Goal: Task Accomplishment & Management: Use online tool/utility

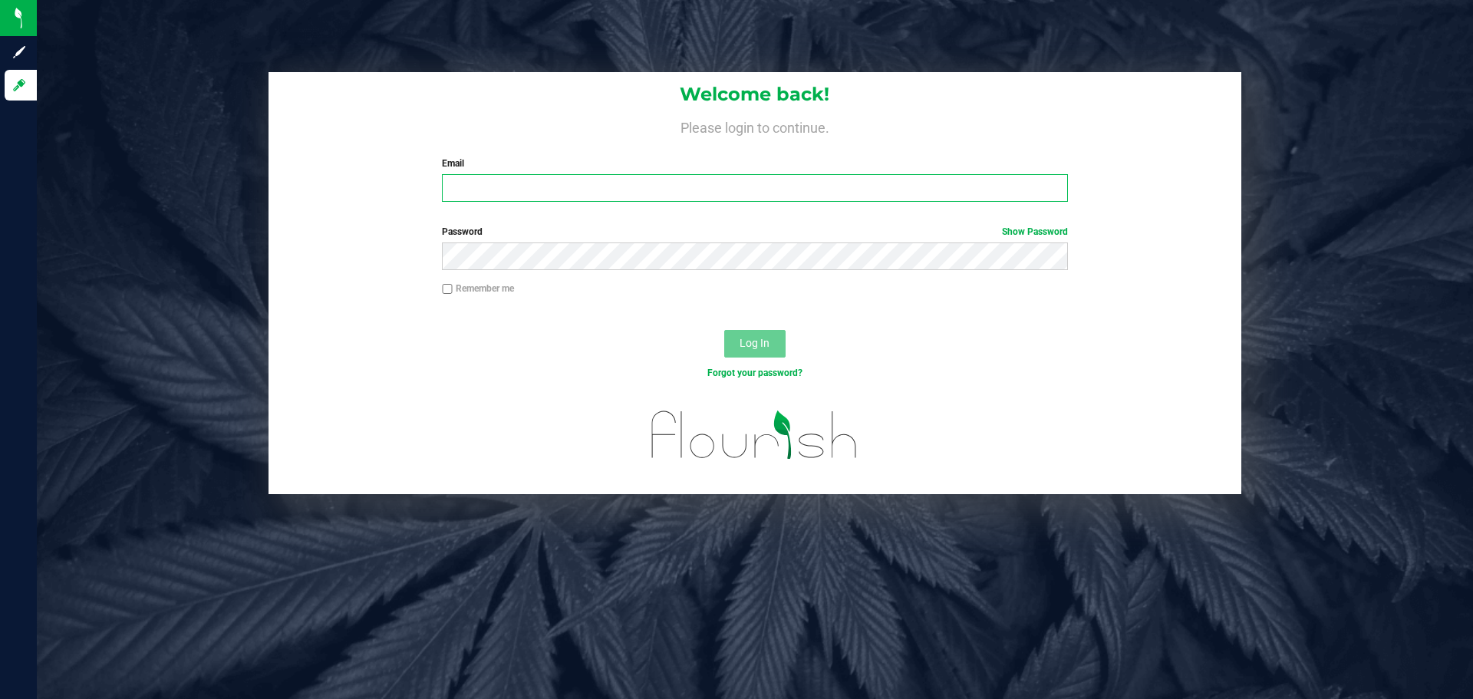
click at [502, 188] on input "Email" at bounding box center [754, 188] width 625 height 28
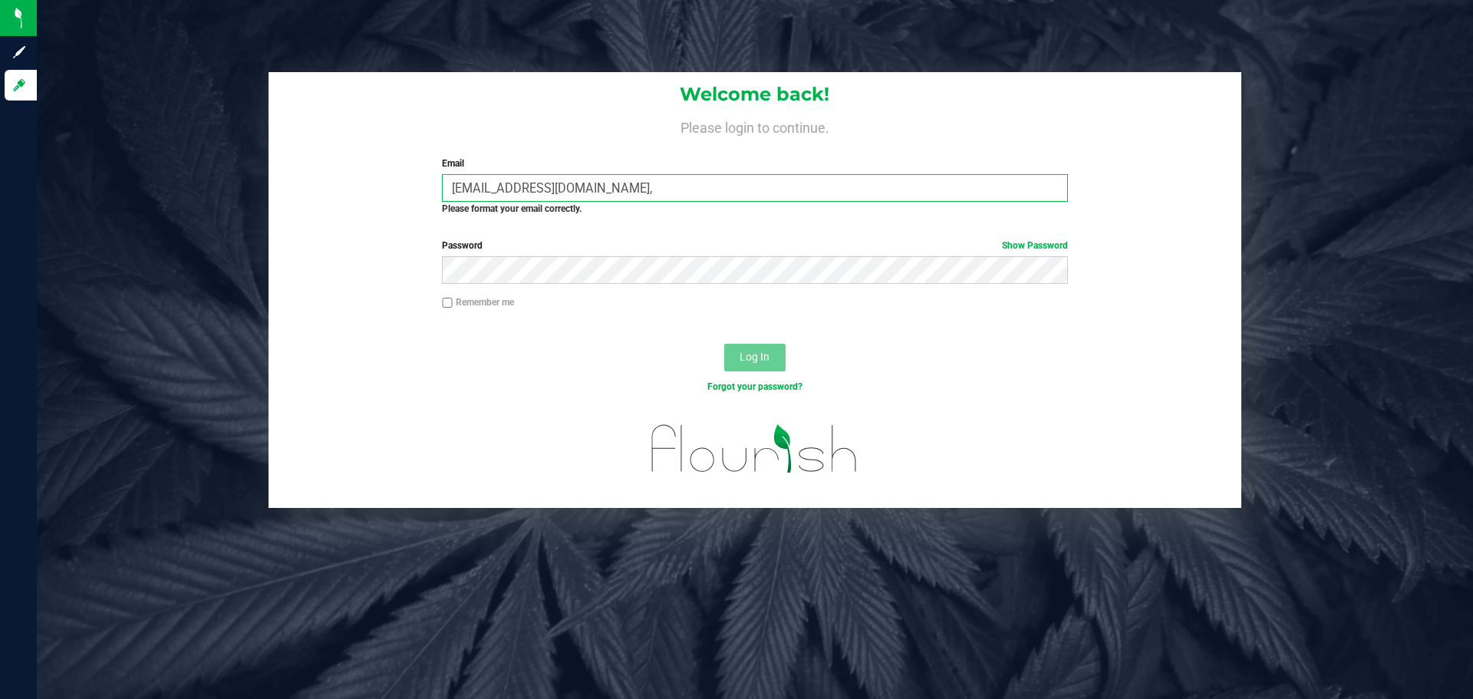
click at [756, 191] on input "cbrinkley@liveparallel.com," at bounding box center [754, 188] width 625 height 28
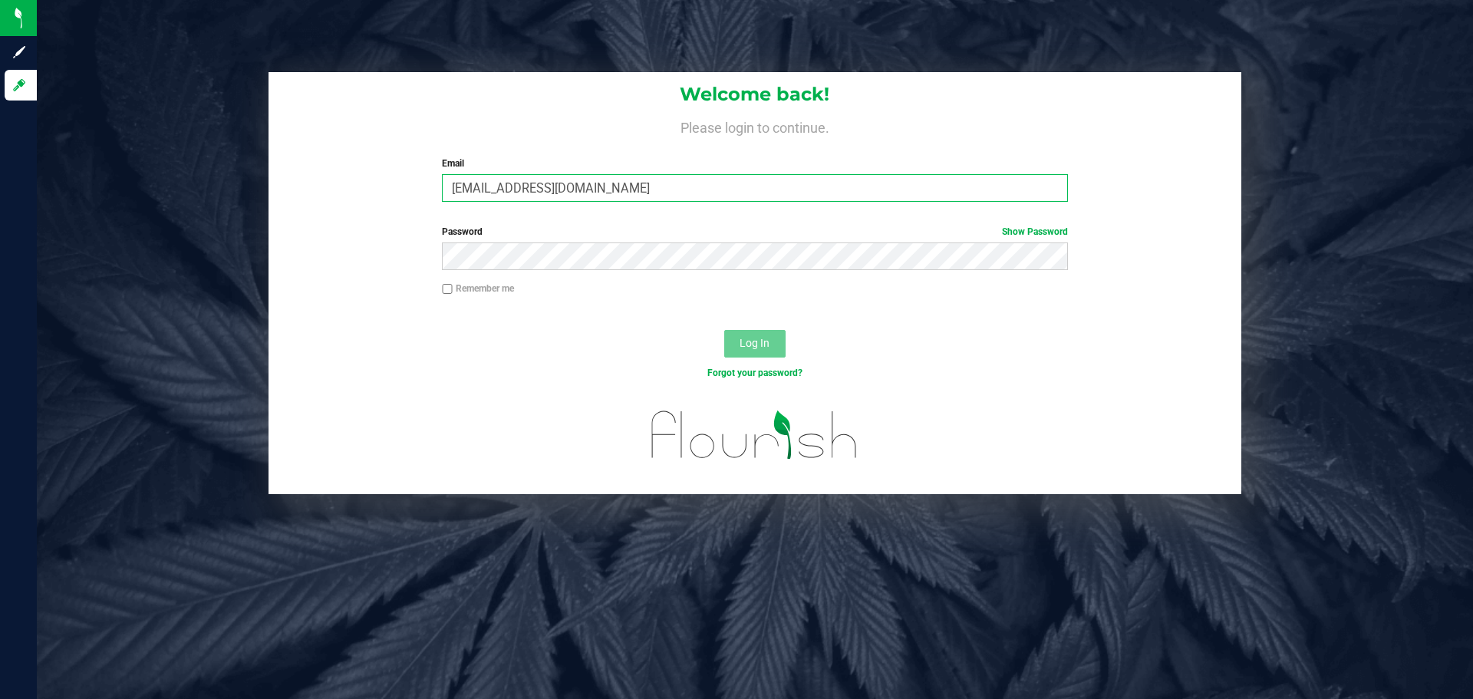
type input "[EMAIL_ADDRESS][DOMAIN_NAME]"
click at [724, 330] on button "Log In" at bounding box center [754, 344] width 61 height 28
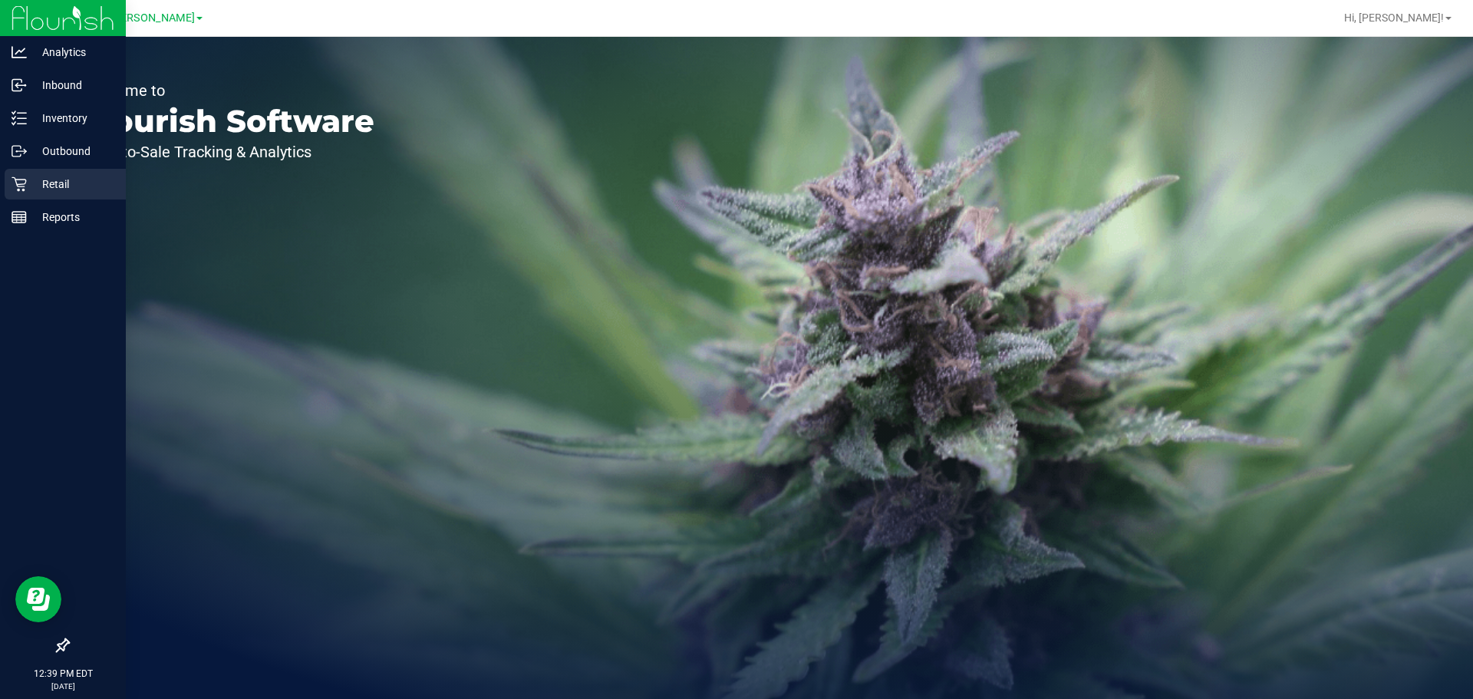
click at [18, 181] on icon at bounding box center [19, 183] width 15 height 15
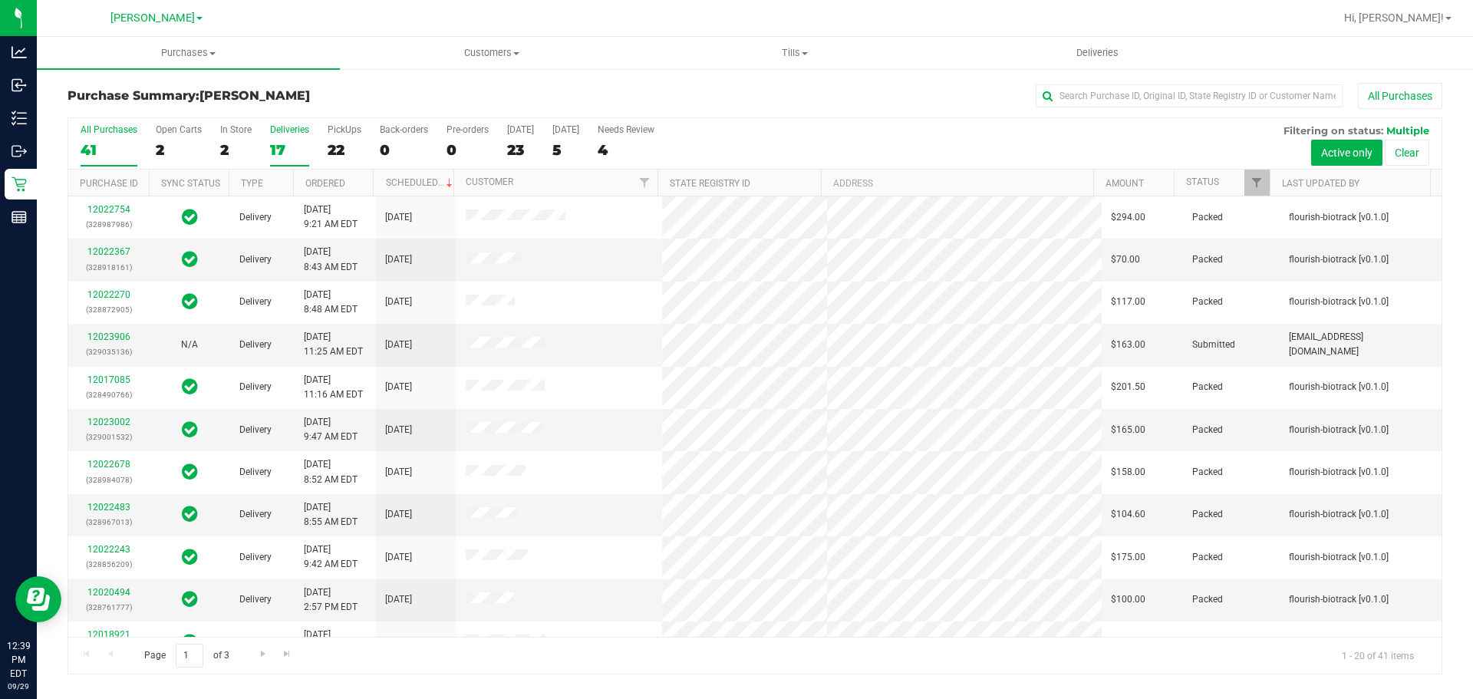
click at [301, 150] on div "17" at bounding box center [289, 150] width 39 height 18
click at [0, 0] on input "Deliveries 17" at bounding box center [0, 0] width 0 height 0
click at [209, 49] on span "Purchases" at bounding box center [188, 53] width 303 height 14
click at [117, 114] on span "Fulfillment" at bounding box center [84, 110] width 95 height 13
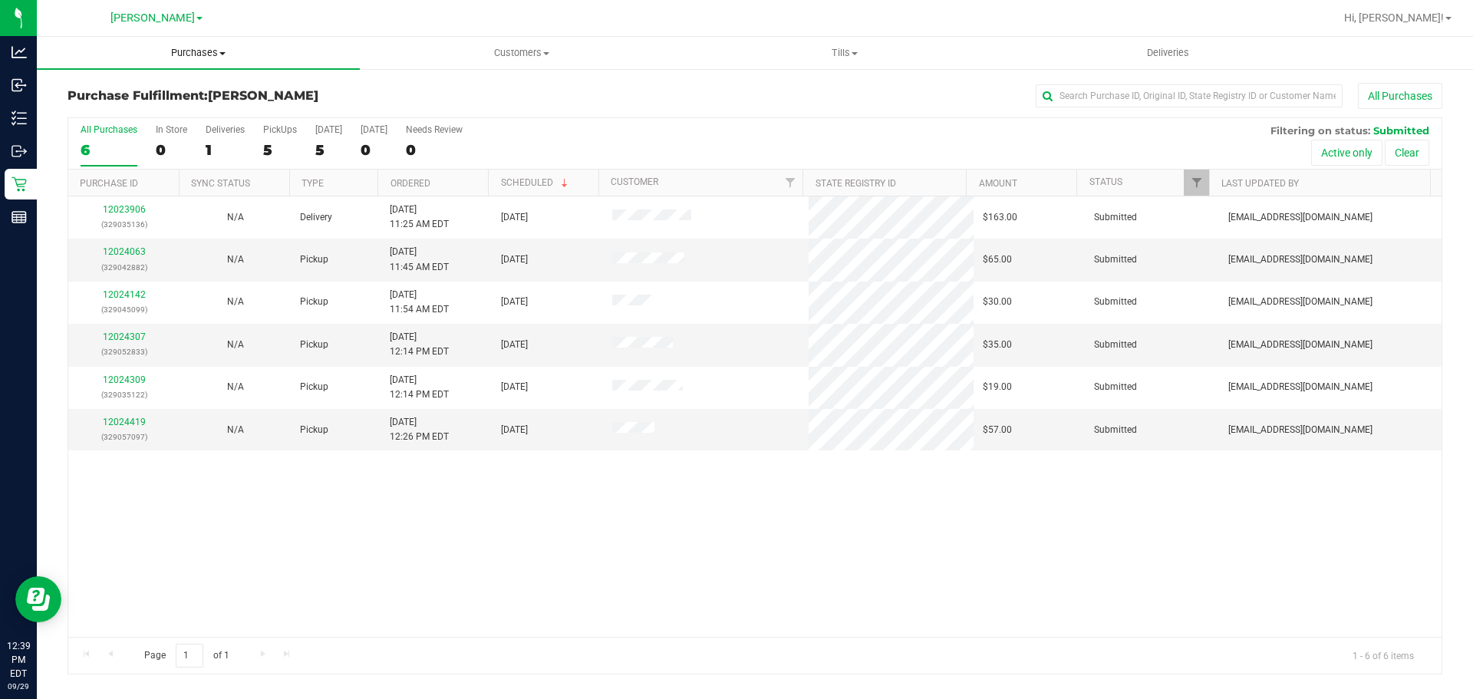
click at [203, 48] on span "Purchases" at bounding box center [198, 53] width 323 height 14
click at [150, 91] on span "Summary of purchases" at bounding box center [115, 92] width 157 height 13
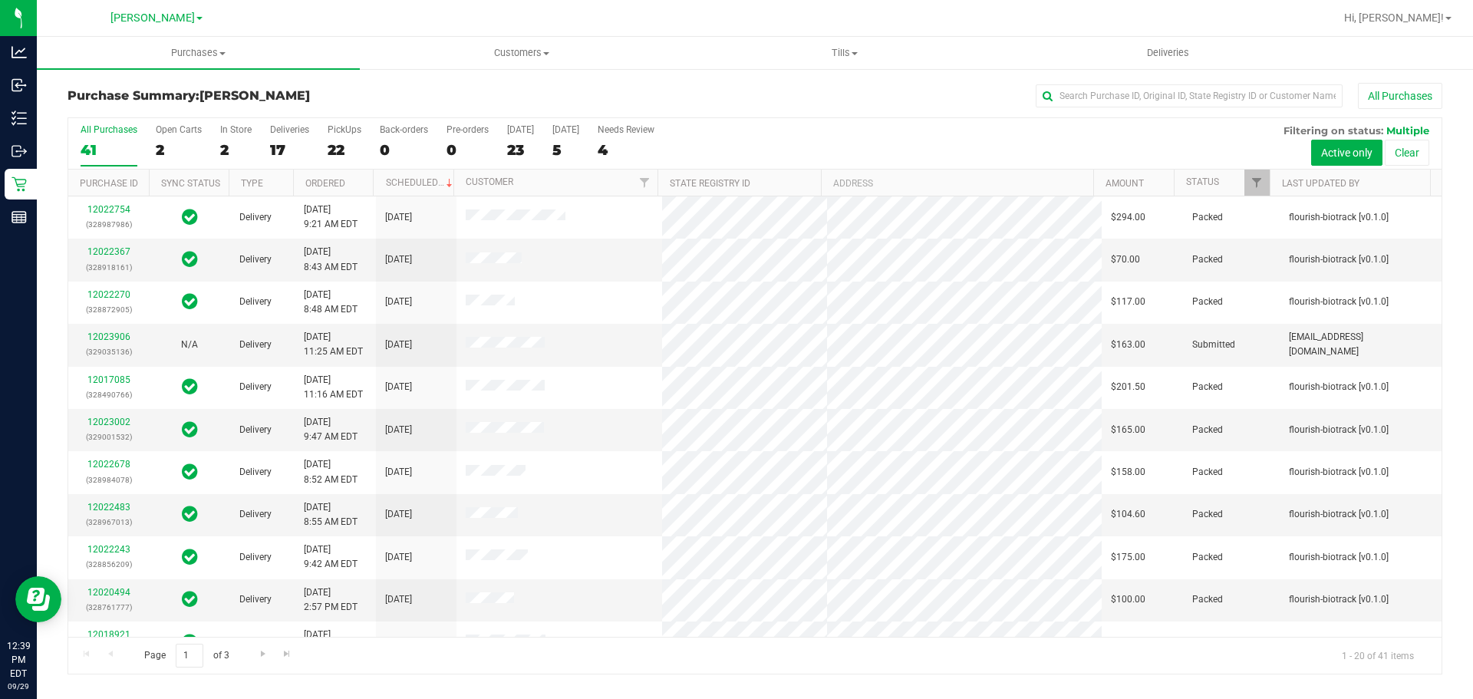
click at [278, 150] on div "17" at bounding box center [289, 150] width 39 height 18
click at [0, 0] on input "Deliveries 17" at bounding box center [0, 0] width 0 height 0
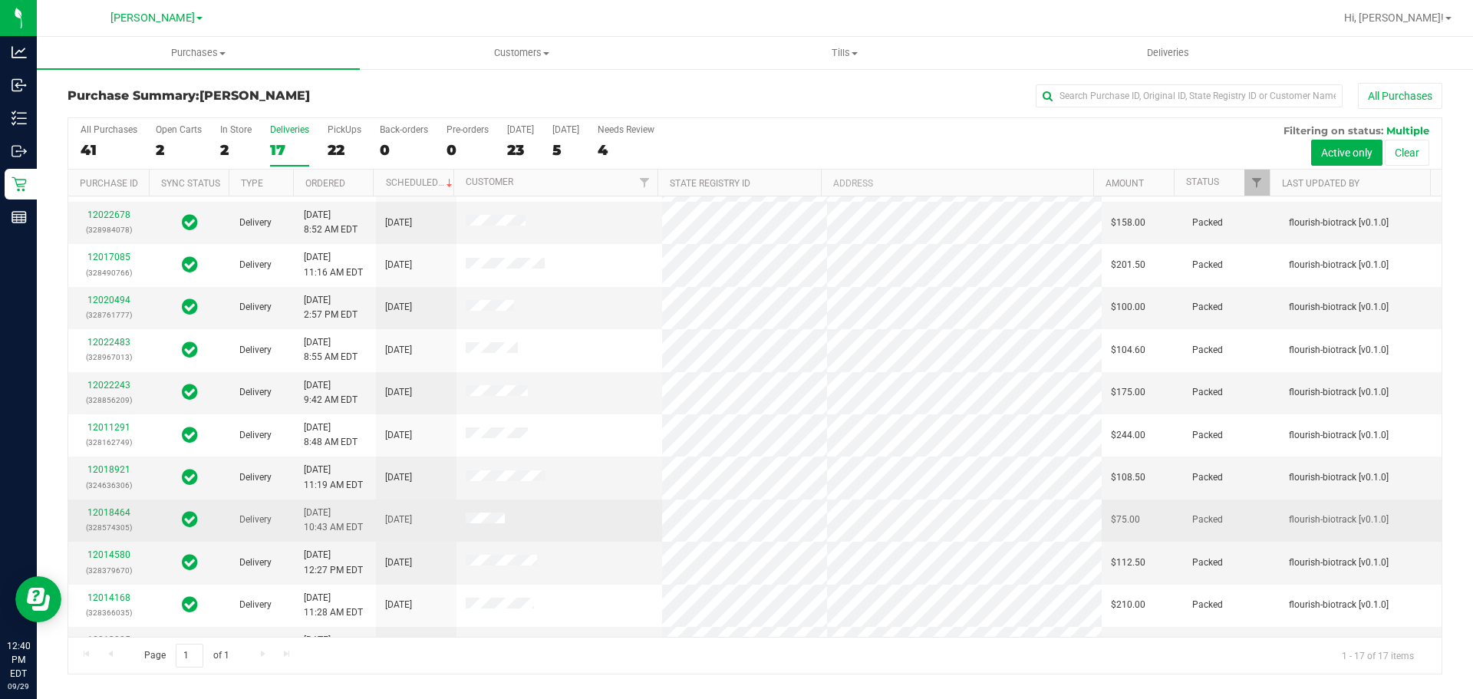
scroll to position [282, 0]
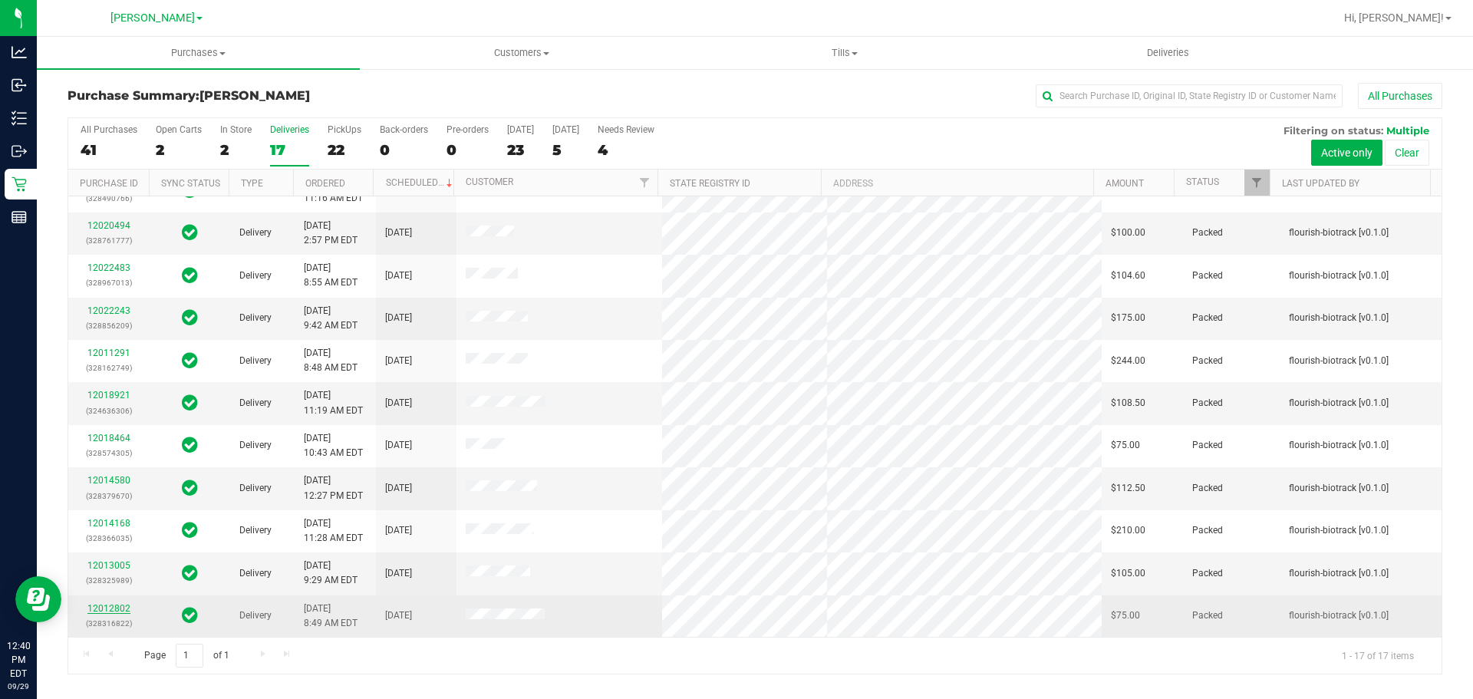
click at [108, 605] on link "12012802" at bounding box center [108, 608] width 43 height 11
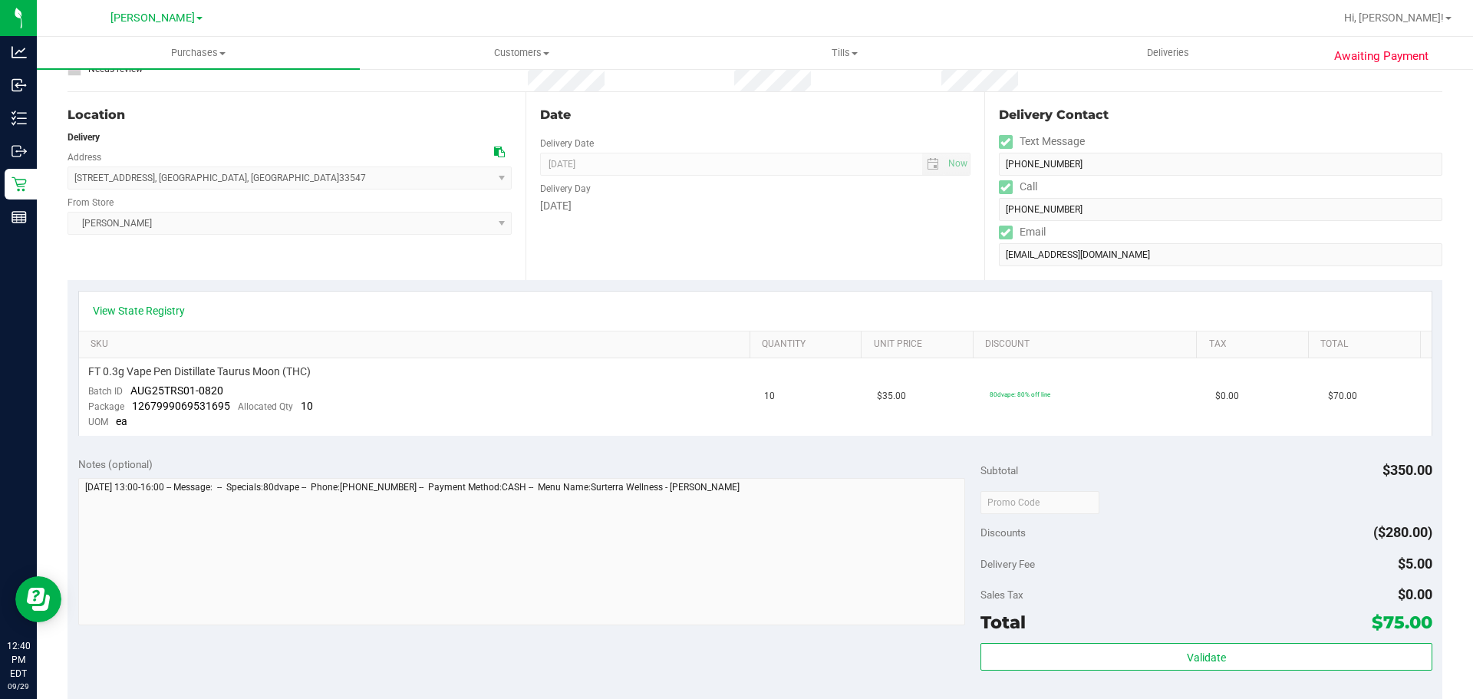
scroll to position [195, 0]
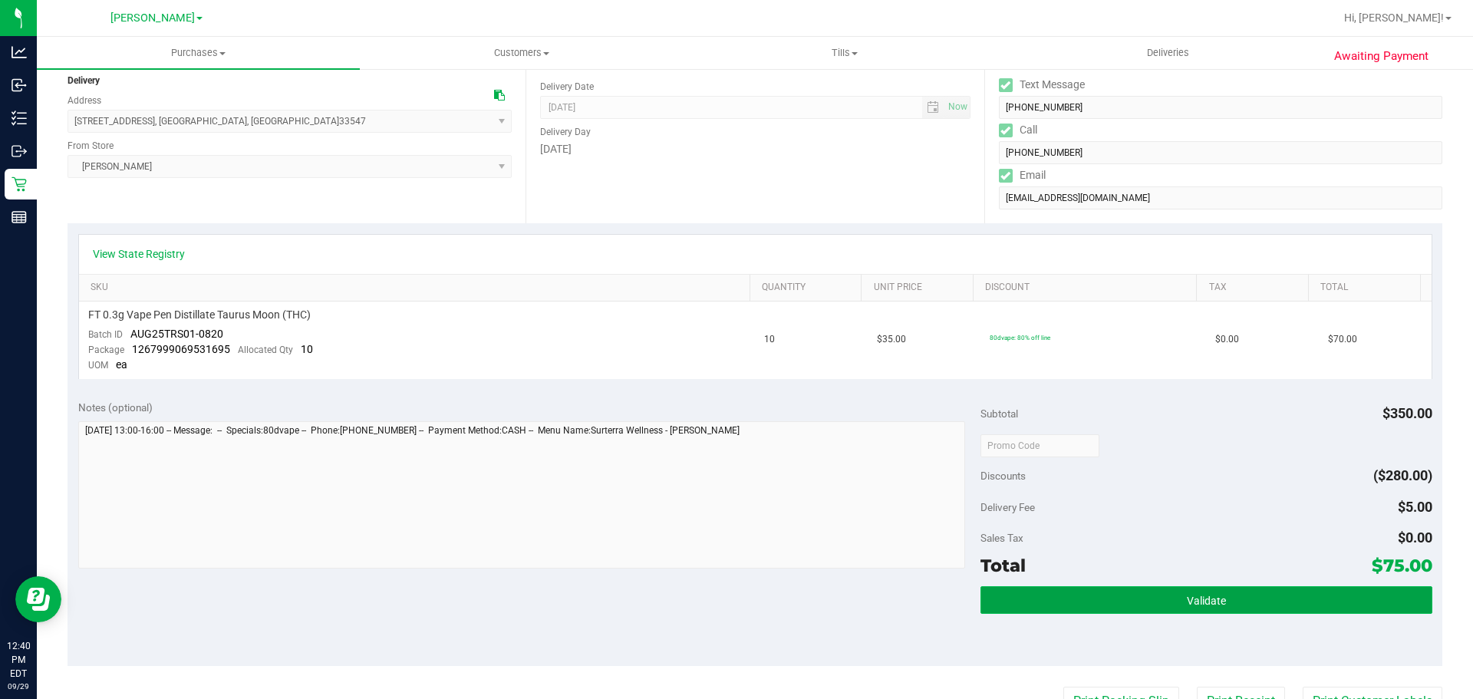
click at [1203, 601] on span "Validate" at bounding box center [1206, 601] width 39 height 12
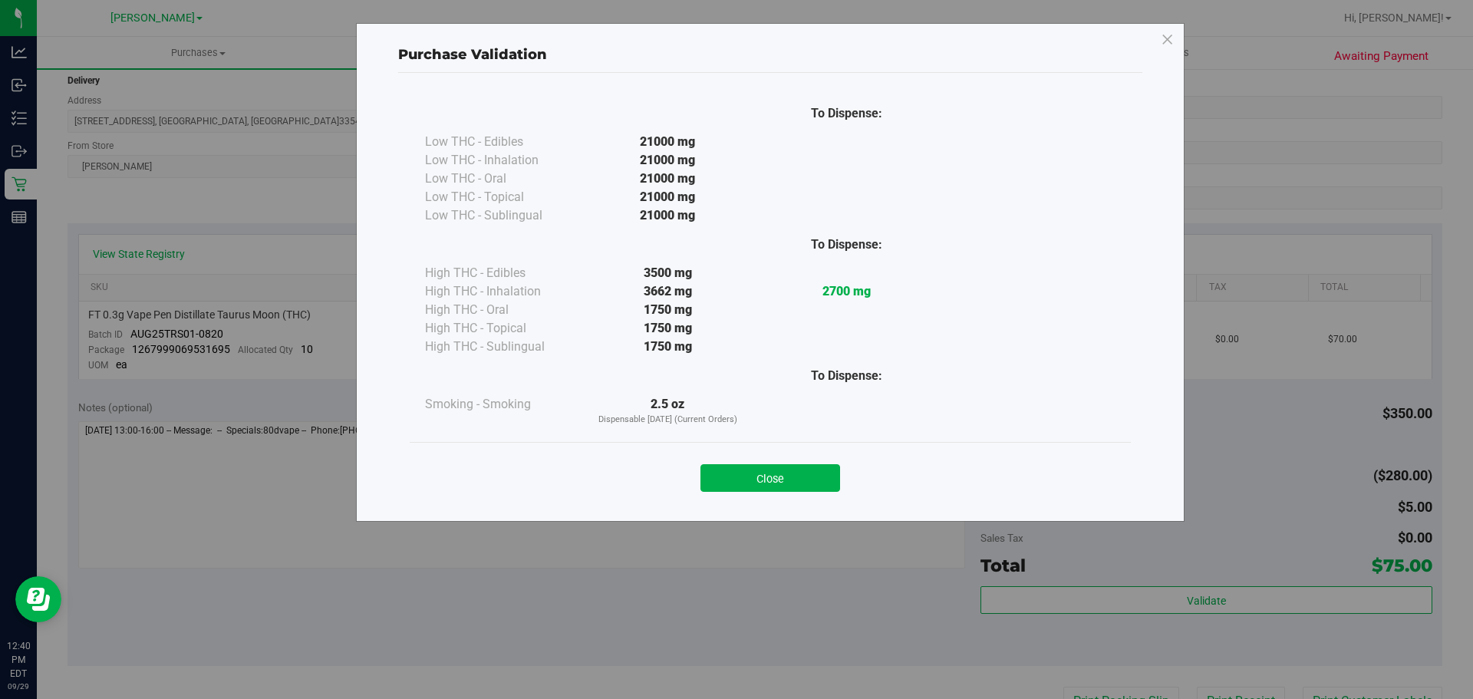
click at [757, 459] on div "Close" at bounding box center [770, 473] width 698 height 38
click at [768, 477] on button "Close" at bounding box center [770, 478] width 140 height 28
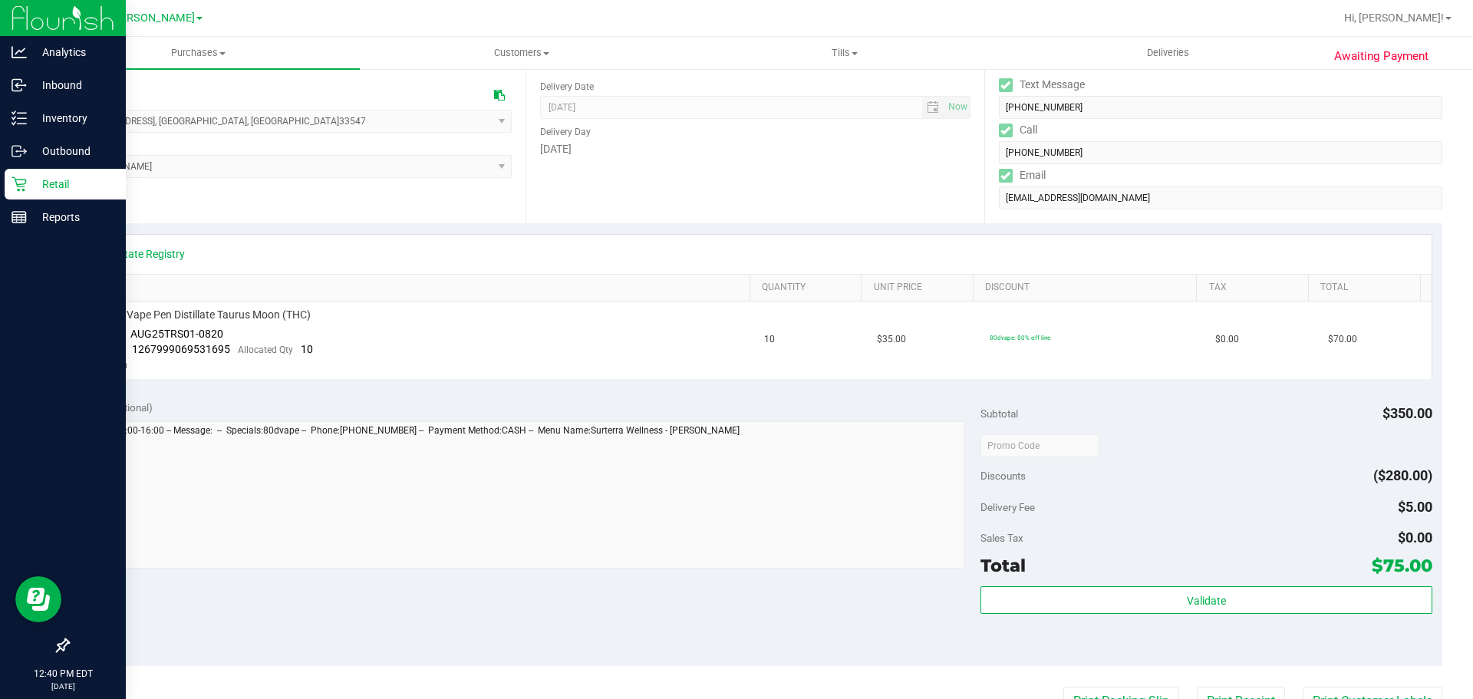
click at [41, 193] on p "Retail" at bounding box center [73, 184] width 92 height 18
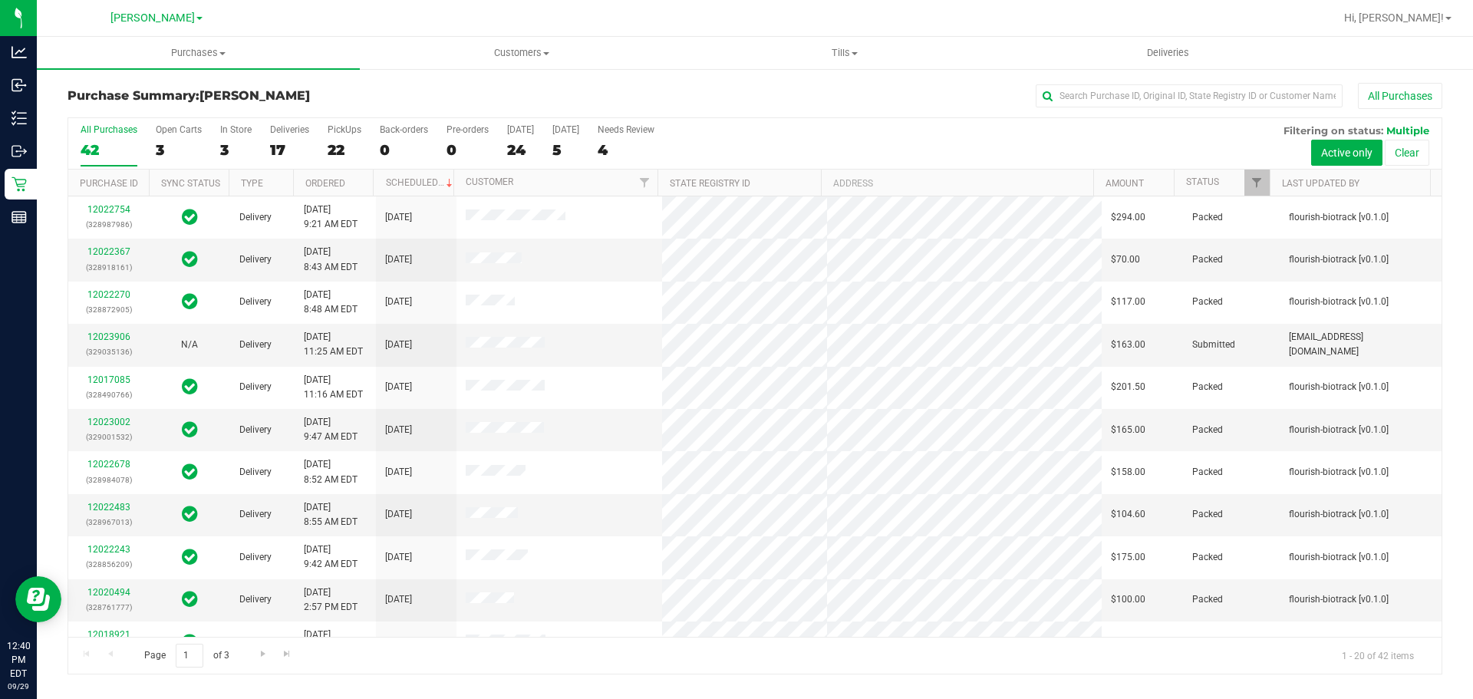
click at [288, 139] on label "Deliveries 17" at bounding box center [289, 145] width 39 height 42
click at [0, 0] on input "Deliveries 17" at bounding box center [0, 0] width 0 height 0
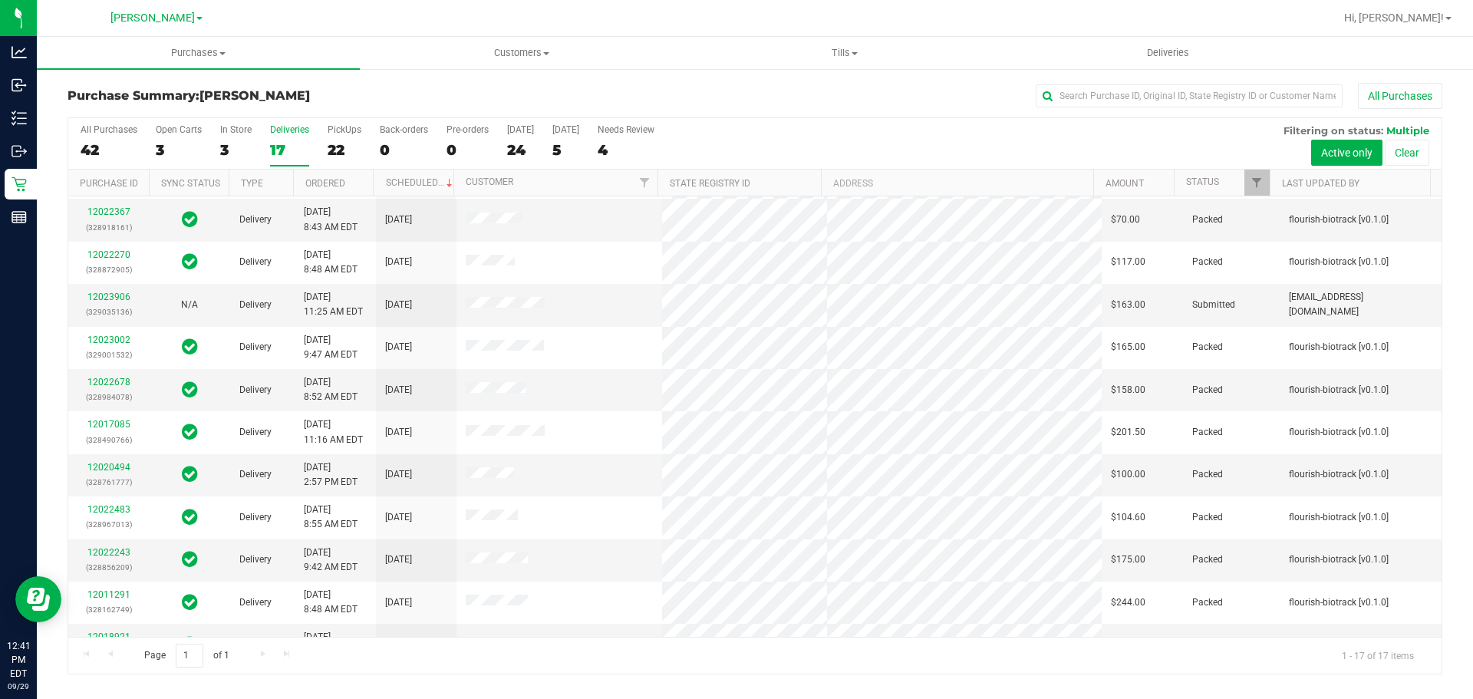
scroll to position [282, 0]
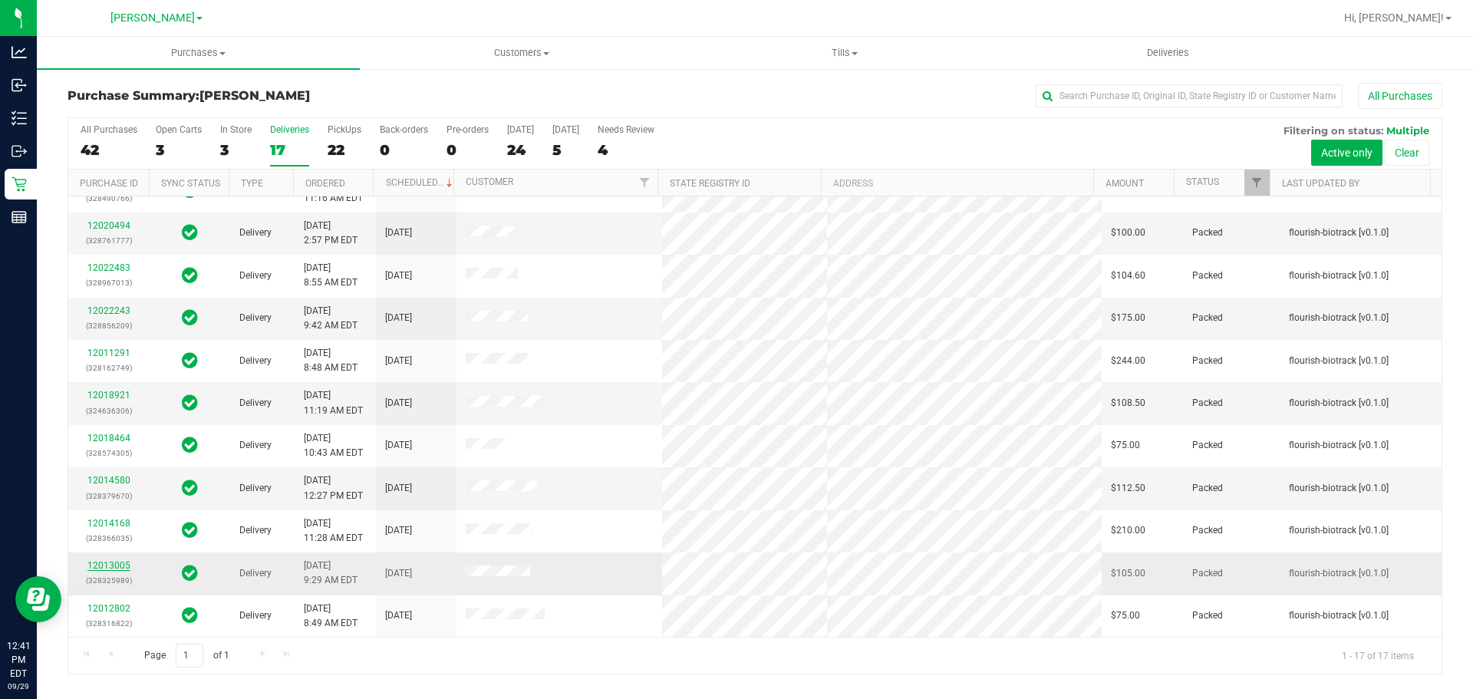
click at [101, 564] on link "12013005" at bounding box center [108, 565] width 43 height 11
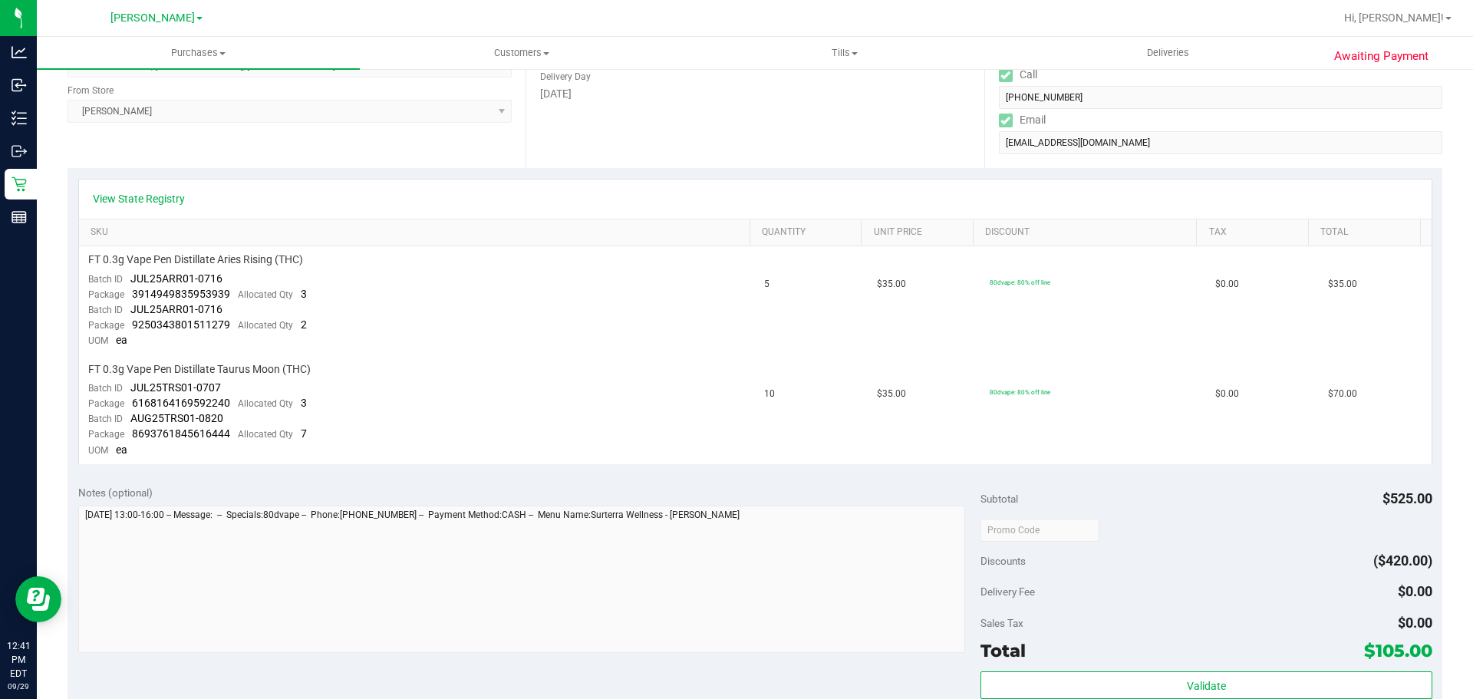
scroll to position [267, 0]
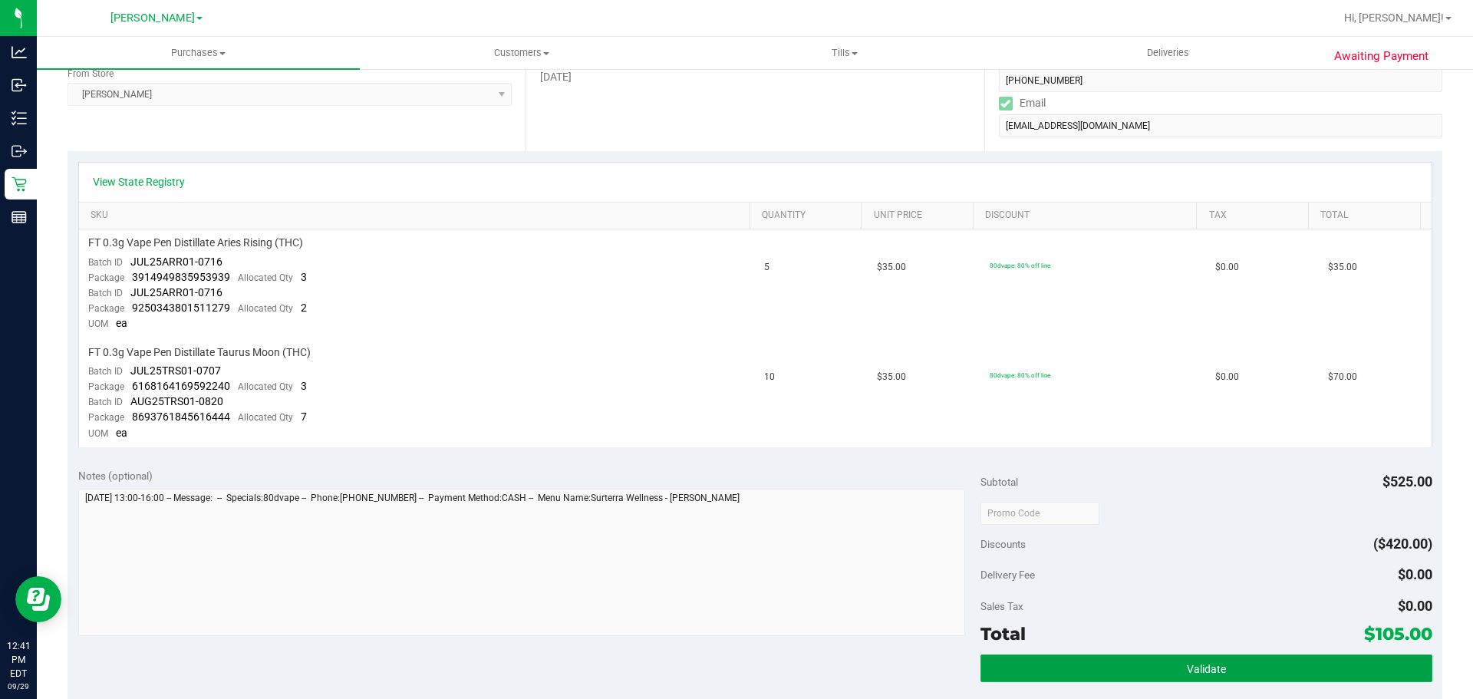
click at [1073, 668] on button "Validate" at bounding box center [1205, 668] width 451 height 28
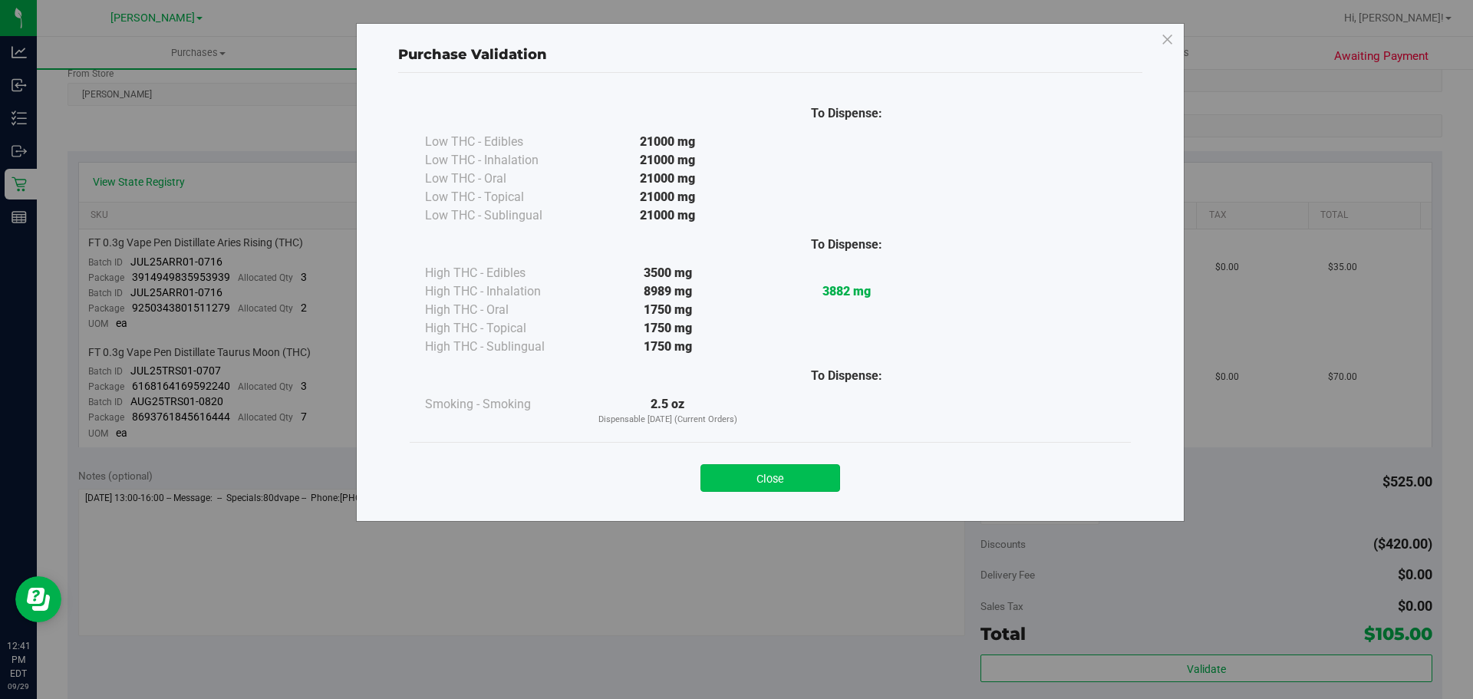
click at [756, 479] on button "Close" at bounding box center [770, 478] width 140 height 28
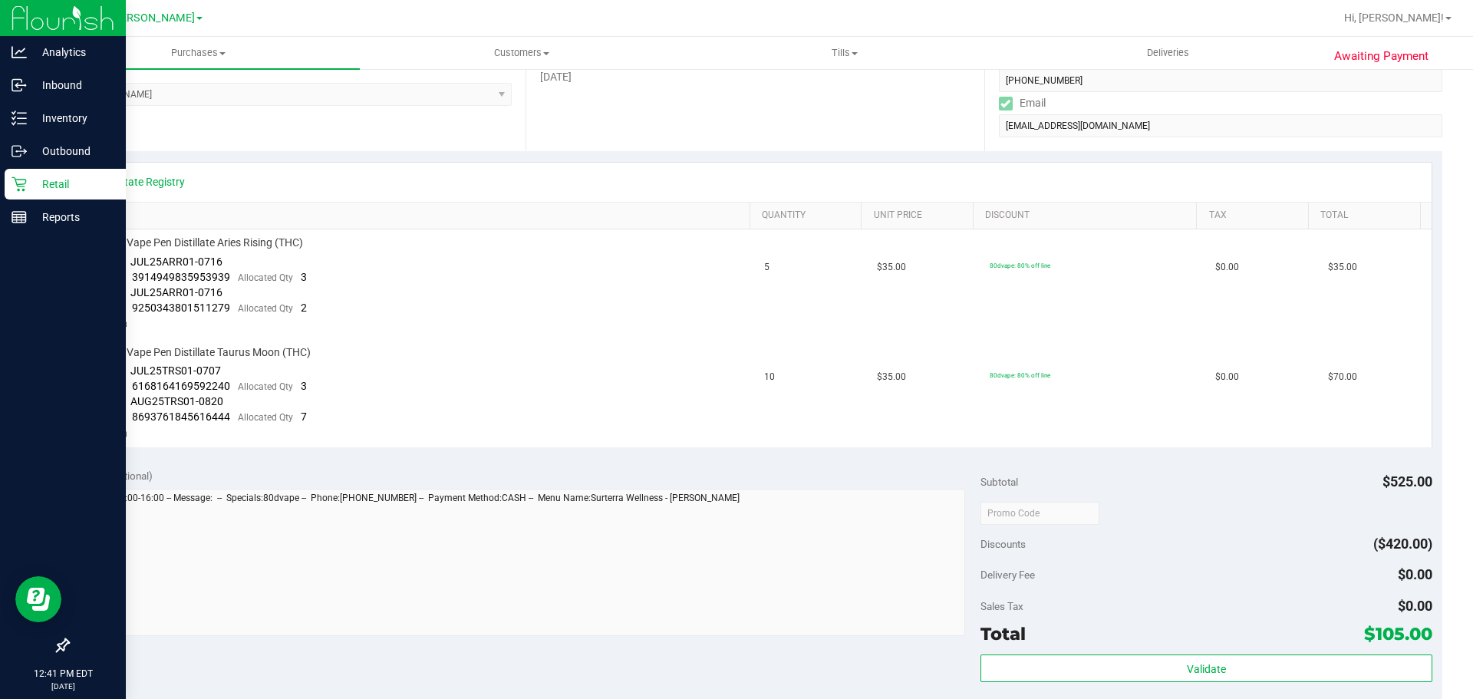
click at [50, 178] on p "Retail" at bounding box center [73, 184] width 92 height 18
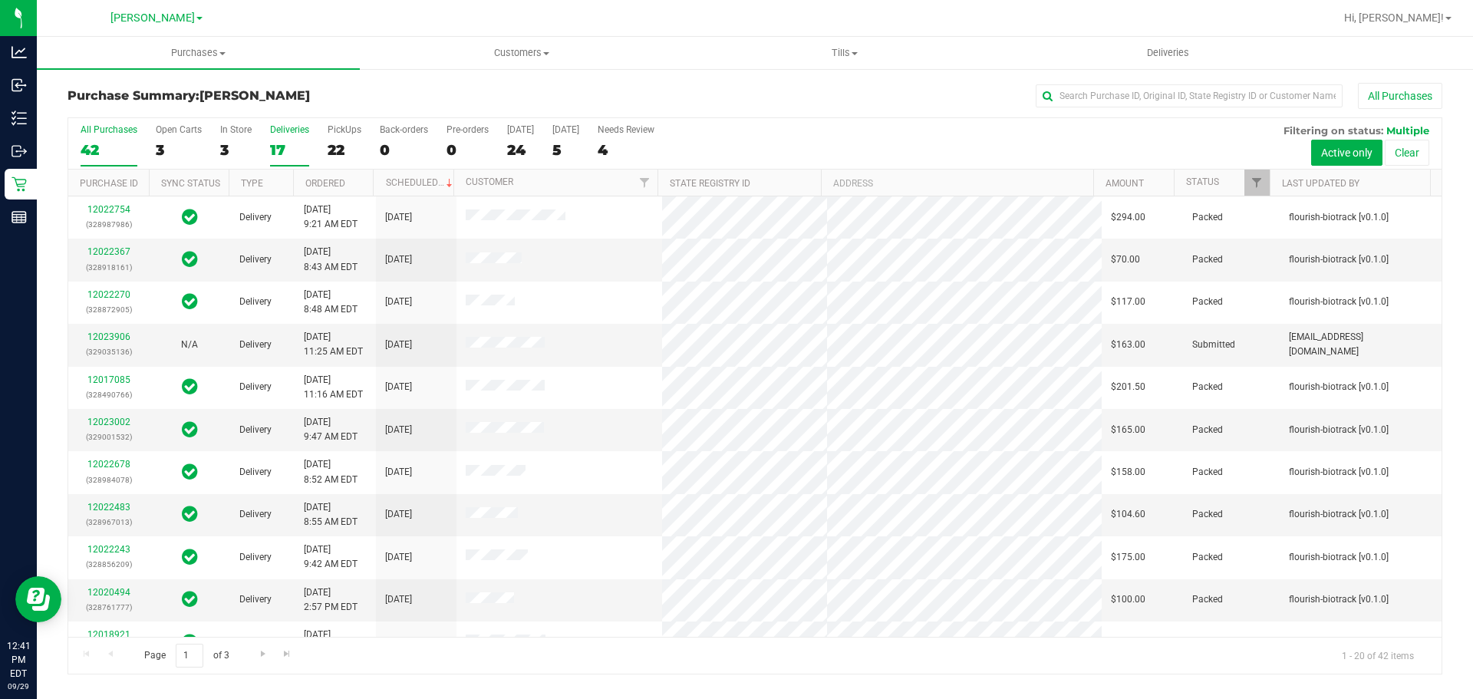
click at [270, 143] on div "17" at bounding box center [289, 150] width 39 height 18
click at [0, 0] on input "Deliveries 17" at bounding box center [0, 0] width 0 height 0
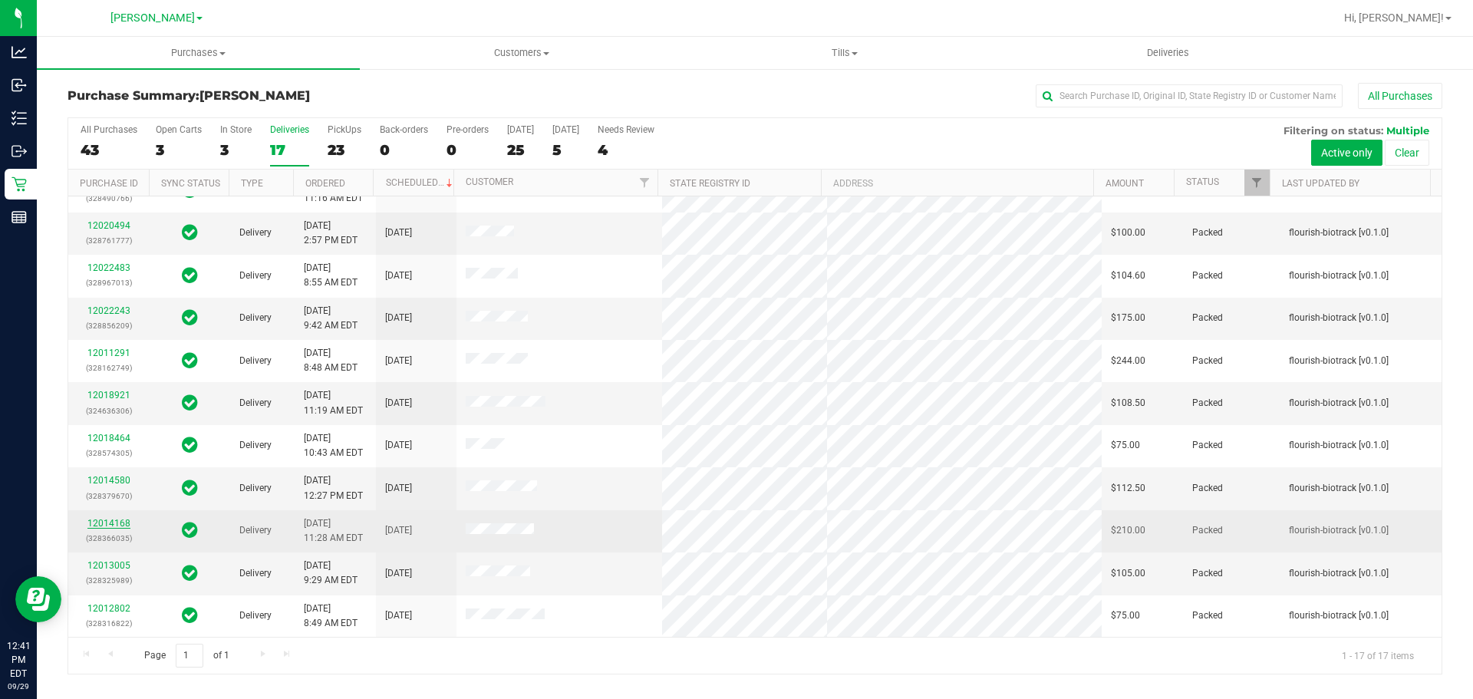
click at [100, 522] on link "12014168" at bounding box center [108, 523] width 43 height 11
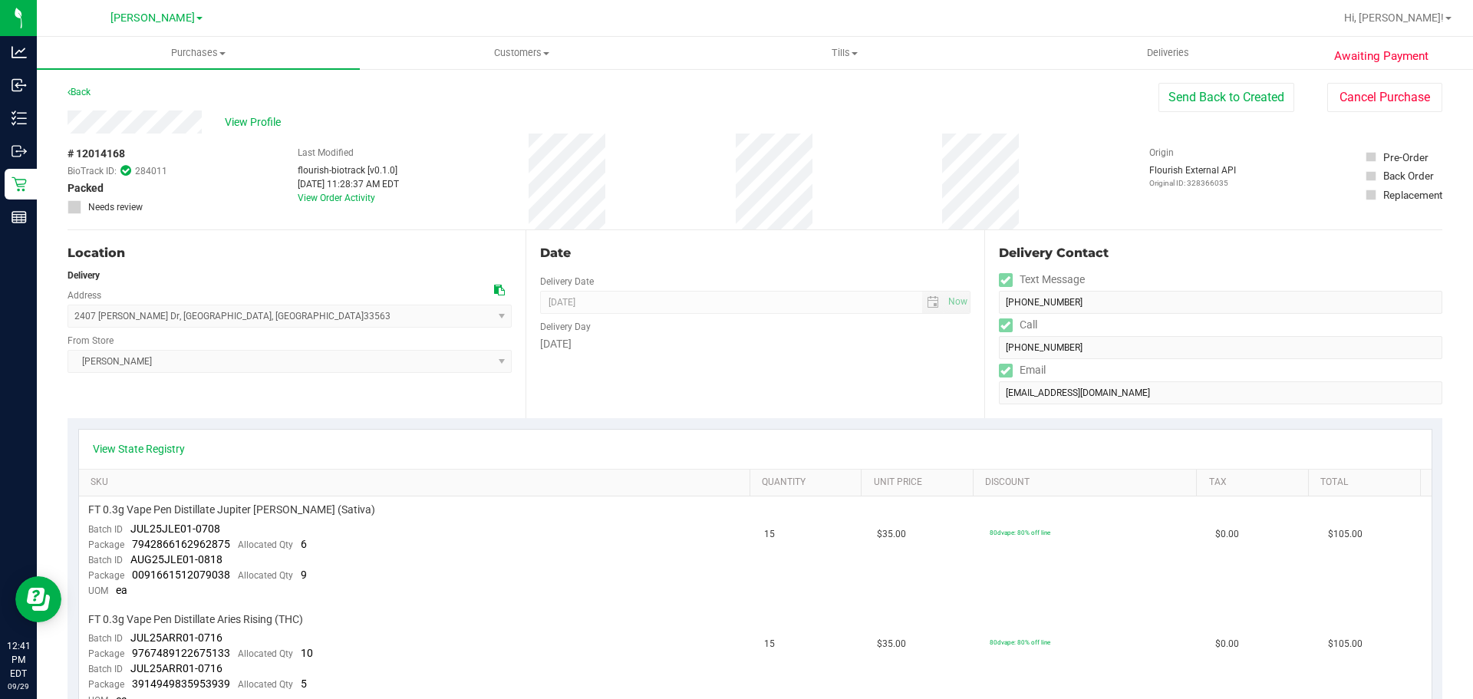
drag, startPoint x: 1461, startPoint y: 275, endPoint x: 1466, endPoint y: 284, distance: 10.0
click at [1466, 284] on div "Purchases Summary of purchases Fulfillment All purchases Customers All customer…" at bounding box center [755, 368] width 1436 height 662
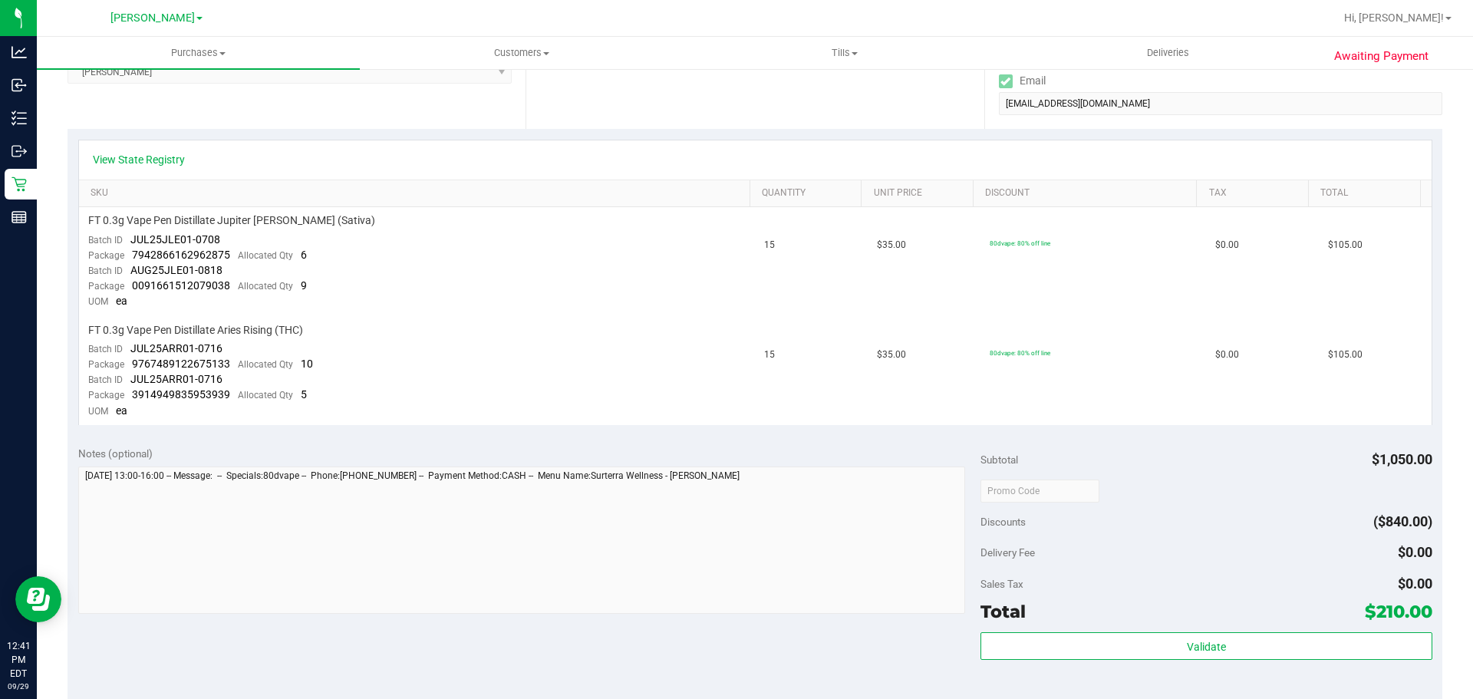
scroll to position [354, 0]
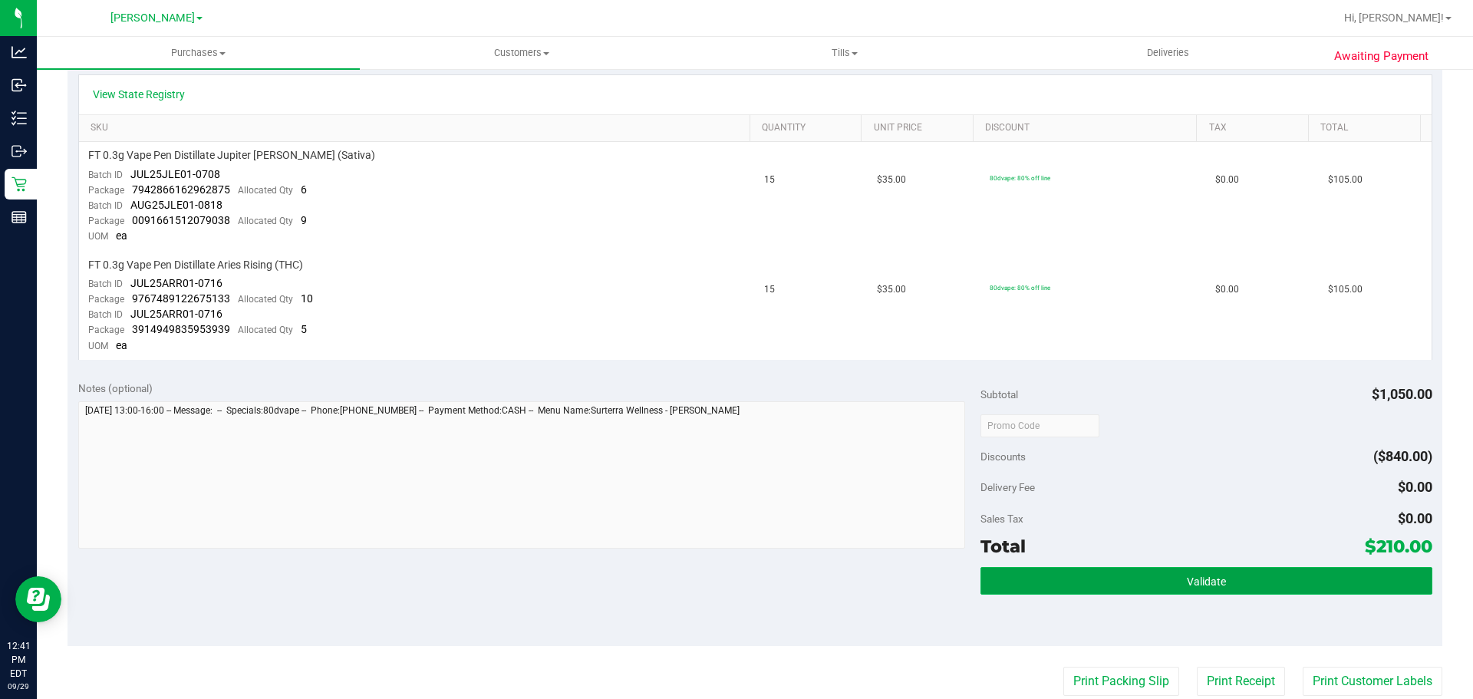
click at [1303, 589] on button "Validate" at bounding box center [1205, 581] width 451 height 28
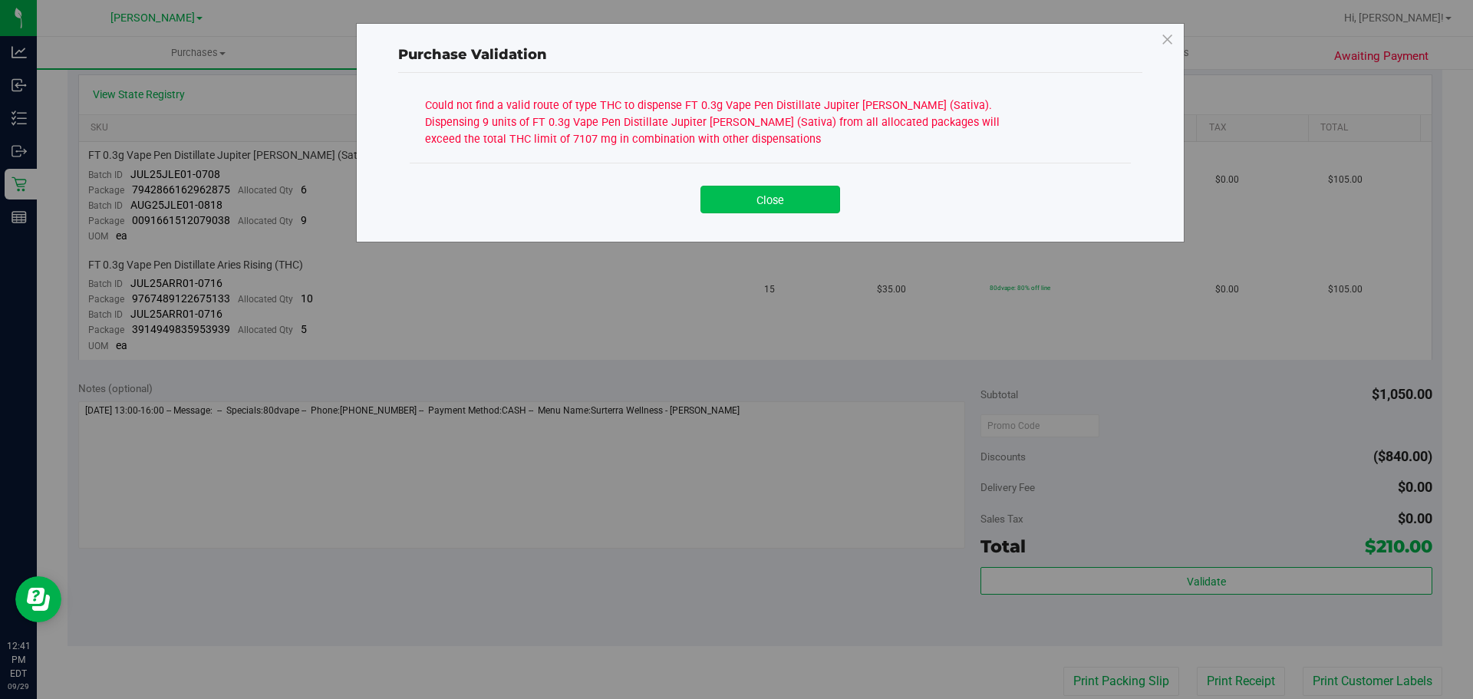
click at [780, 210] on button "Close" at bounding box center [770, 200] width 140 height 28
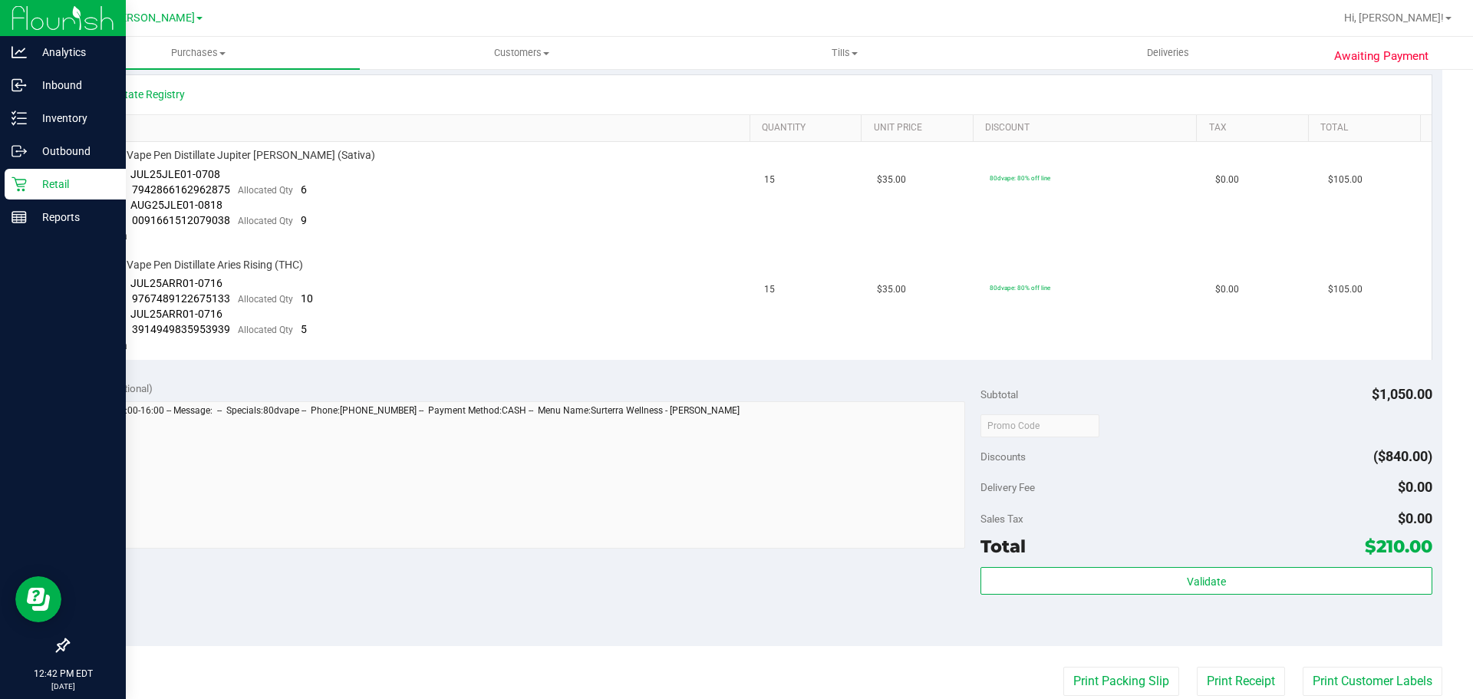
click at [73, 185] on p "Retail" at bounding box center [73, 184] width 92 height 18
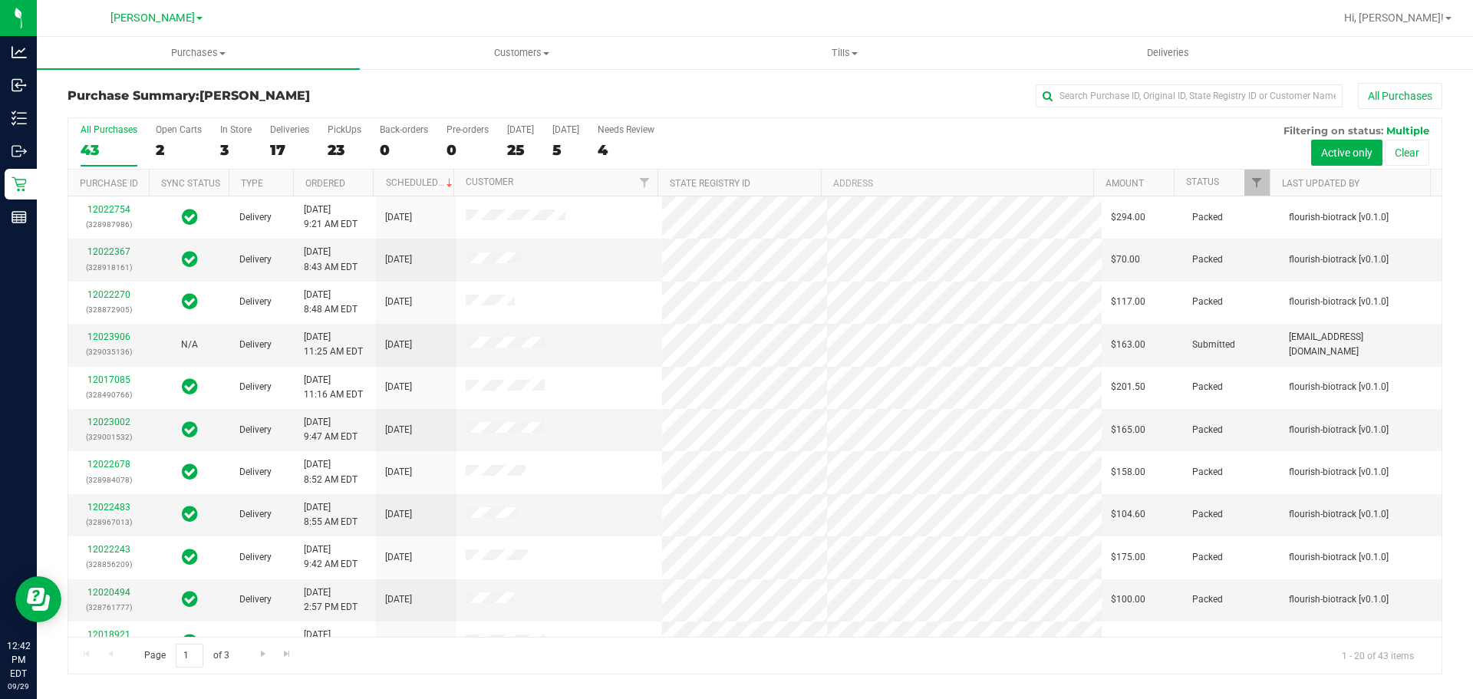
click at [288, 142] on div "17" at bounding box center [289, 150] width 39 height 18
click at [0, 0] on input "Deliveries 17" at bounding box center [0, 0] width 0 height 0
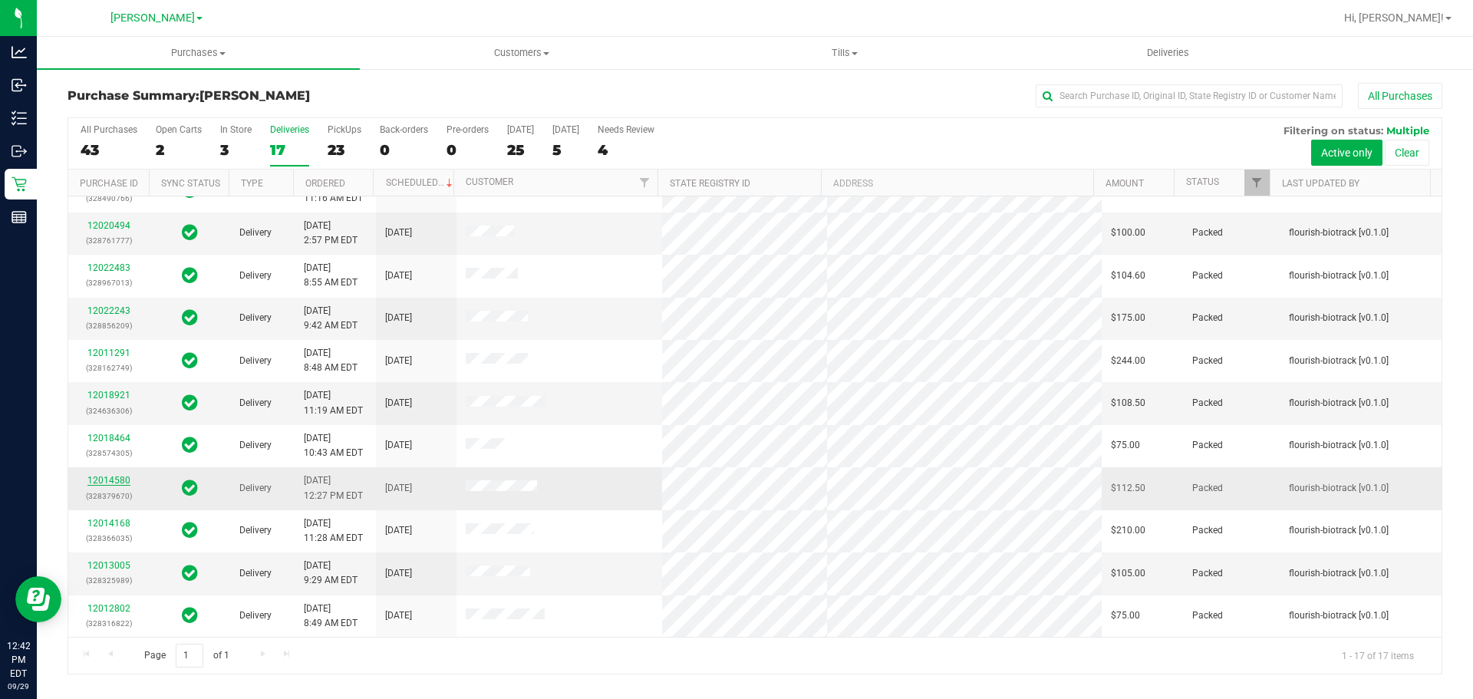
click at [124, 476] on link "12014580" at bounding box center [108, 480] width 43 height 11
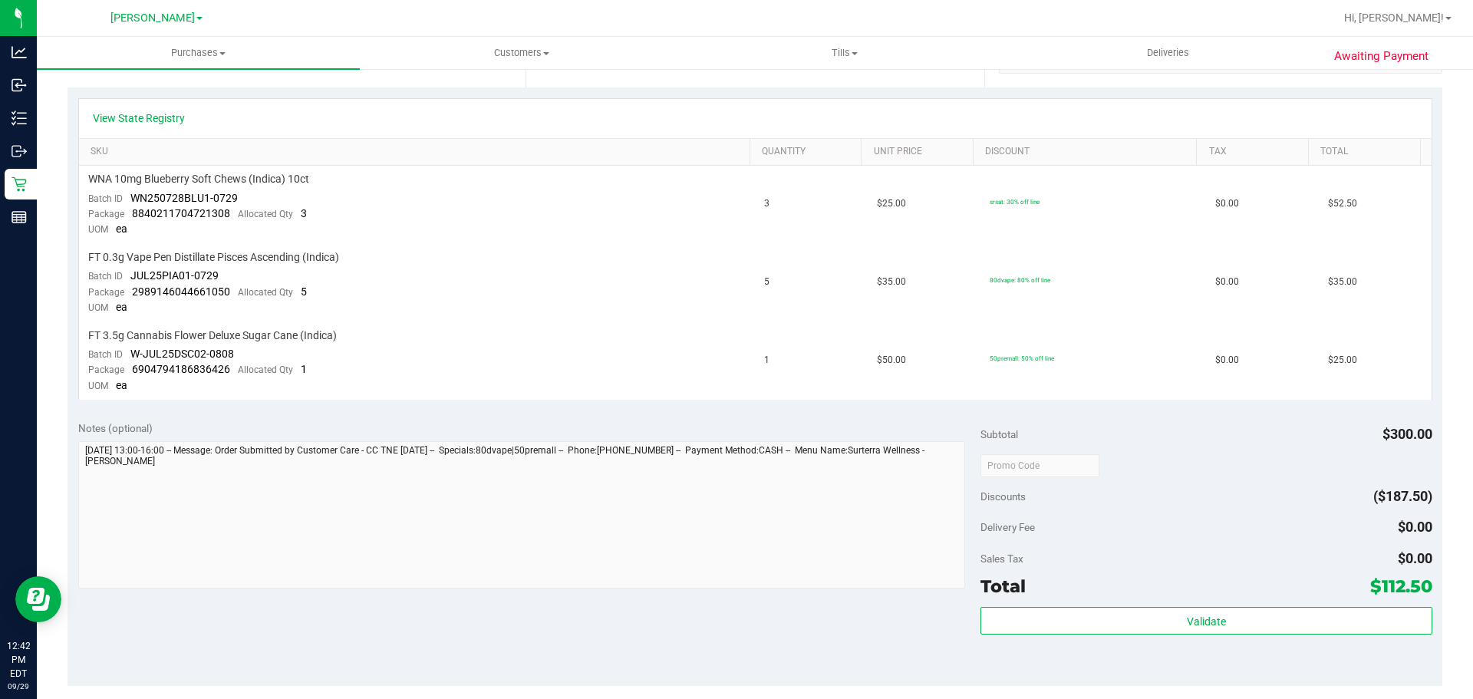
scroll to position [341, 0]
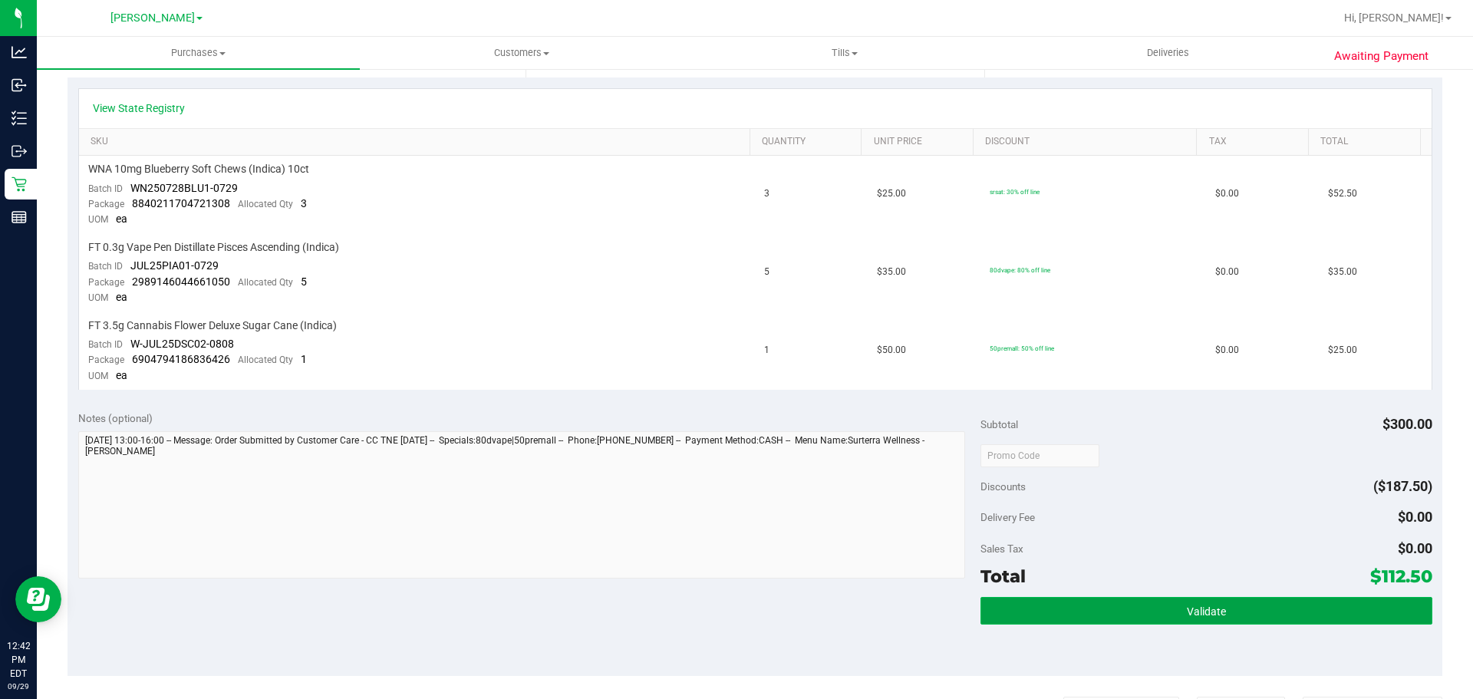
click at [1267, 614] on button "Validate" at bounding box center [1205, 611] width 451 height 28
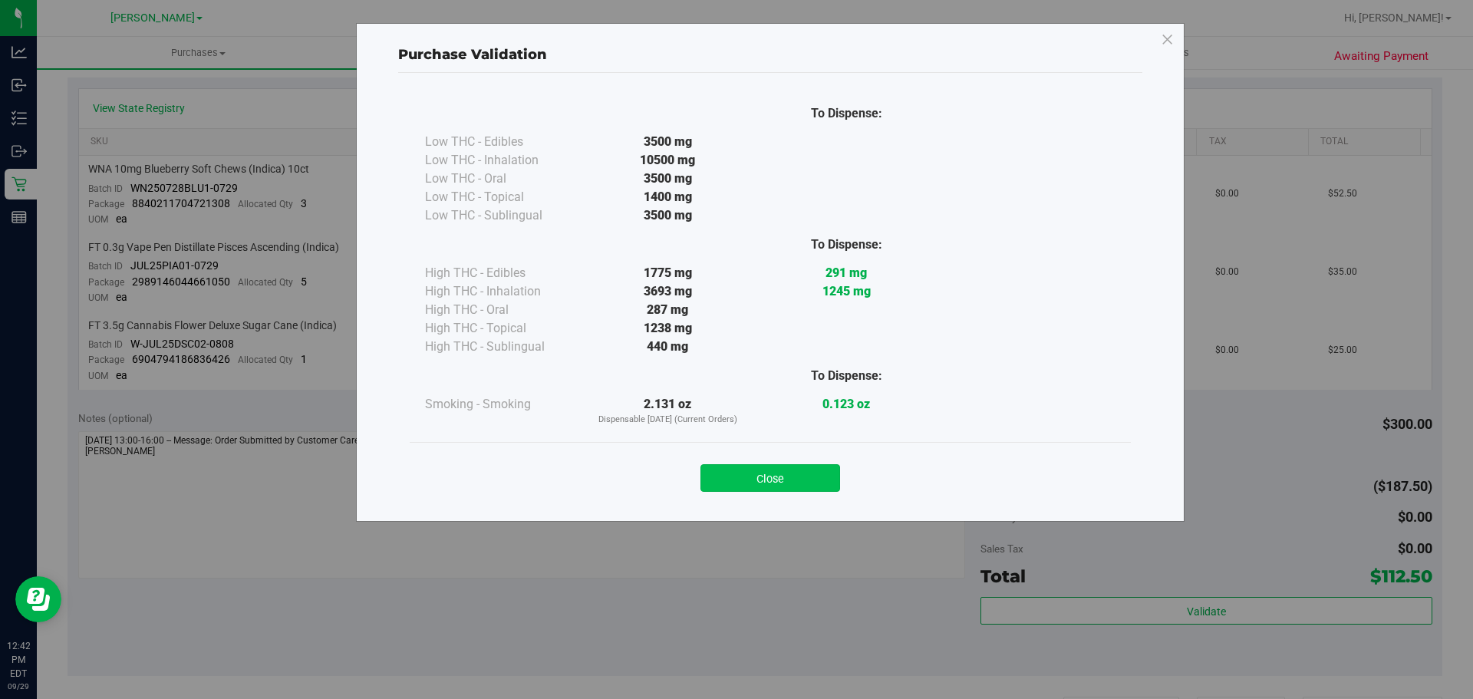
click at [779, 480] on button "Close" at bounding box center [770, 478] width 140 height 28
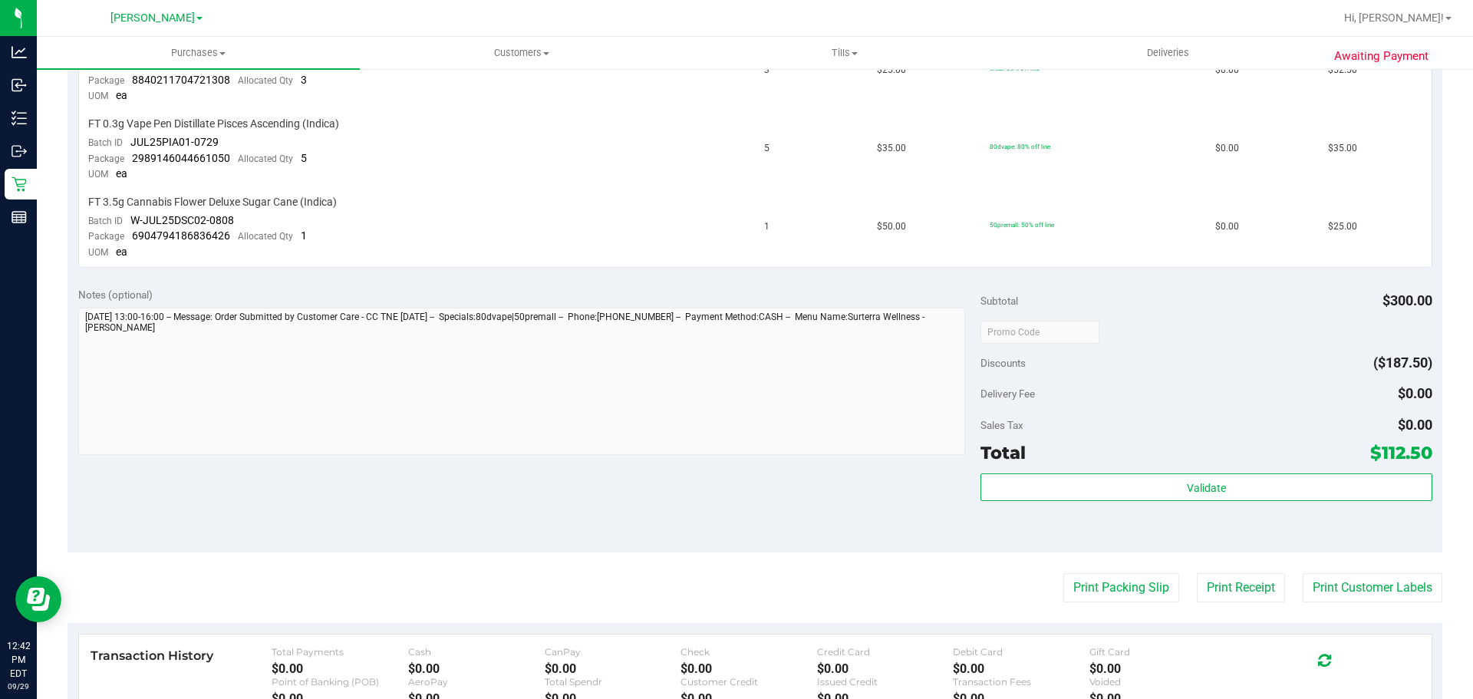
scroll to position [502, 0]
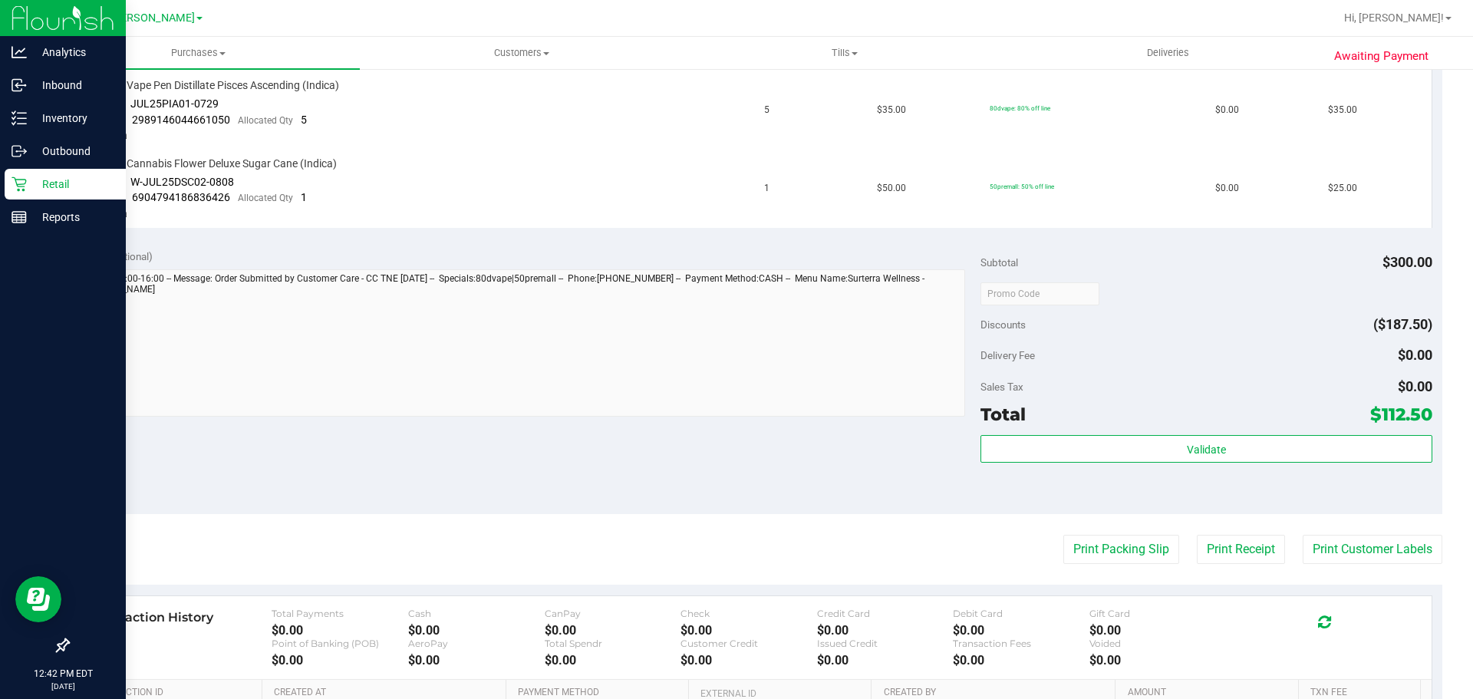
click at [38, 186] on p "Retail" at bounding box center [73, 184] width 92 height 18
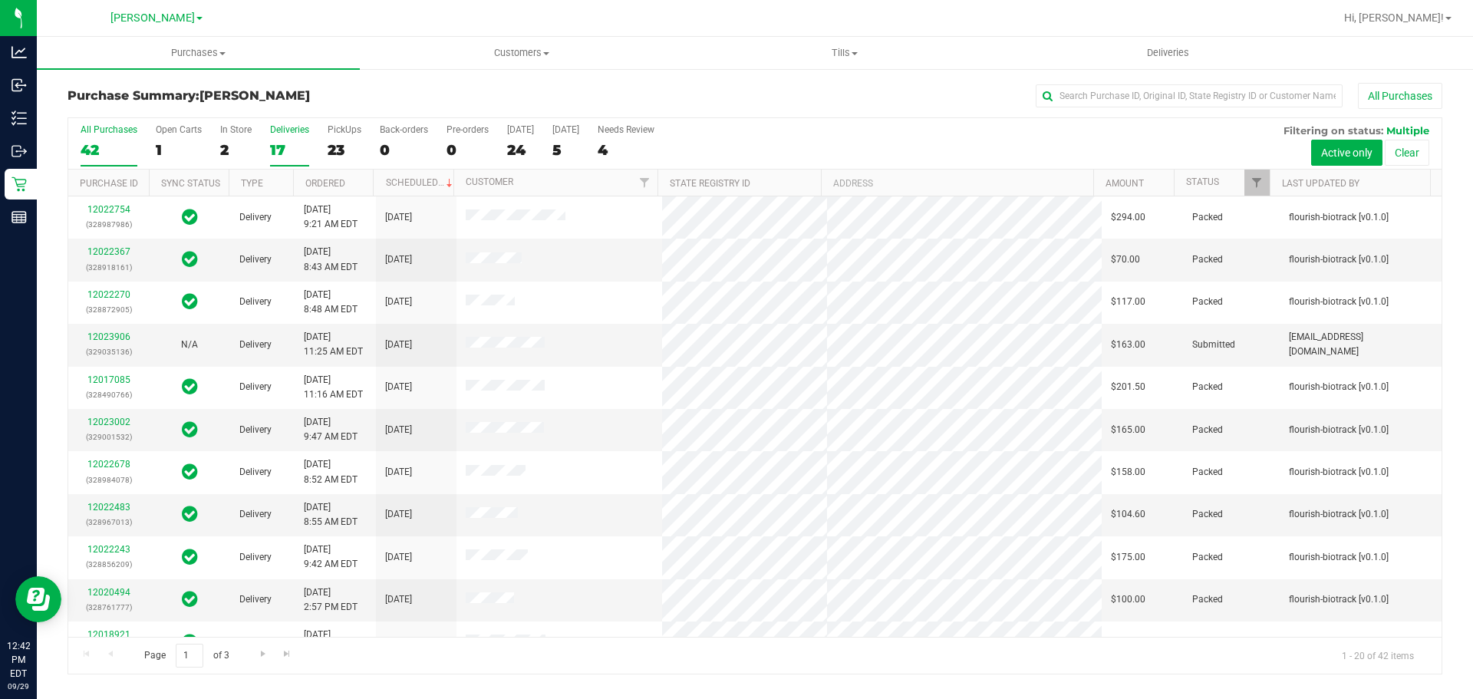
click at [275, 145] on div "17" at bounding box center [289, 150] width 39 height 18
click at [0, 0] on input "Deliveries 17" at bounding box center [0, 0] width 0 height 0
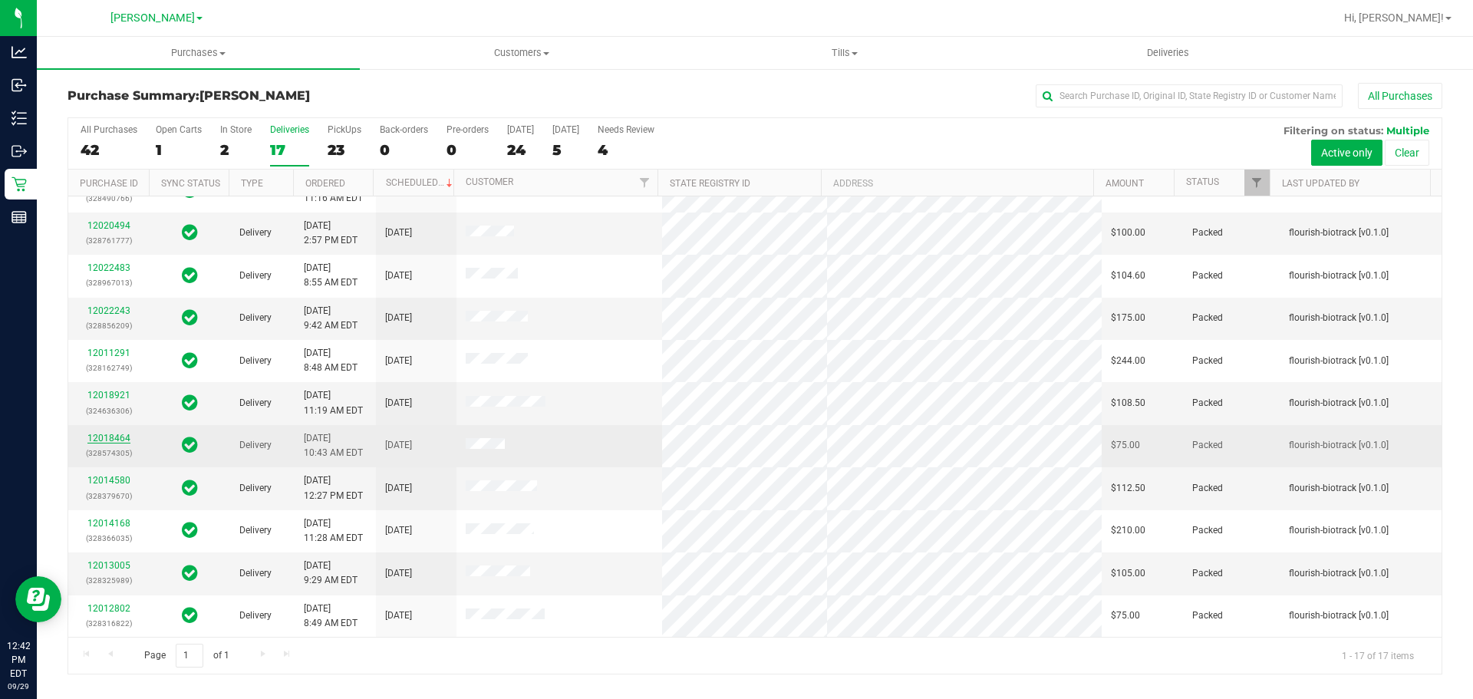
click at [108, 434] on link "12018464" at bounding box center [108, 438] width 43 height 11
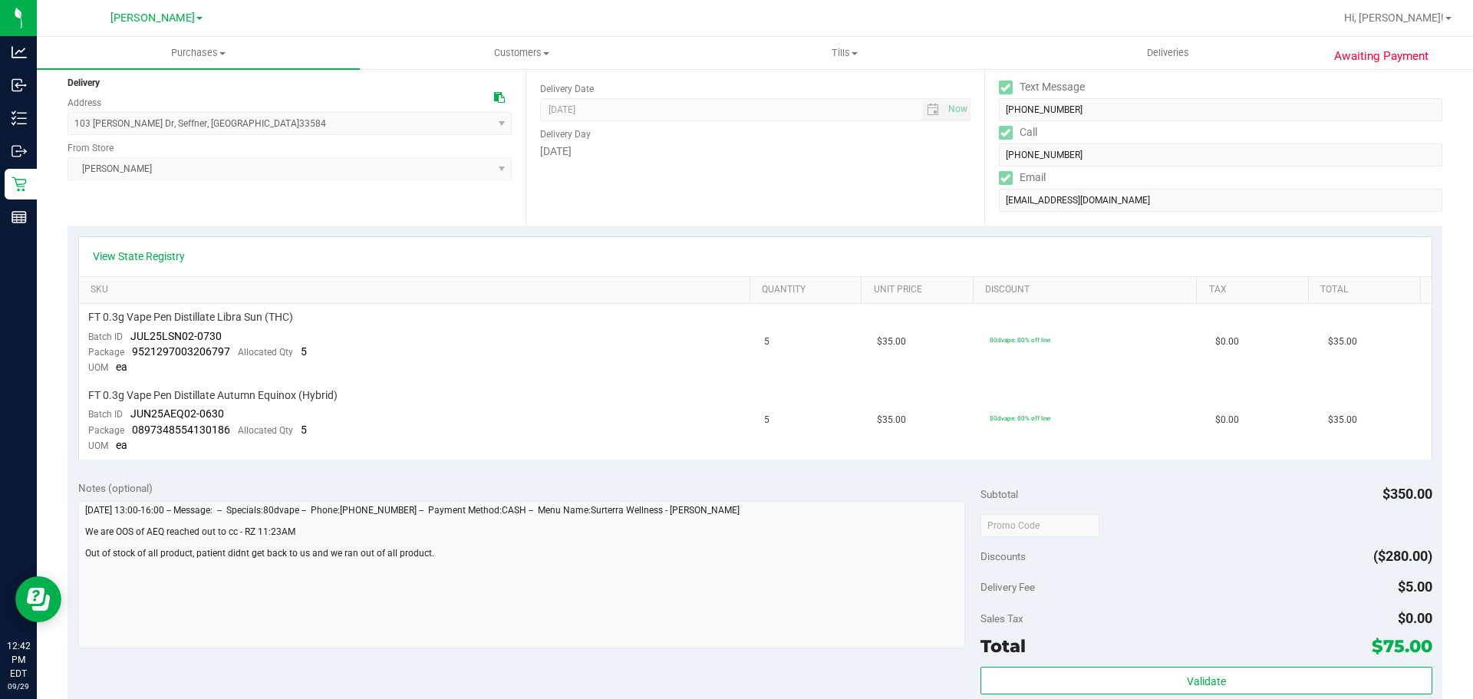
scroll to position [200, 0]
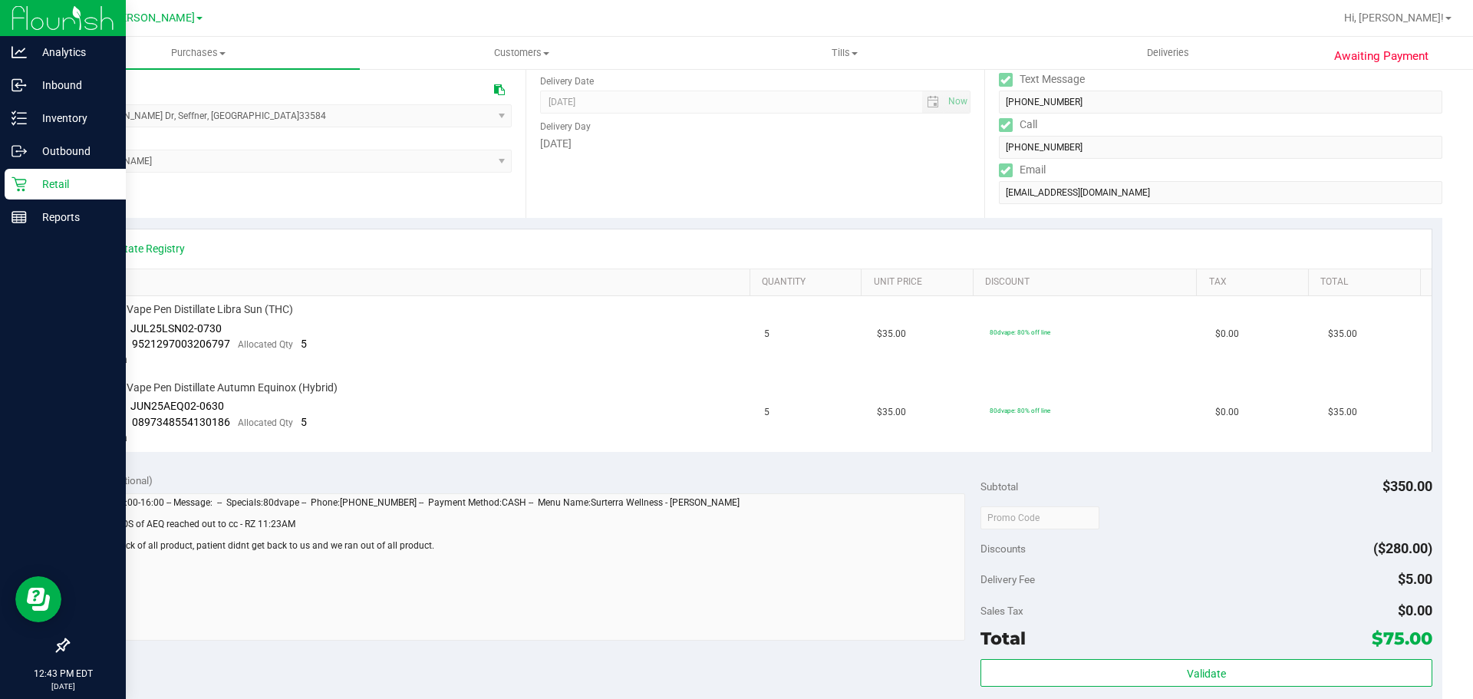
click at [39, 189] on p "Retail" at bounding box center [73, 184] width 92 height 18
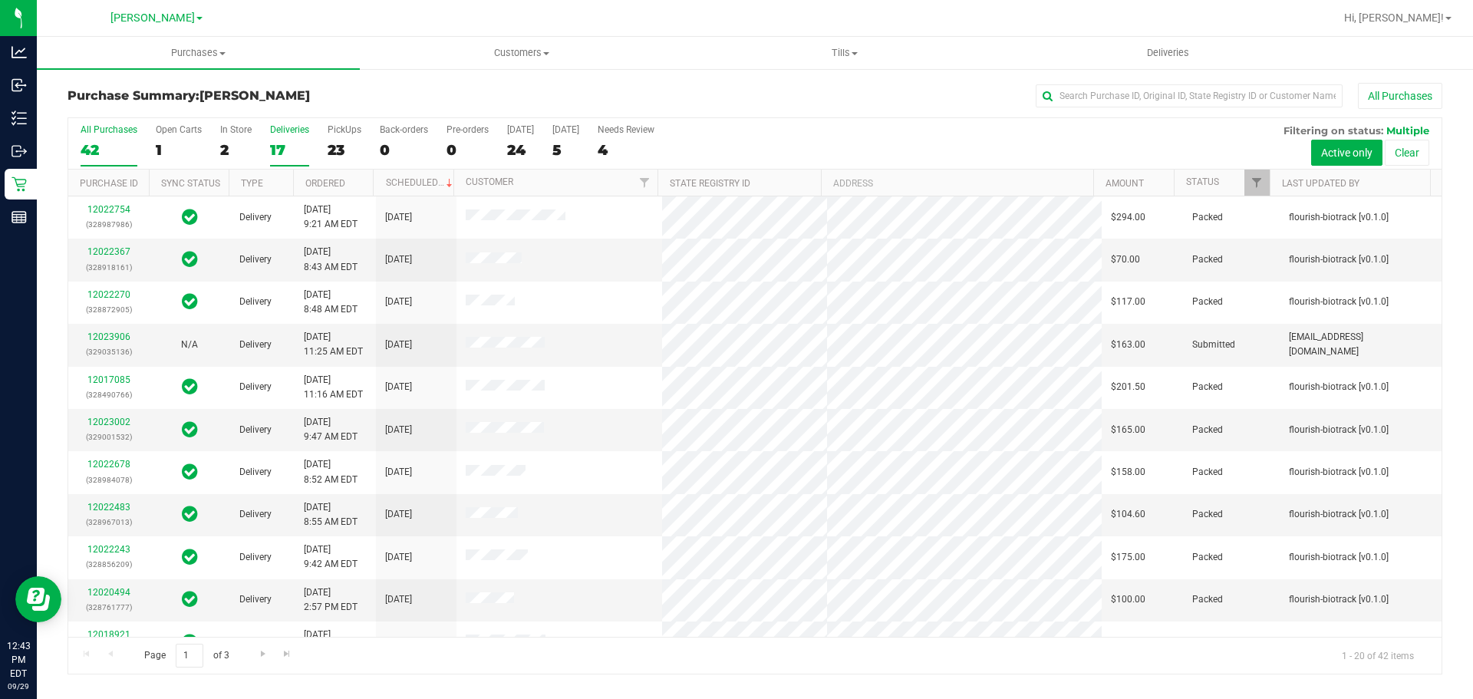
click at [290, 134] on div "Deliveries" at bounding box center [289, 129] width 39 height 11
click at [0, 0] on input "Deliveries 17" at bounding box center [0, 0] width 0 height 0
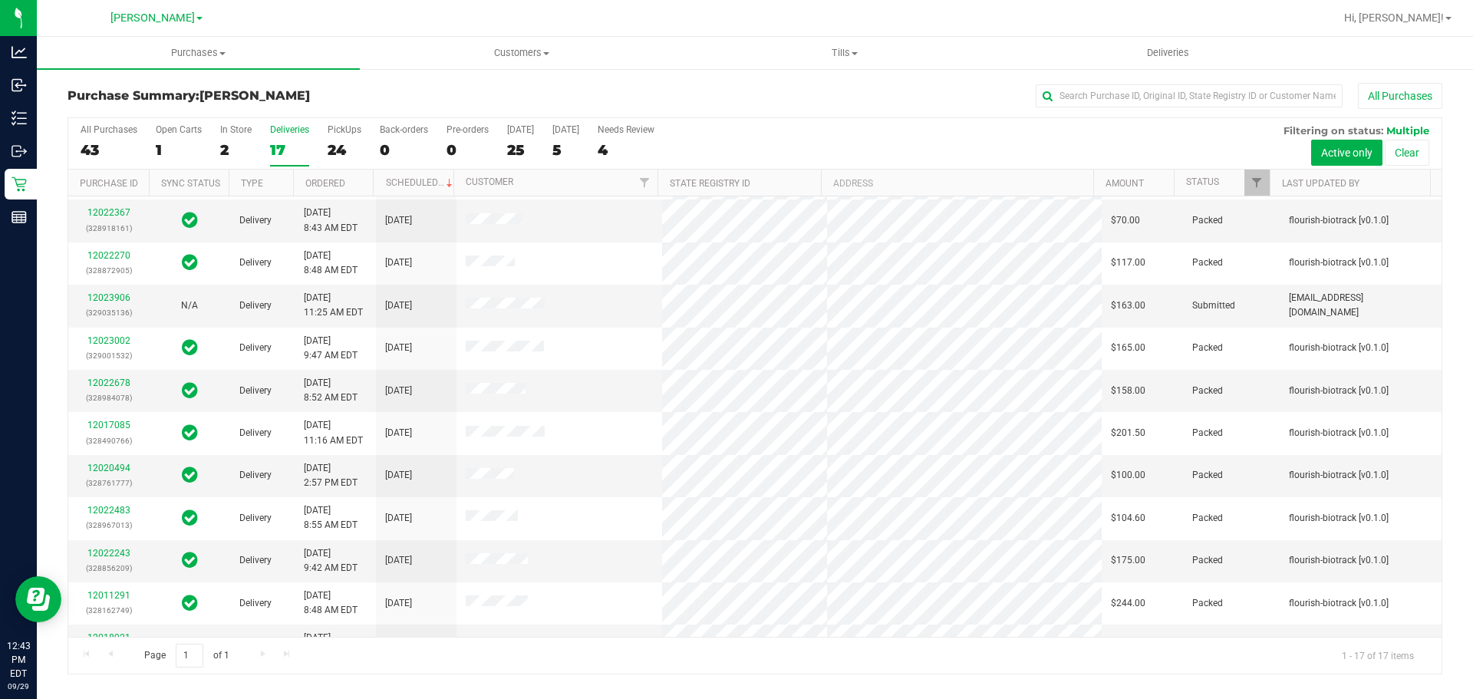
scroll to position [51, 0]
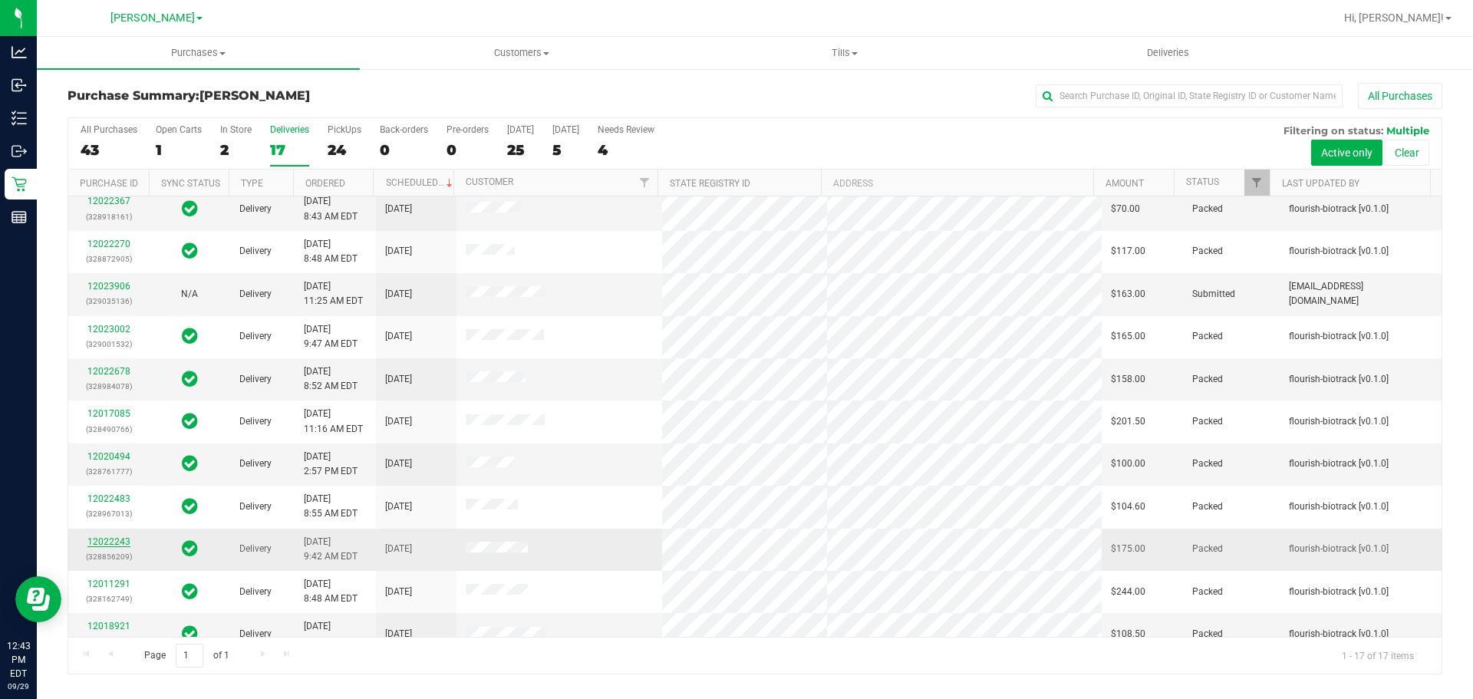
click at [106, 545] on link "12022243" at bounding box center [108, 541] width 43 height 11
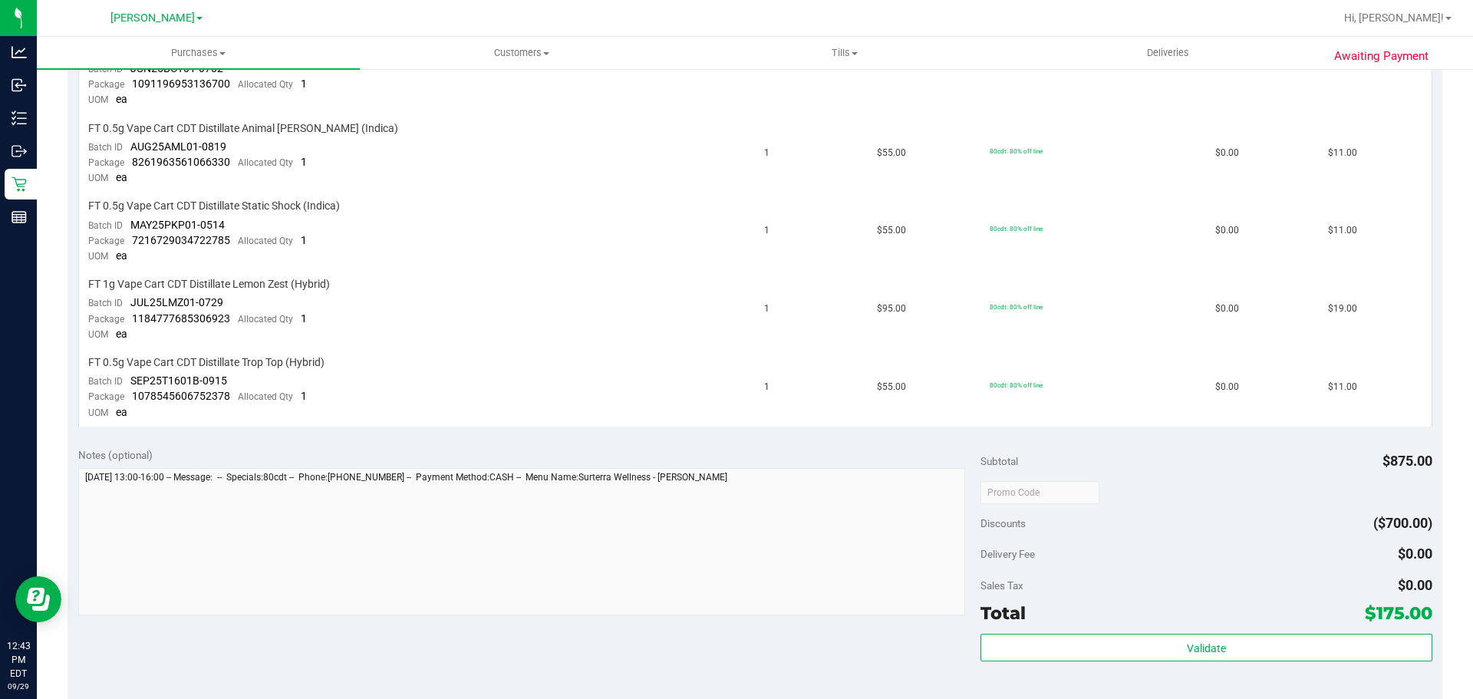
scroll to position [933, 0]
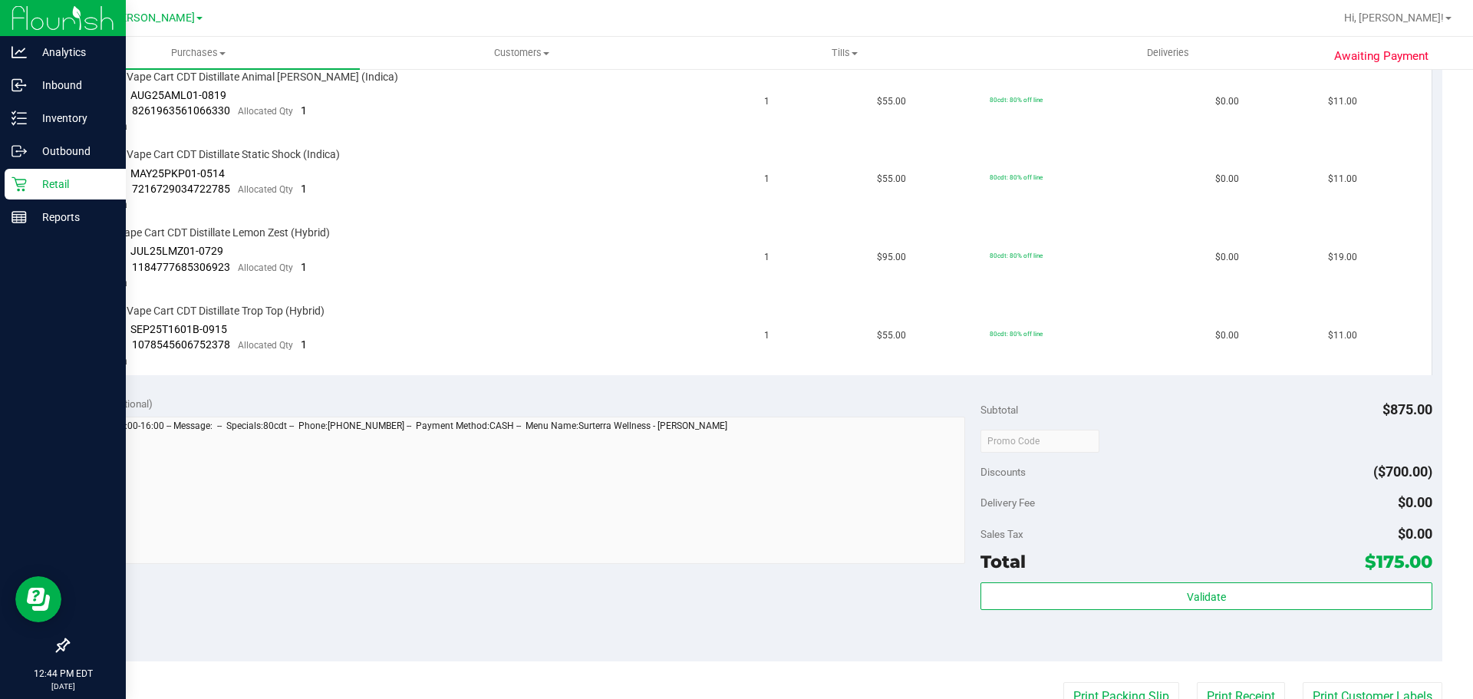
click at [16, 182] on icon at bounding box center [19, 184] width 15 height 15
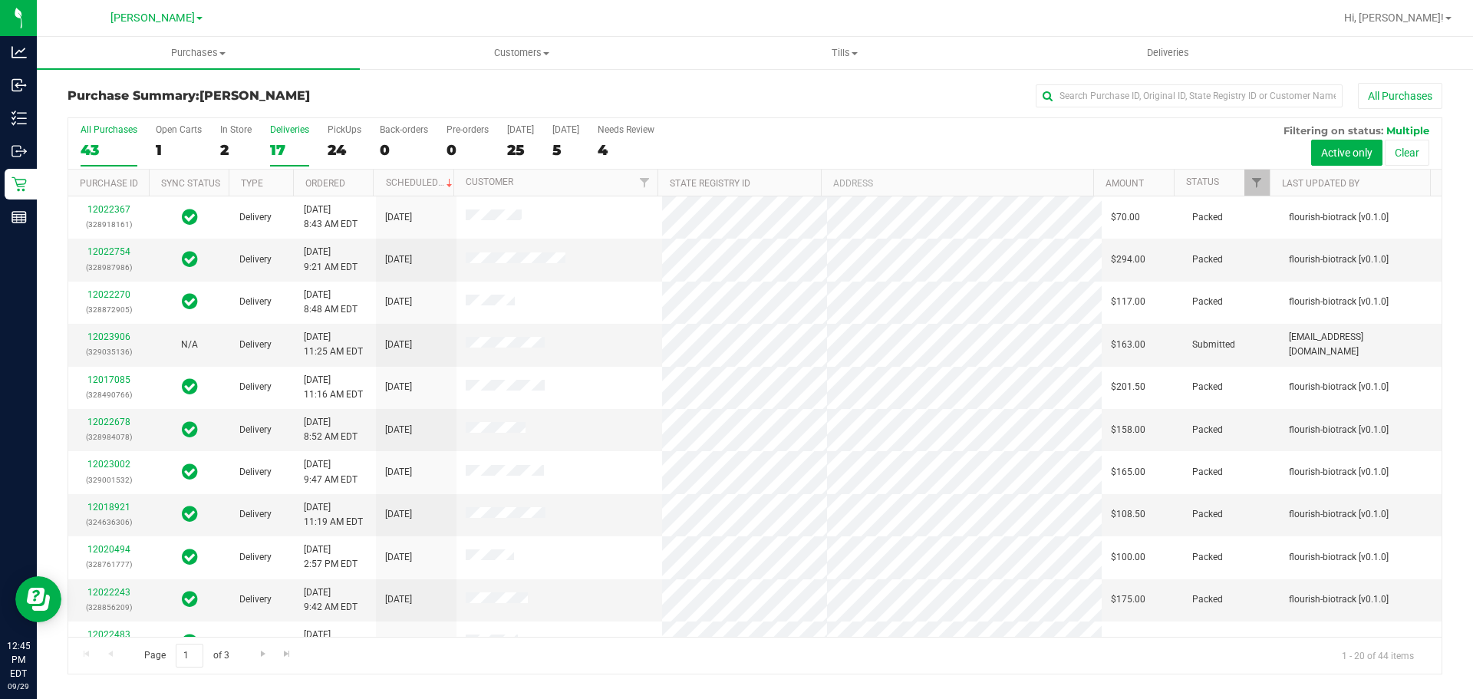
click at [281, 145] on div "17" at bounding box center [289, 150] width 39 height 18
click at [0, 0] on input "Deliveries 17" at bounding box center [0, 0] width 0 height 0
click at [1170, 58] on span "Deliveries" at bounding box center [1168, 53] width 84 height 14
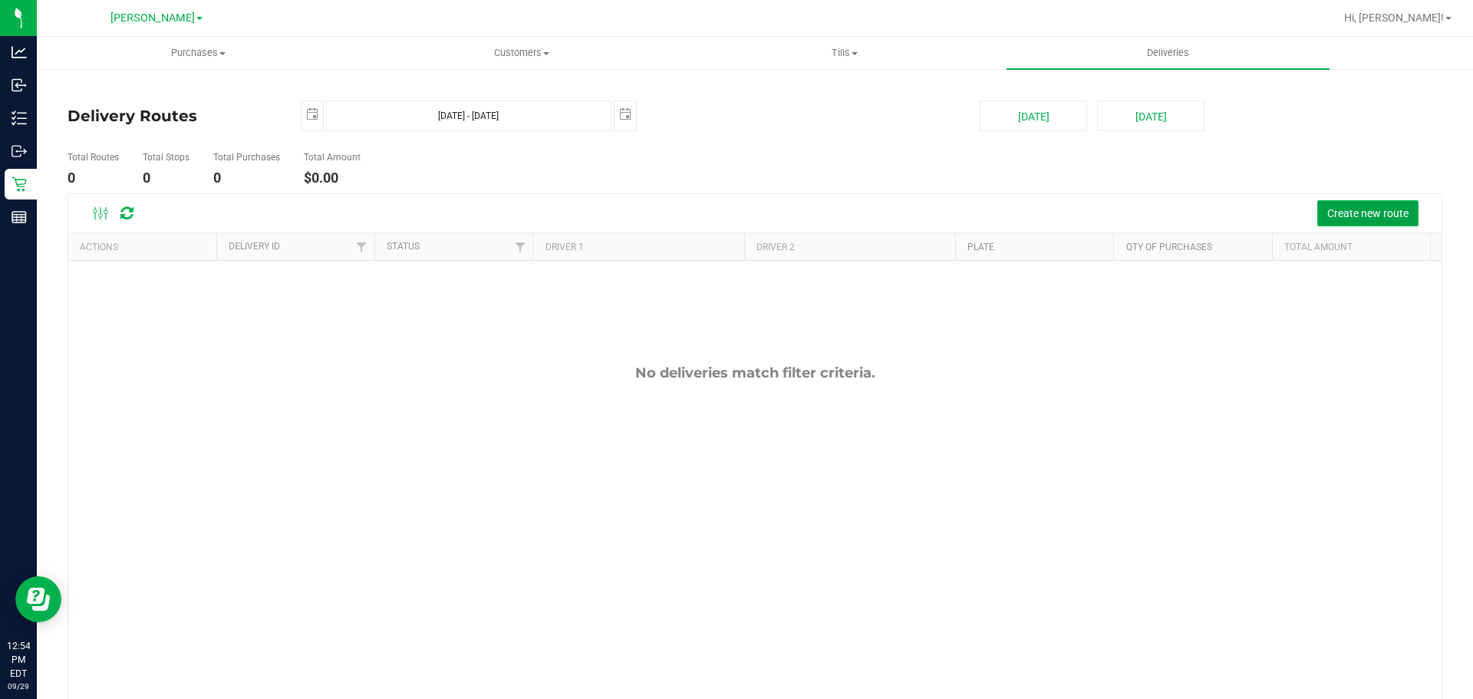
click at [1360, 210] on span "Create new route" at bounding box center [1367, 213] width 81 height 12
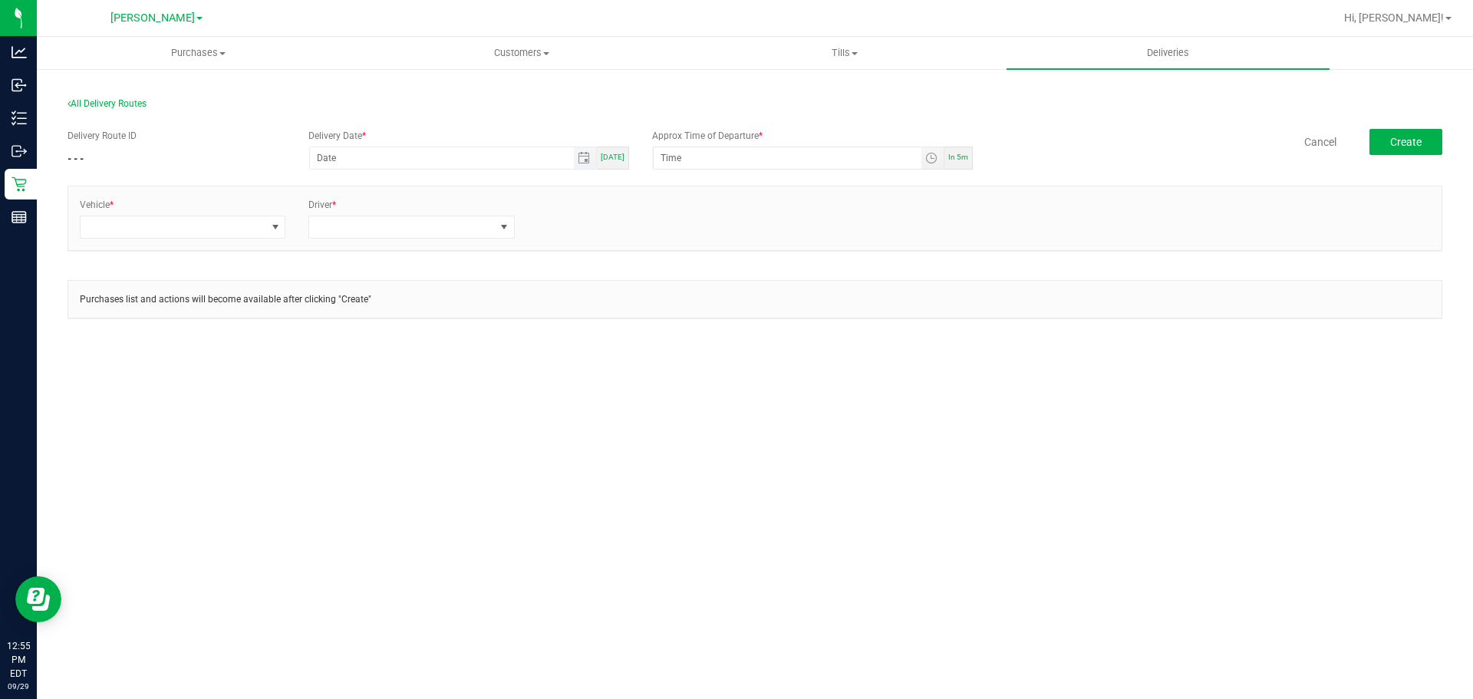
click at [596, 160] on span "Toggle calendar" at bounding box center [585, 157] width 22 height 21
click at [404, 337] on span "29" at bounding box center [401, 333] width 22 height 24
type input "[DATE]"
click at [730, 264] on div "Vehicle * Driver *" at bounding box center [755, 226] width 1375 height 81
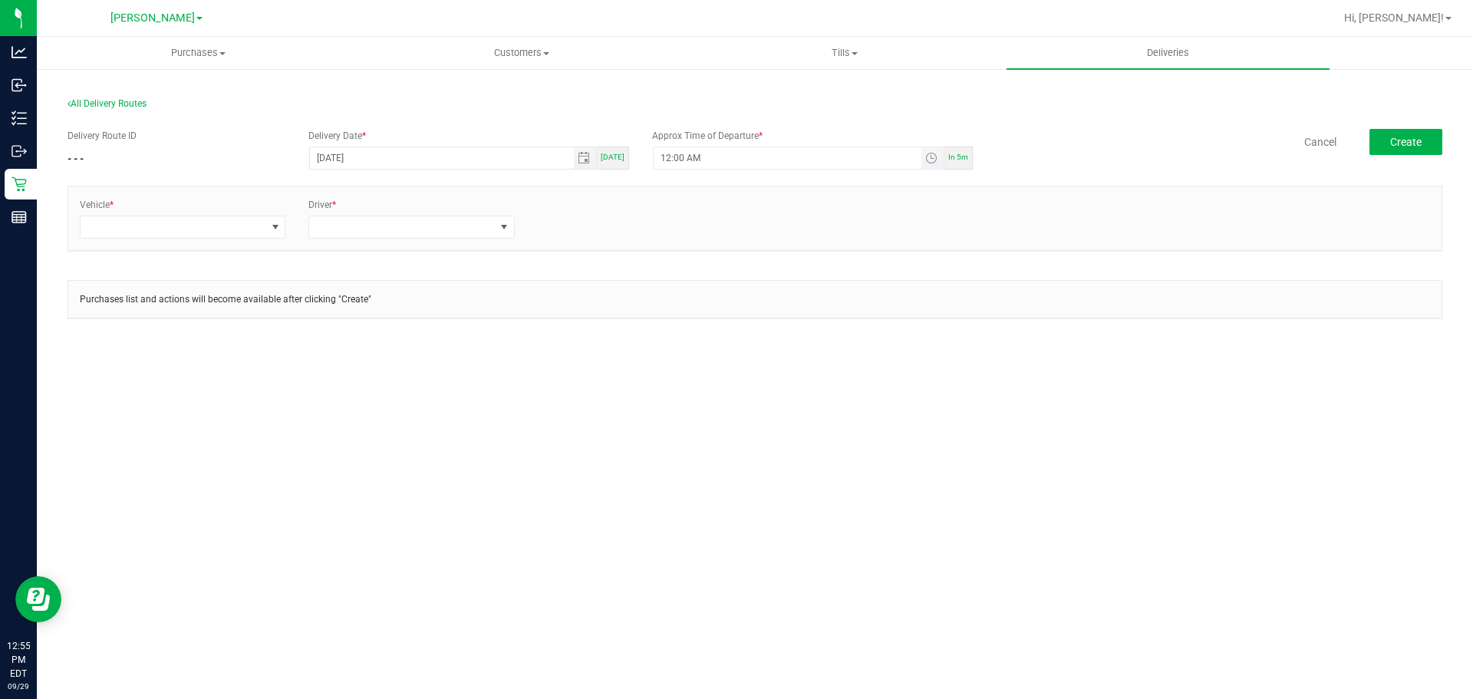
click at [664, 162] on input "12:00 AM" at bounding box center [788, 157] width 268 height 21
type input "1:00 PM"
click at [749, 475] on div "Purchases Summary of purchases Fulfillment All purchases Customers All customer…" at bounding box center [755, 368] width 1436 height 662
click at [242, 226] on span at bounding box center [173, 226] width 185 height 21
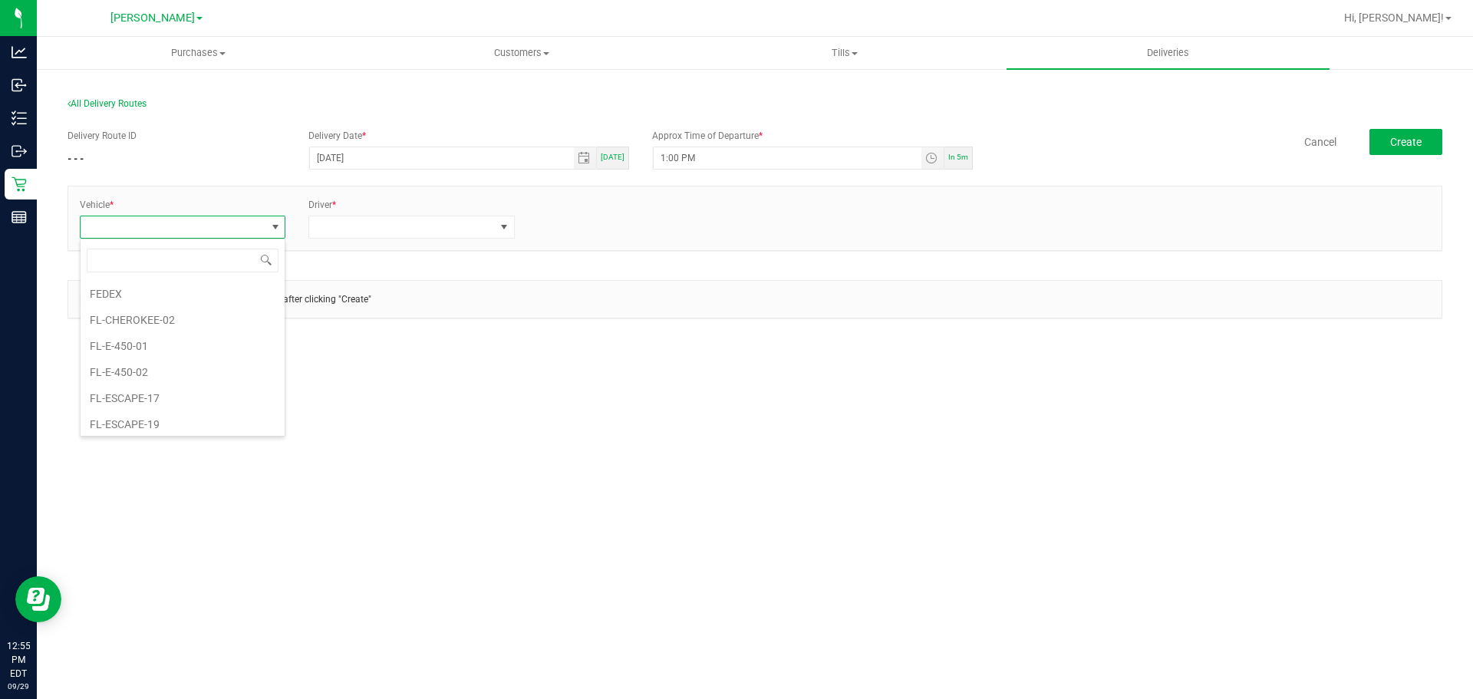
scroll to position [92, 0]
click at [200, 406] on li "FL-ESCAPE-19" at bounding box center [183, 410] width 204 height 26
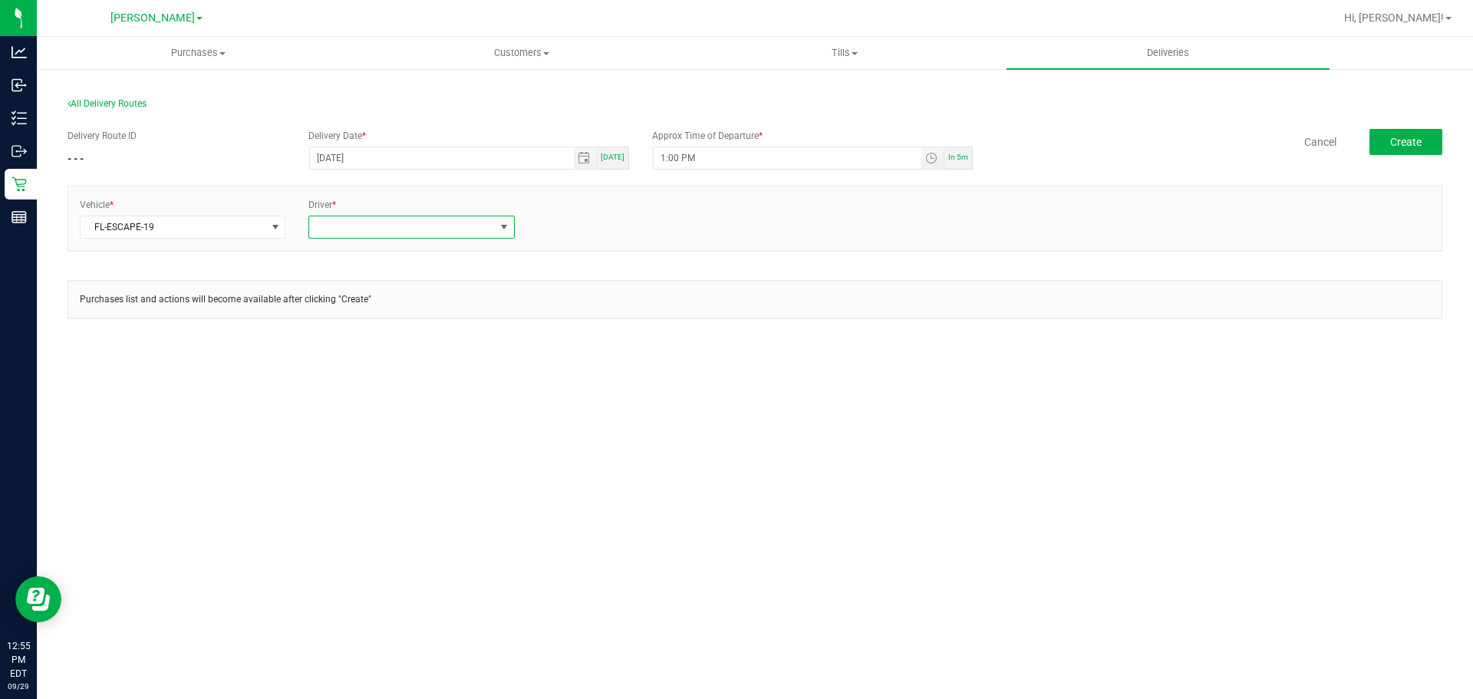
click at [354, 218] on span at bounding box center [401, 226] width 185 height 21
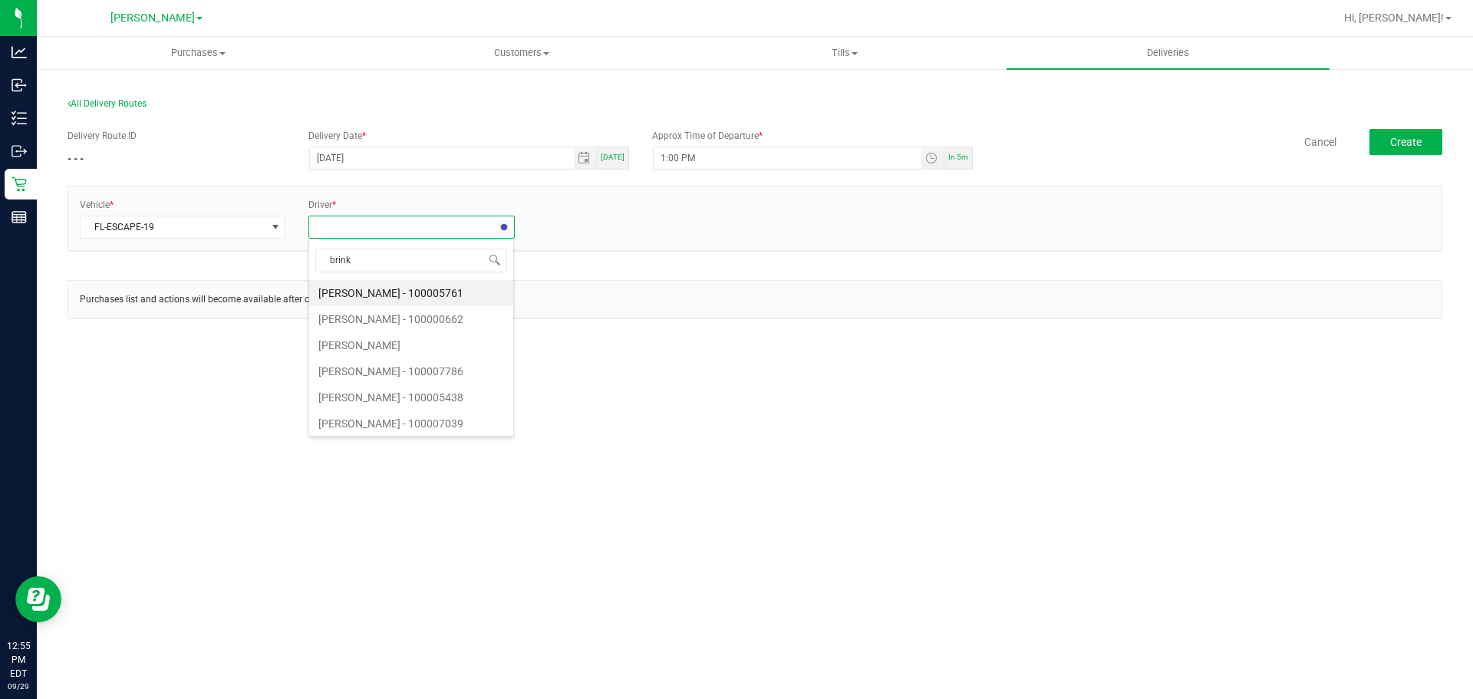
type input "brinkl"
click at [396, 291] on li "Caitlynn Brinkley - 100007658" at bounding box center [411, 293] width 204 height 26
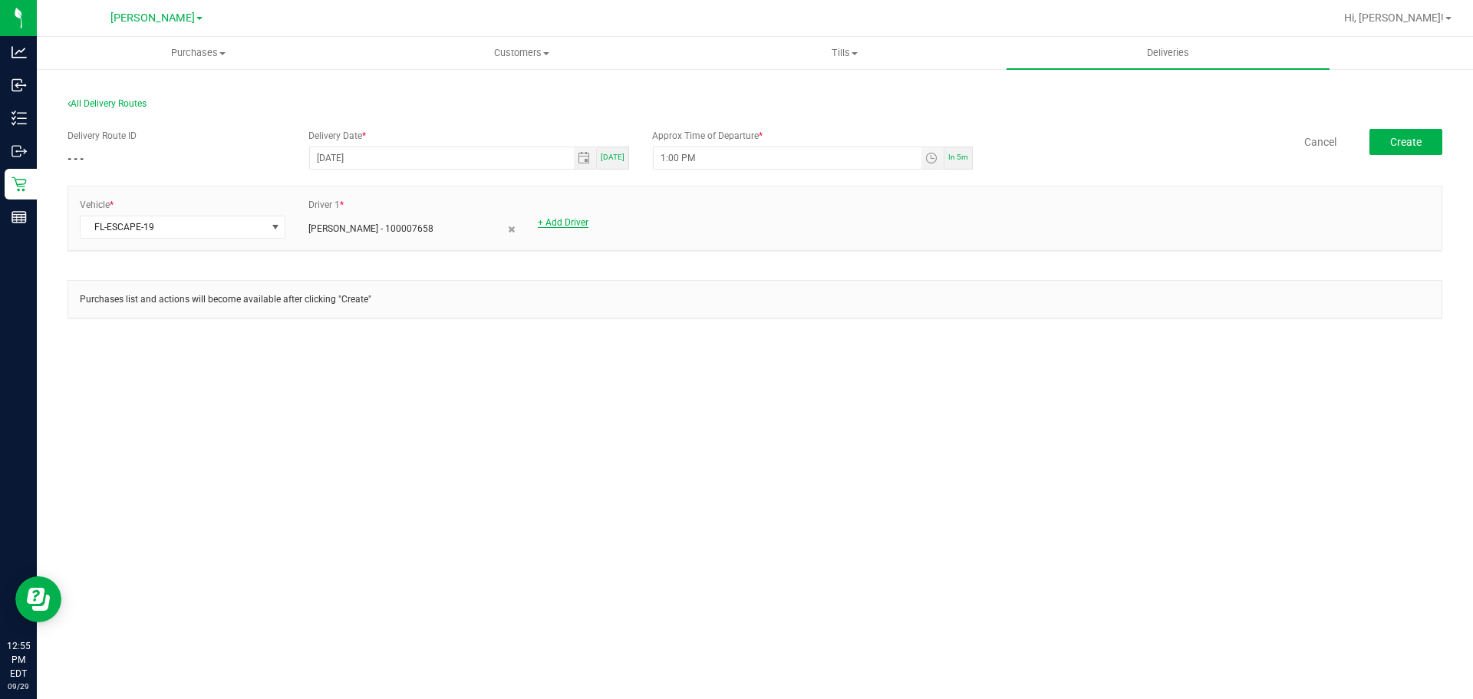
click at [560, 222] on link "+ Add Driver" at bounding box center [563, 222] width 51 height 11
click at [573, 229] on span at bounding box center [631, 226] width 185 height 21
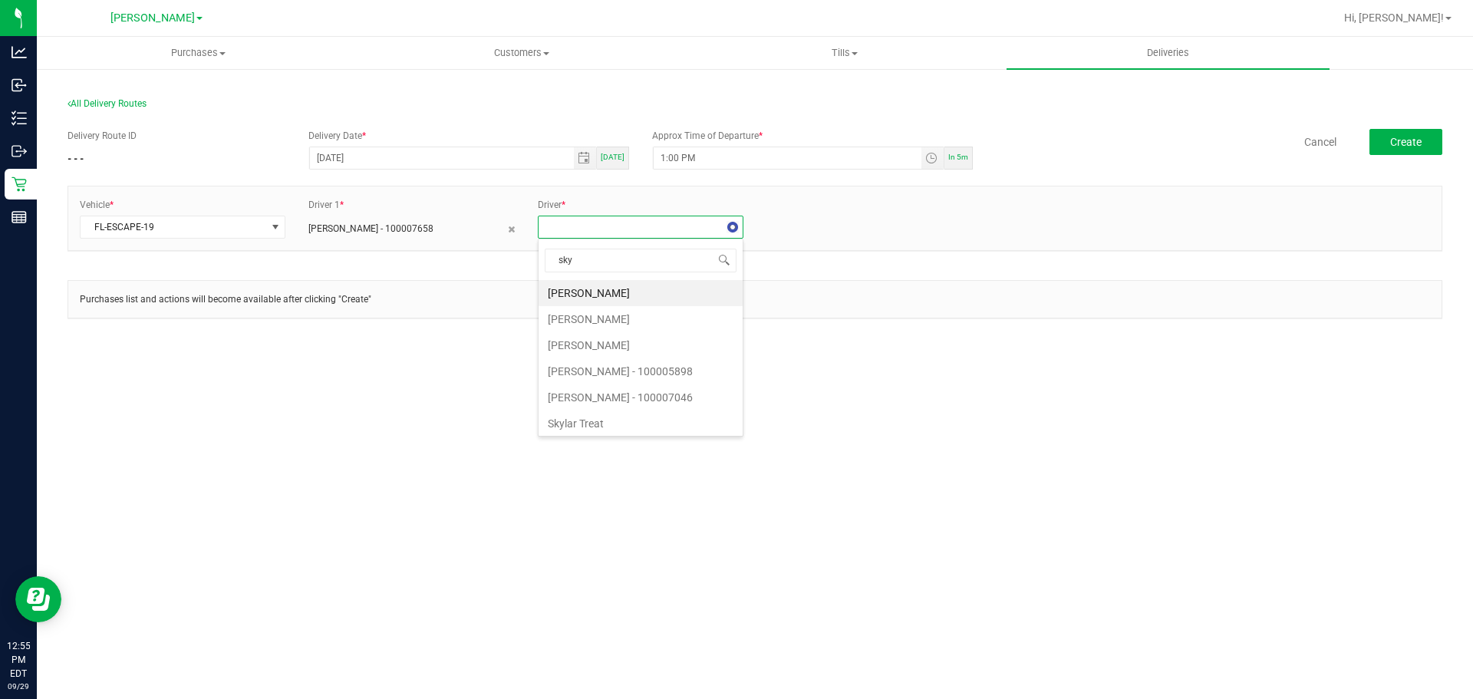
type input "skye"
click at [634, 289] on li "Skye Miller - 100007046" at bounding box center [641, 293] width 204 height 26
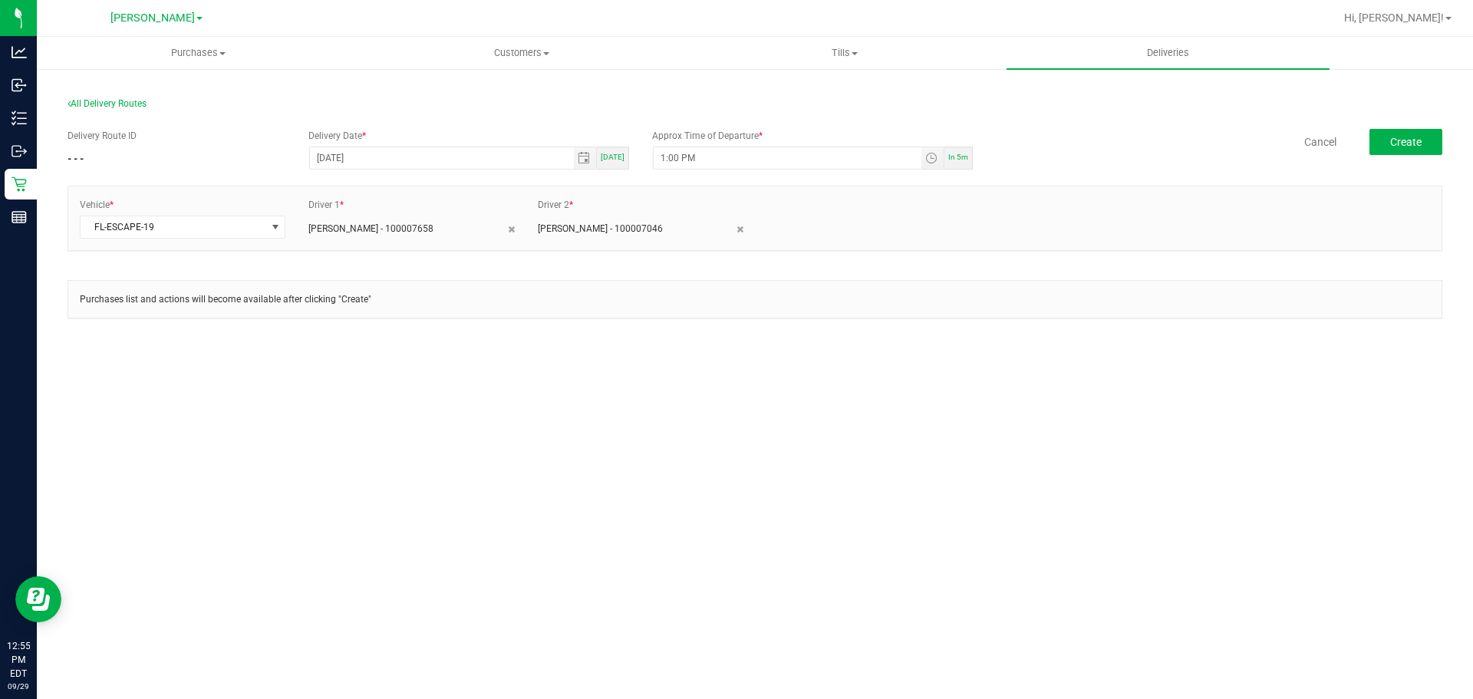
click at [780, 345] on div "Delivery Route ID - - - Delivery Date * 09/29/2025 Today Approx Time of Departu…" at bounding box center [755, 231] width 1375 height 228
click at [1428, 143] on button "Create" at bounding box center [1405, 142] width 73 height 26
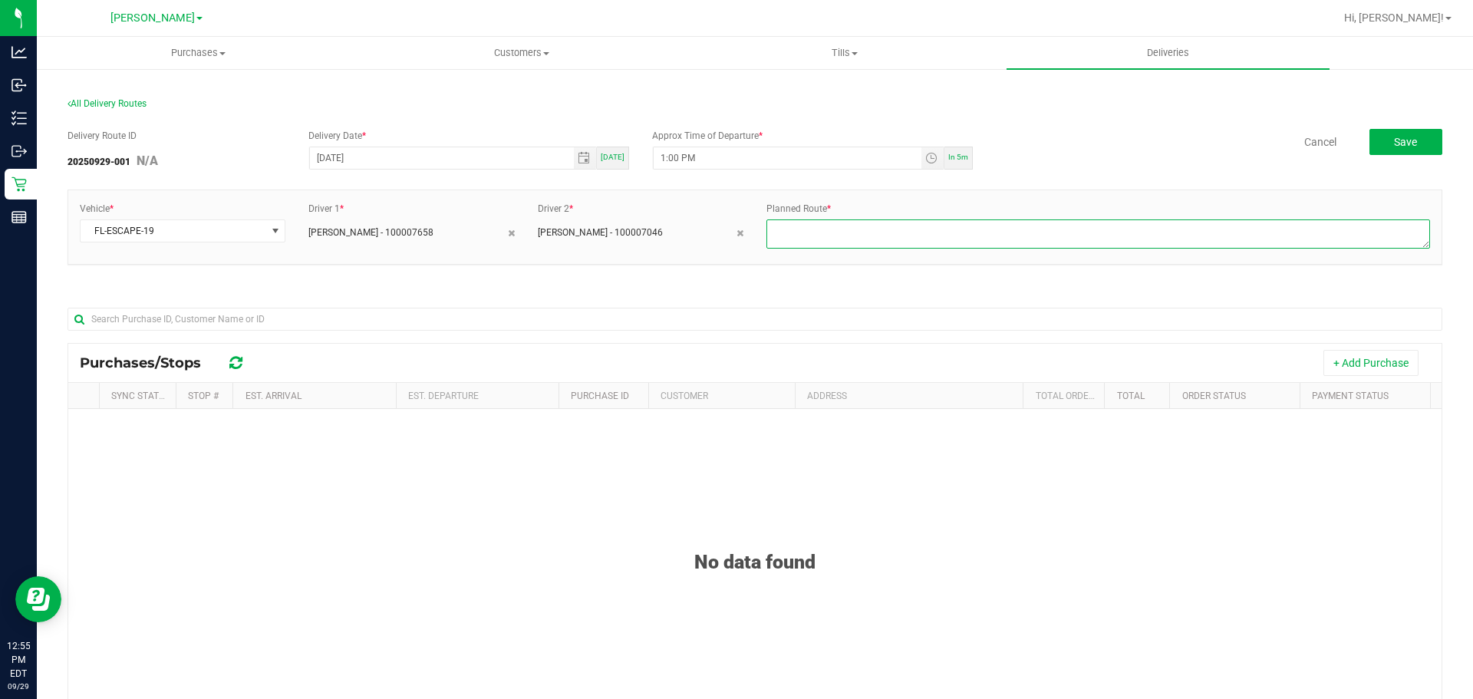
click at [858, 244] on textarea at bounding box center [1098, 233] width 664 height 29
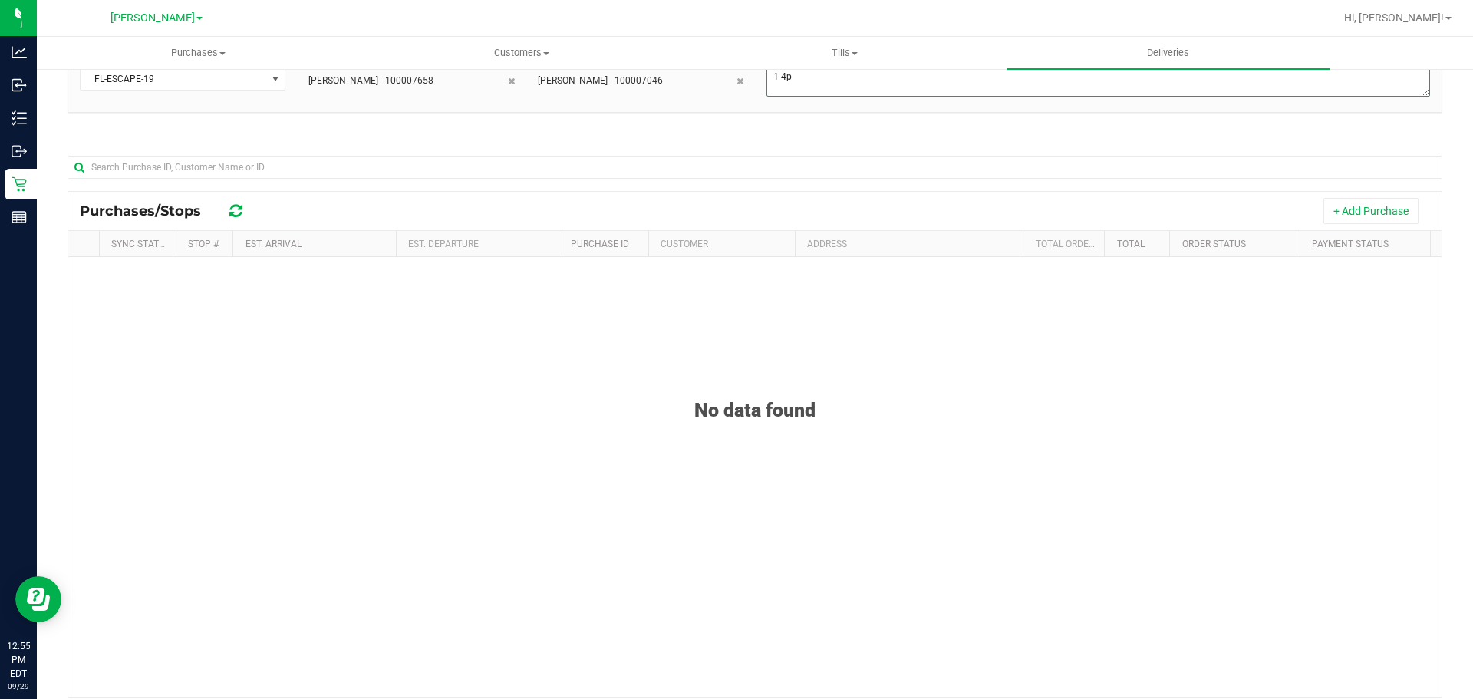
scroll to position [151, 0]
type textarea "1-4p"
click at [1364, 216] on button "+ Add Purchase" at bounding box center [1370, 212] width 95 height 26
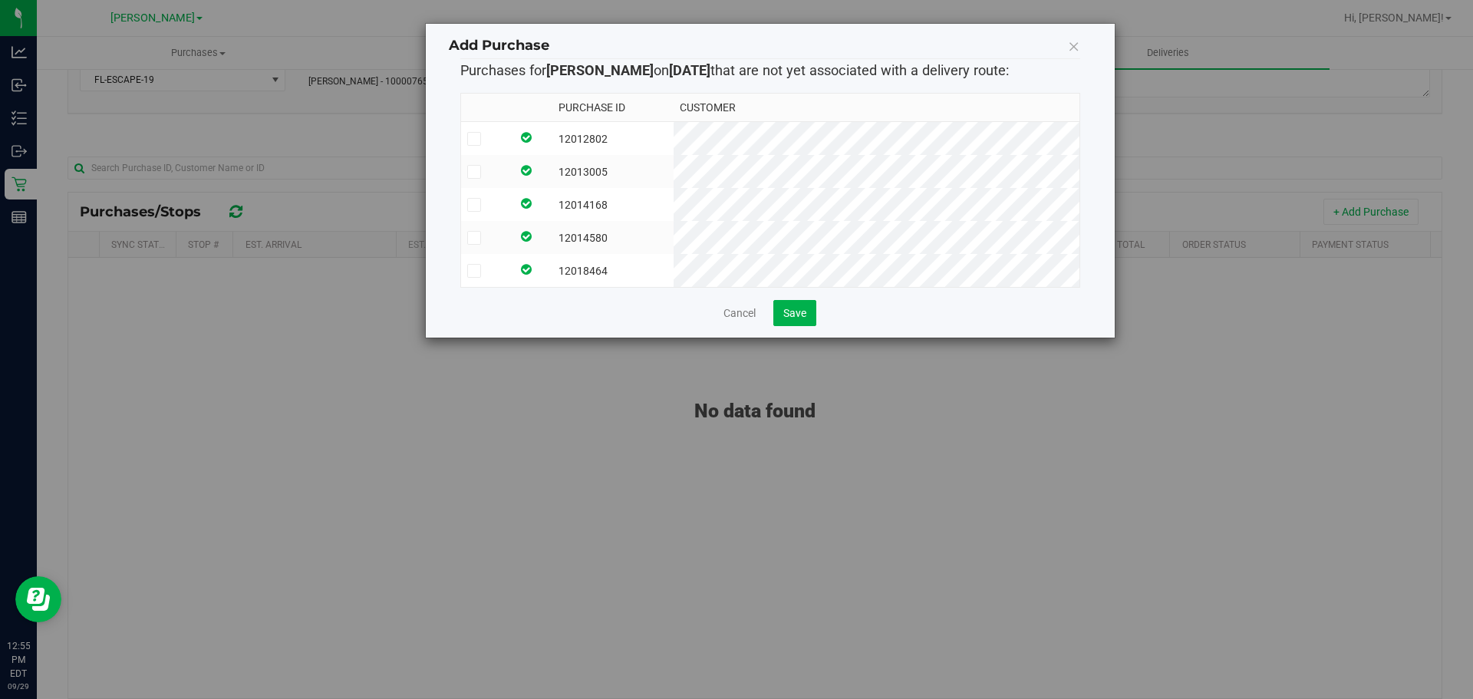
click at [665, 138] on td "12012802" at bounding box center [612, 139] width 121 height 34
click at [669, 174] on td "12013005" at bounding box center [612, 171] width 121 height 33
click at [666, 205] on td "12014168" at bounding box center [612, 204] width 121 height 33
click at [659, 249] on td "12014580" at bounding box center [612, 237] width 121 height 33
click at [657, 277] on td "12018464" at bounding box center [612, 270] width 121 height 33
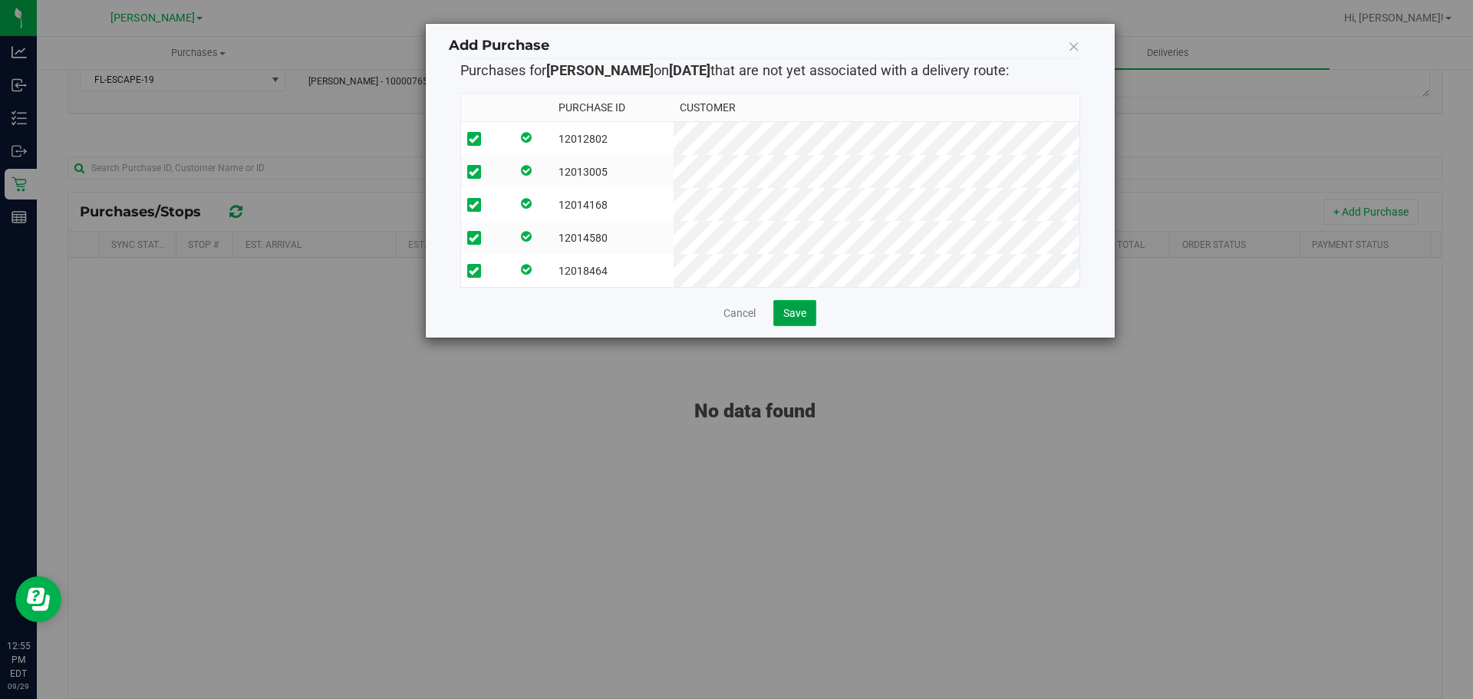
click at [806, 319] on span "Save" at bounding box center [794, 313] width 23 height 12
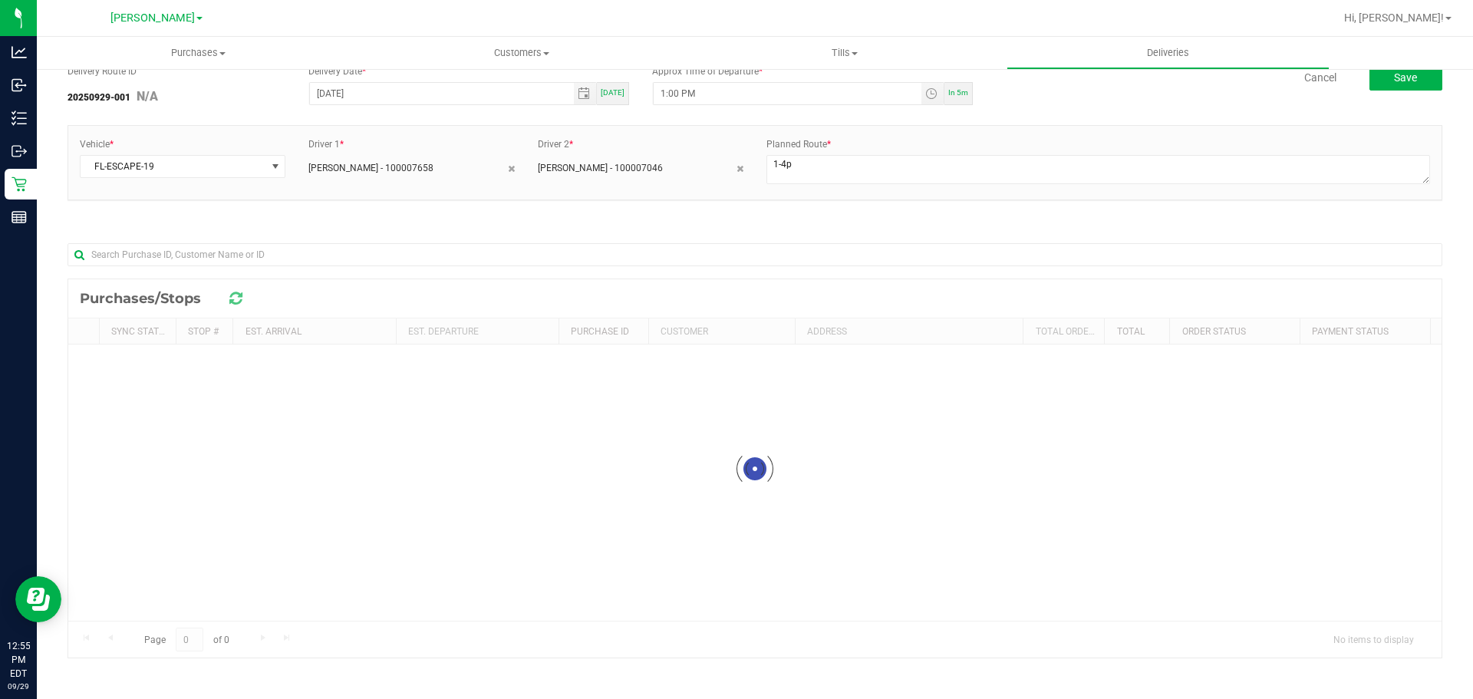
scroll to position [0, 0]
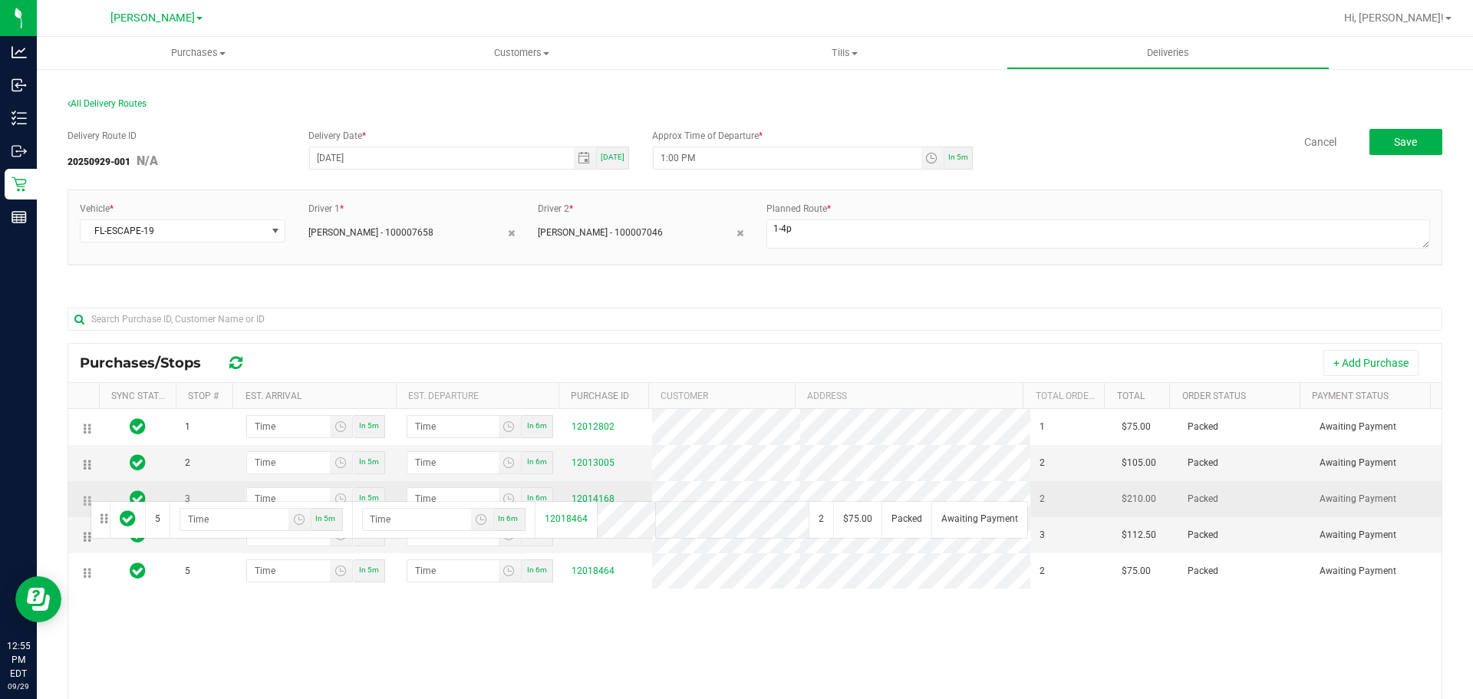
drag, startPoint x: 90, startPoint y: 573, endPoint x: 88, endPoint y: 499, distance: 73.7
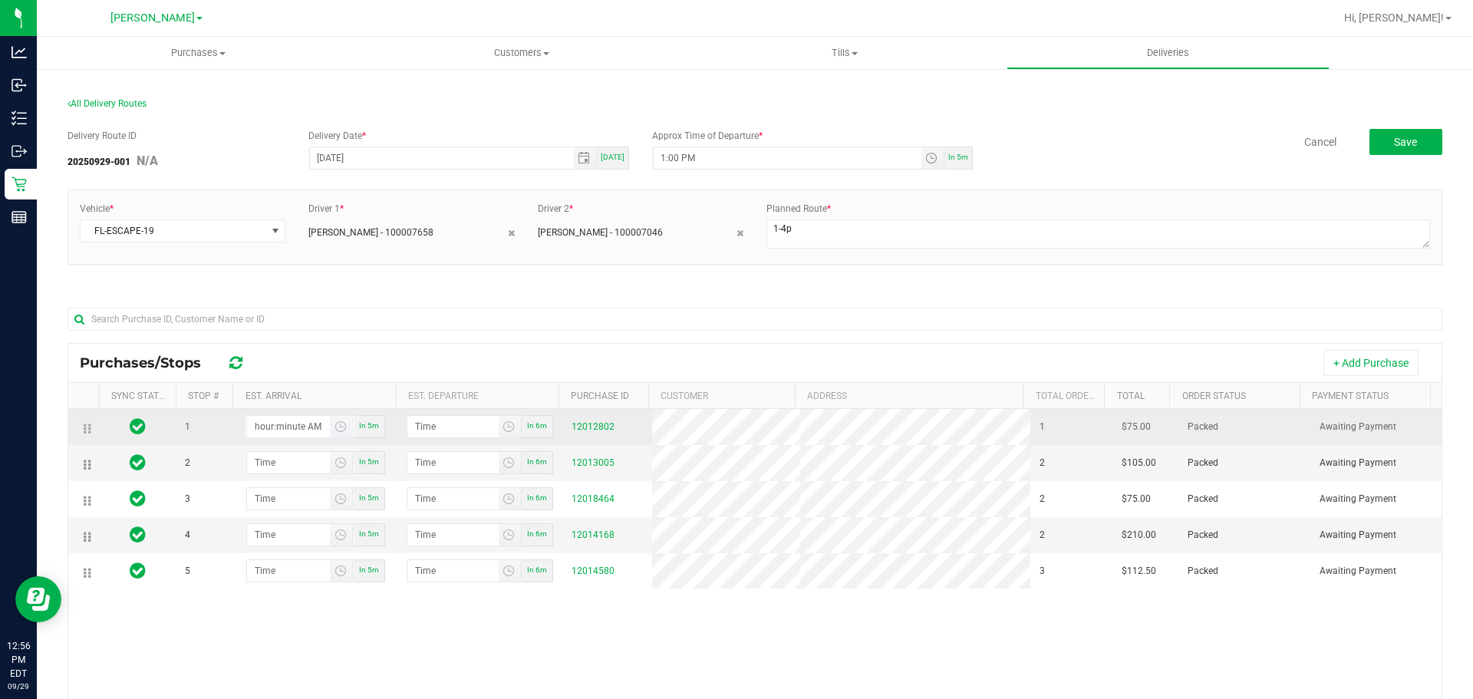
click at [283, 433] on input "hour:minute AM" at bounding box center [289, 426] width 84 height 21
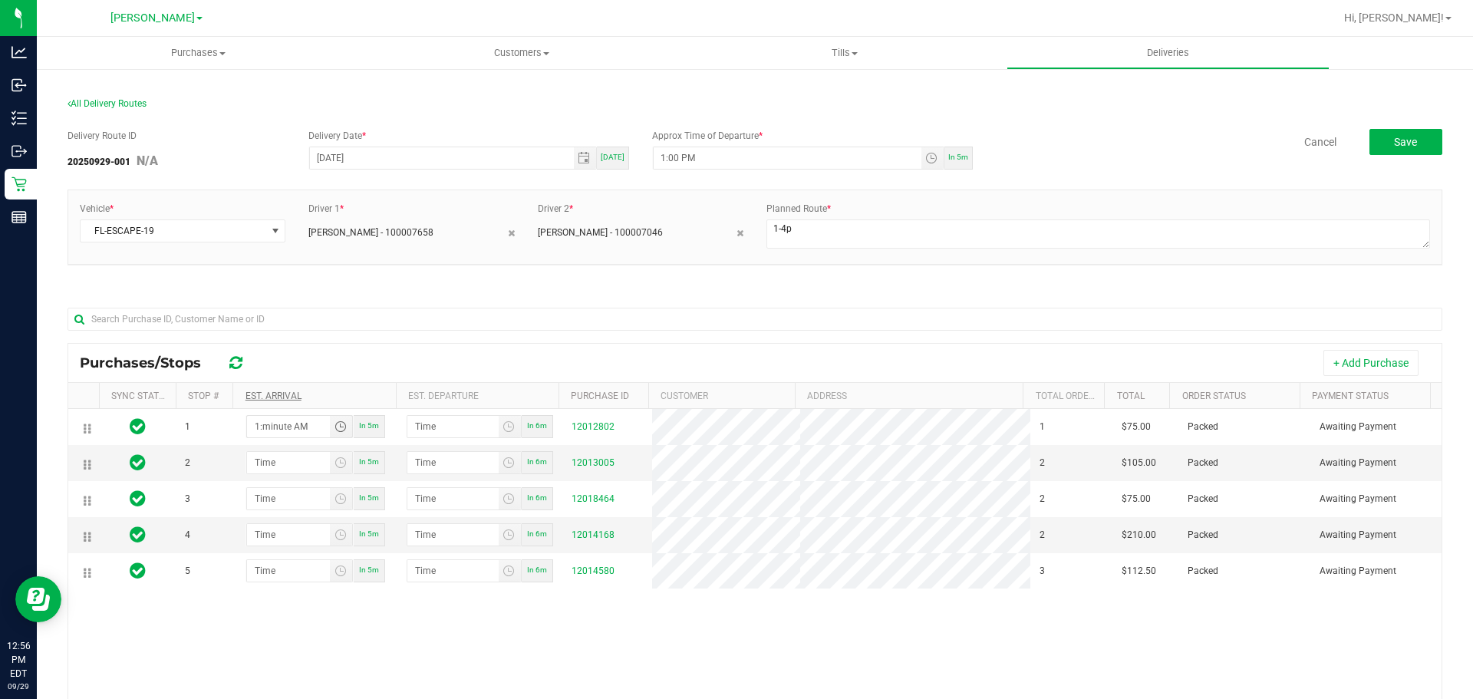
type input "1:03 AM"
type input "1:04 AM"
type input "1:30 AM"
type input "1:31 AM"
type input "1:30 PM"
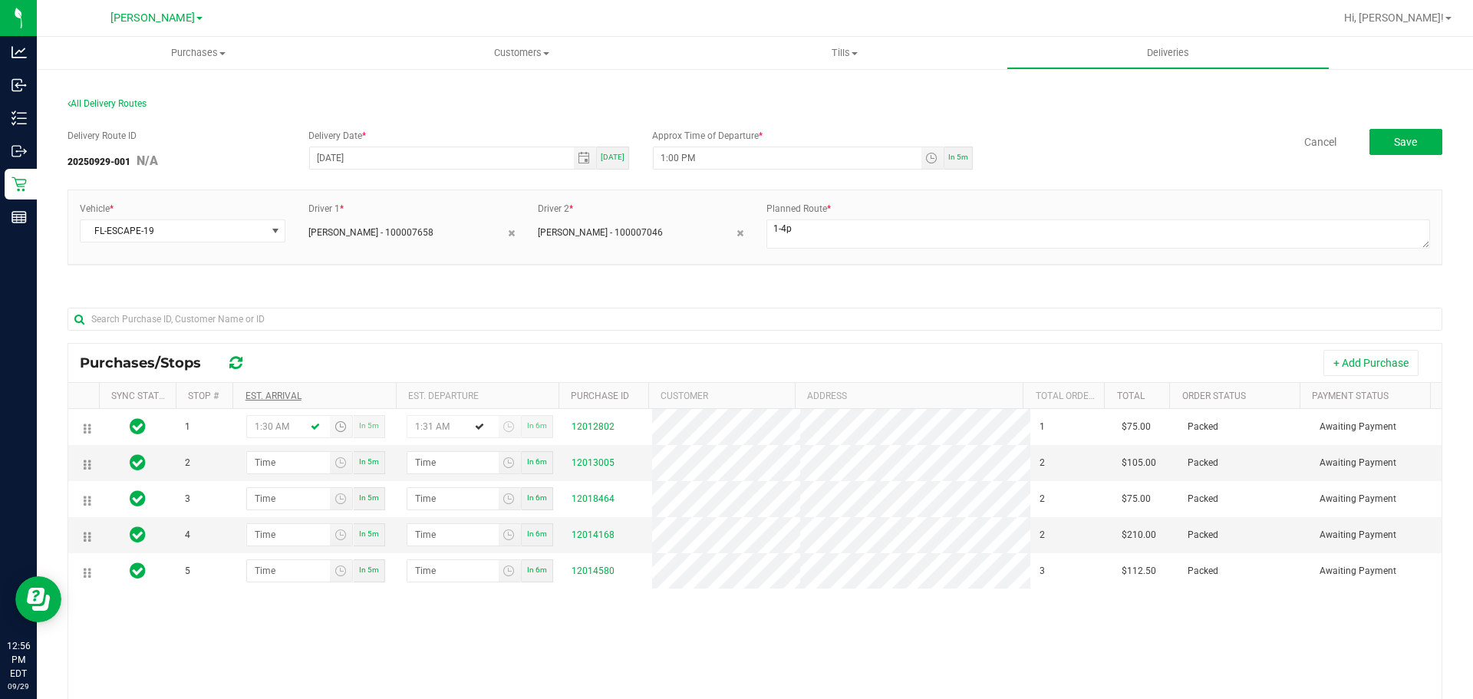
type input "1:31 PM"
type input "1:30 PM"
type input "hour:minute AM"
click at [259, 459] on input "hour:minute AM" at bounding box center [289, 462] width 84 height 21
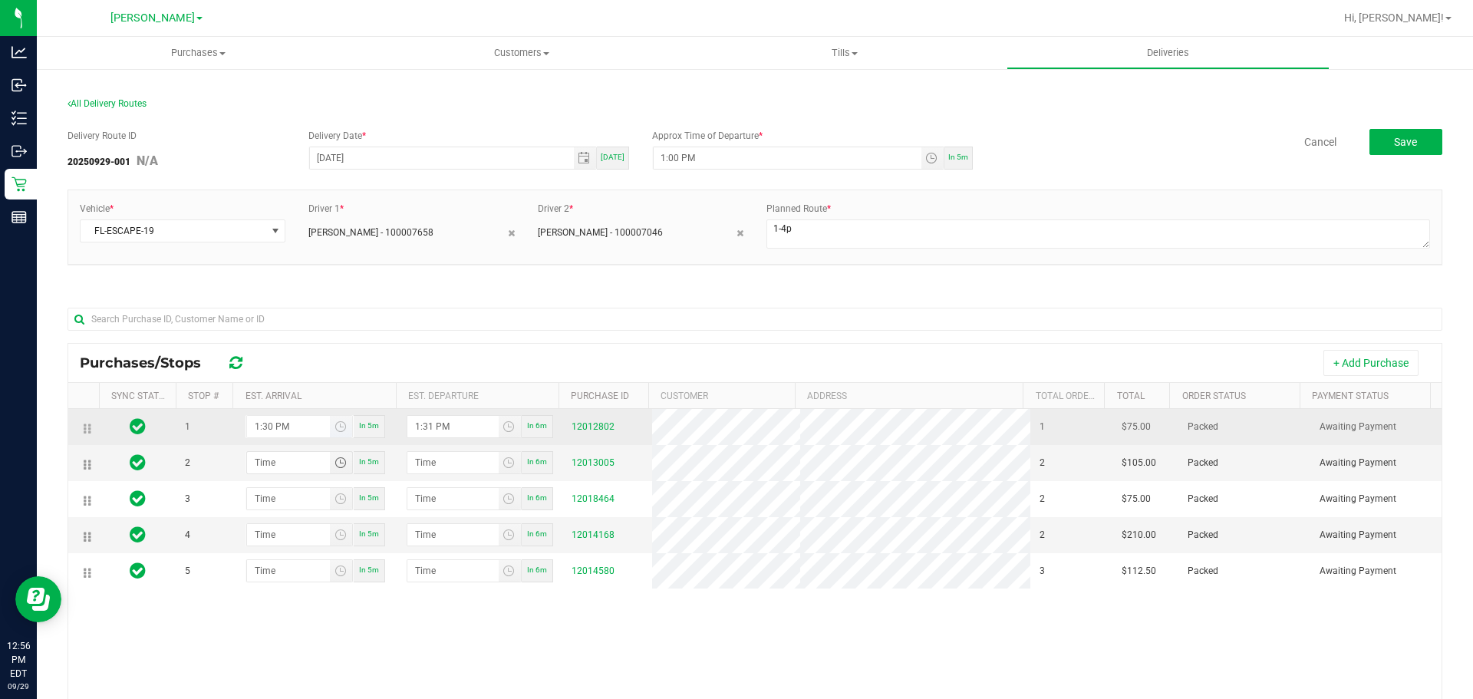
click at [261, 427] on input "1:30 PM" at bounding box center [289, 426] width 84 height 21
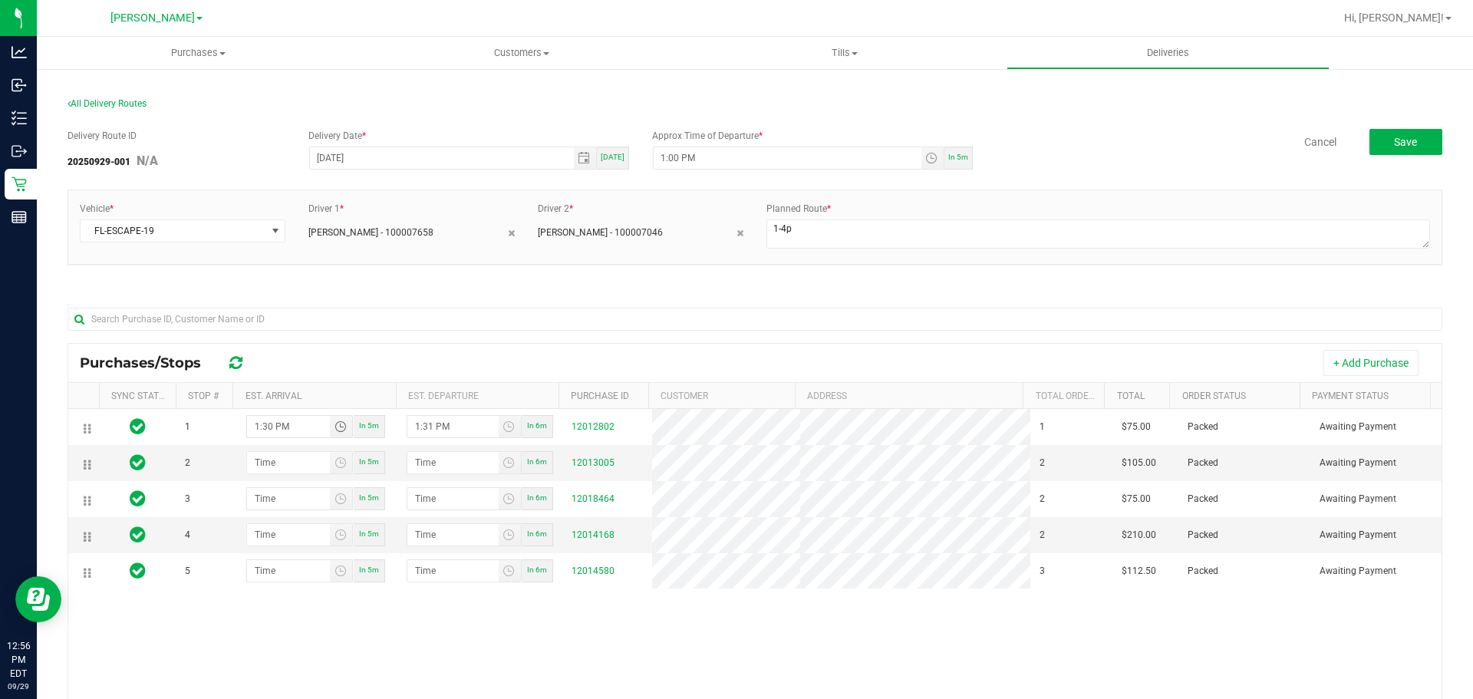
type input "2:30 PM"
type input "2:31 PM"
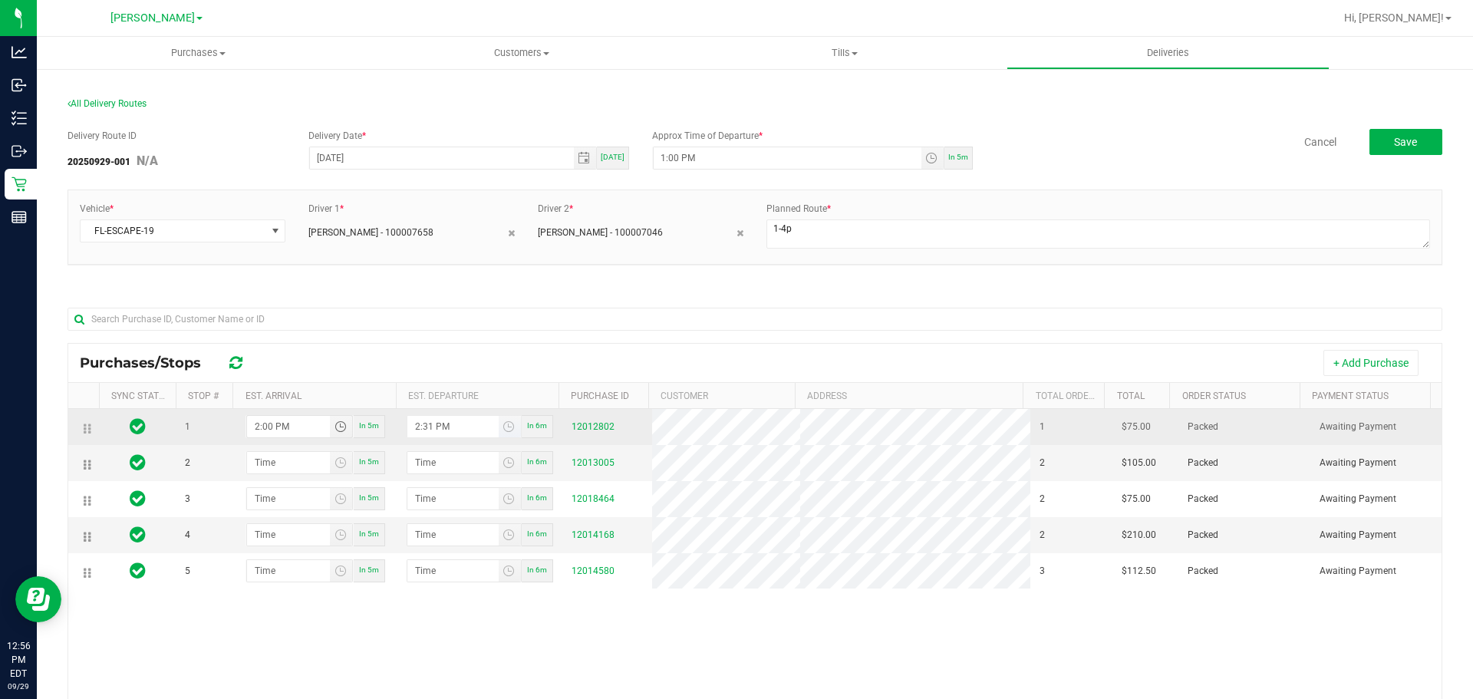
type input "2:00 PM"
click at [423, 430] on input "2:31 PM" at bounding box center [452, 426] width 91 height 21
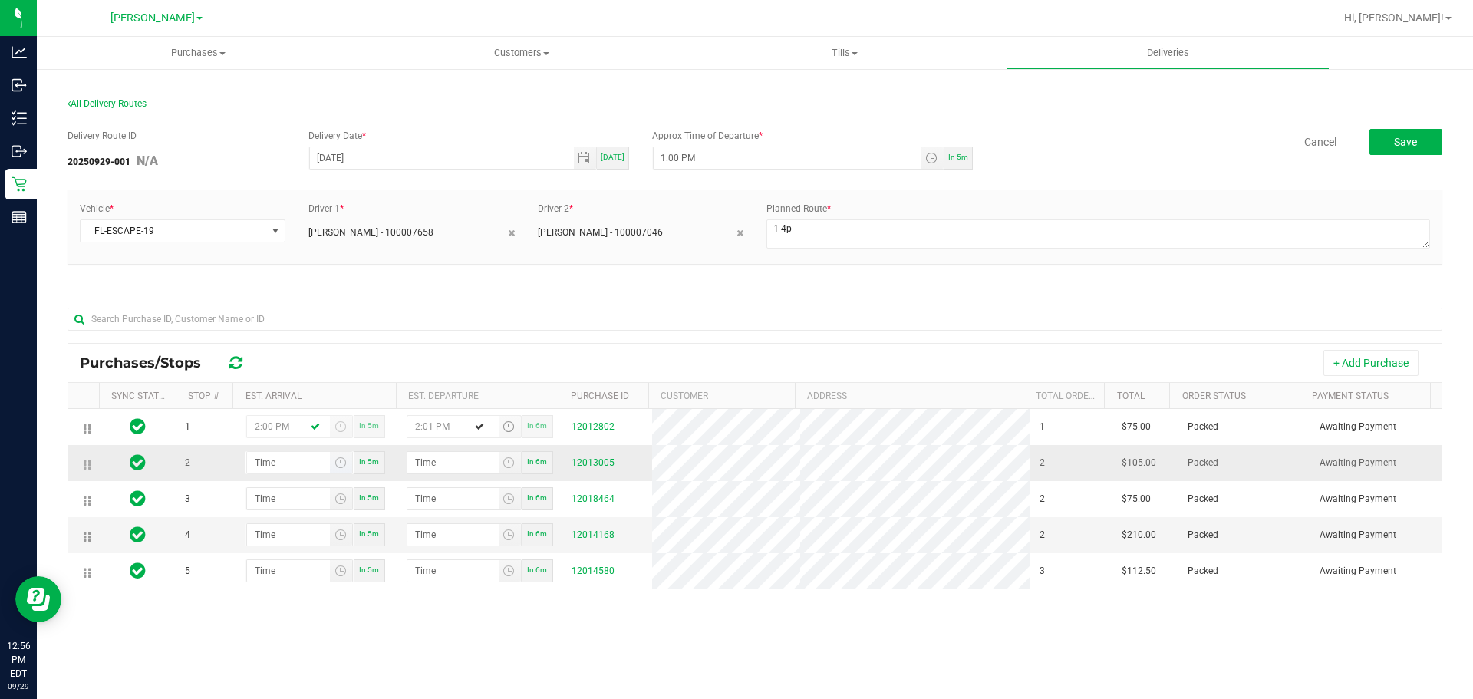
type input "2:01 PM"
click at [265, 466] on input "hour:minute AM" at bounding box center [289, 462] width 84 height 21
type input "2:03 AM"
type input "2:04 AM"
type input "2:30 AM"
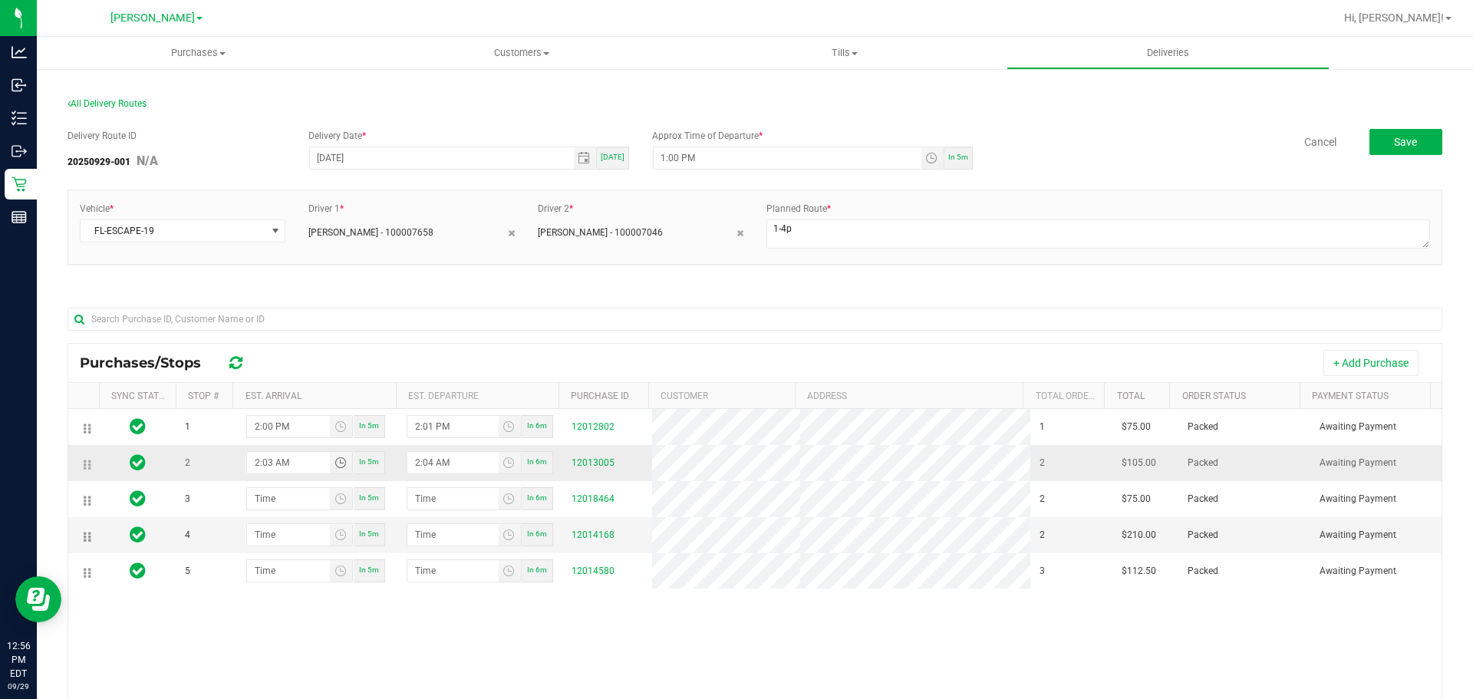
type input "2:31 AM"
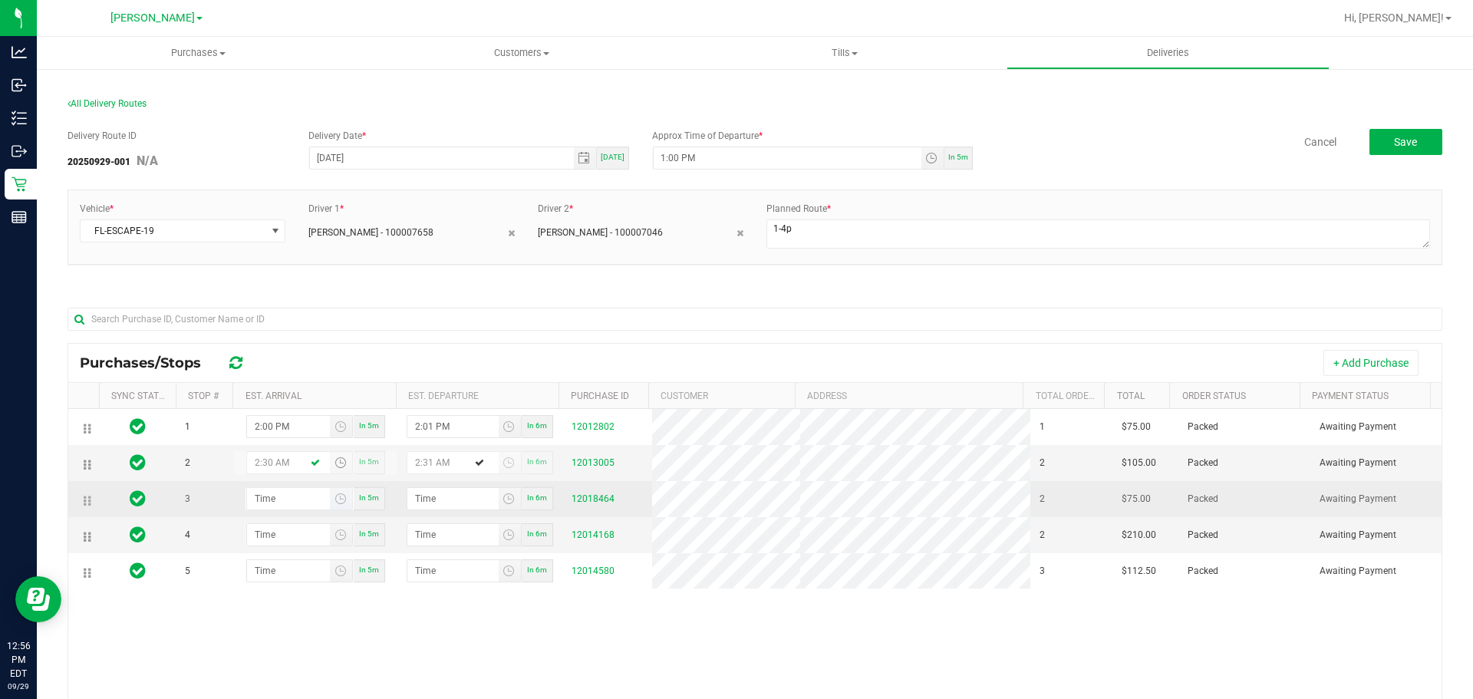
type input "2:30 AM"
click at [255, 493] on input "hour:minute AM" at bounding box center [289, 498] width 84 height 21
type input "3:00 AM"
type input "3:01 AM"
type input "3:03 AM"
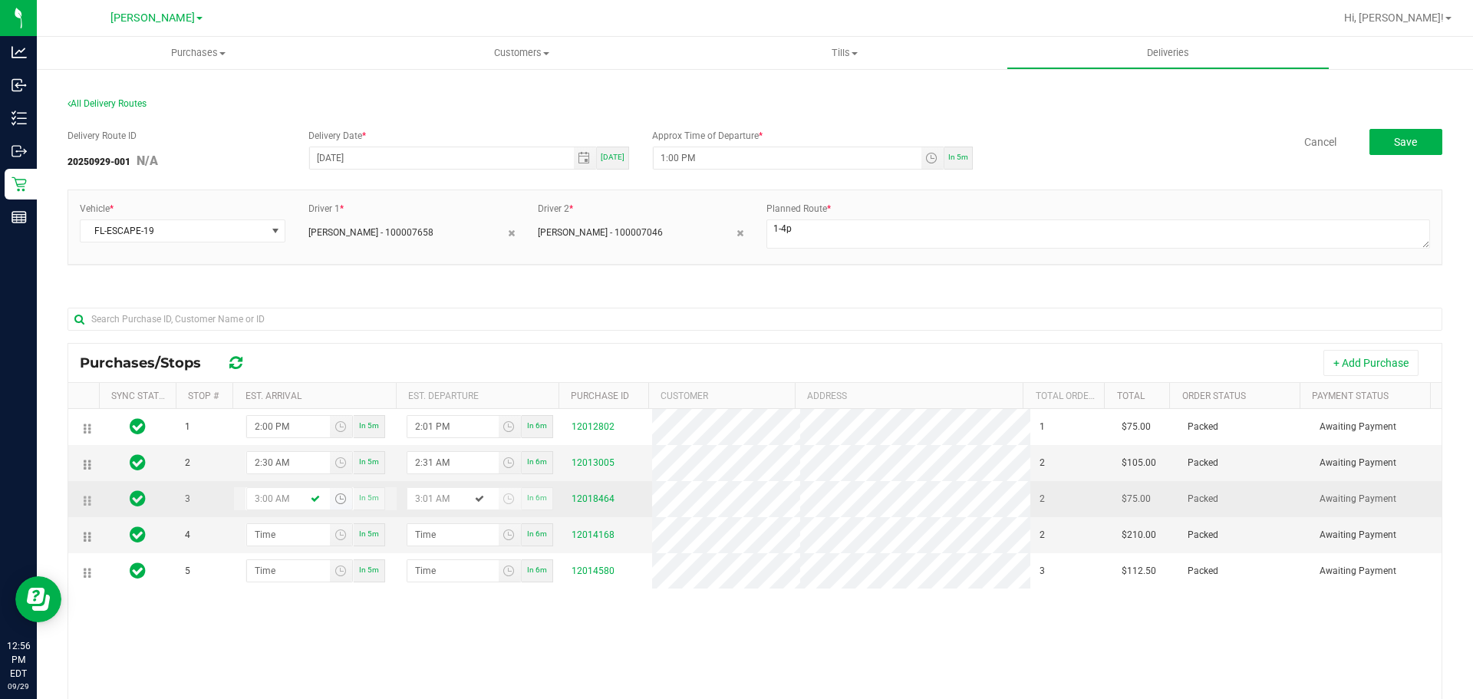
type input "3:04 AM"
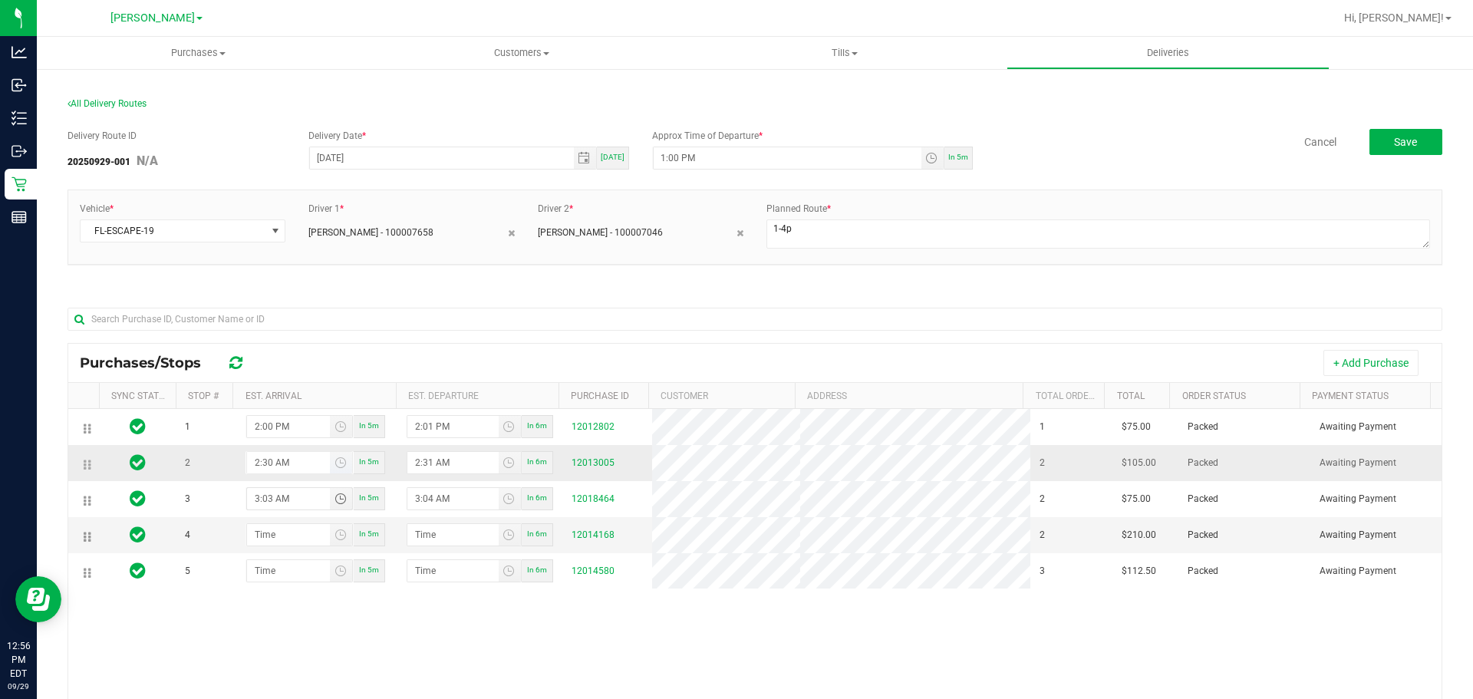
type input "3:03 AM"
click at [278, 466] on input "2:30 AM" at bounding box center [289, 462] width 84 height 21
type input "2:30 PM"
type input "2:31 PM"
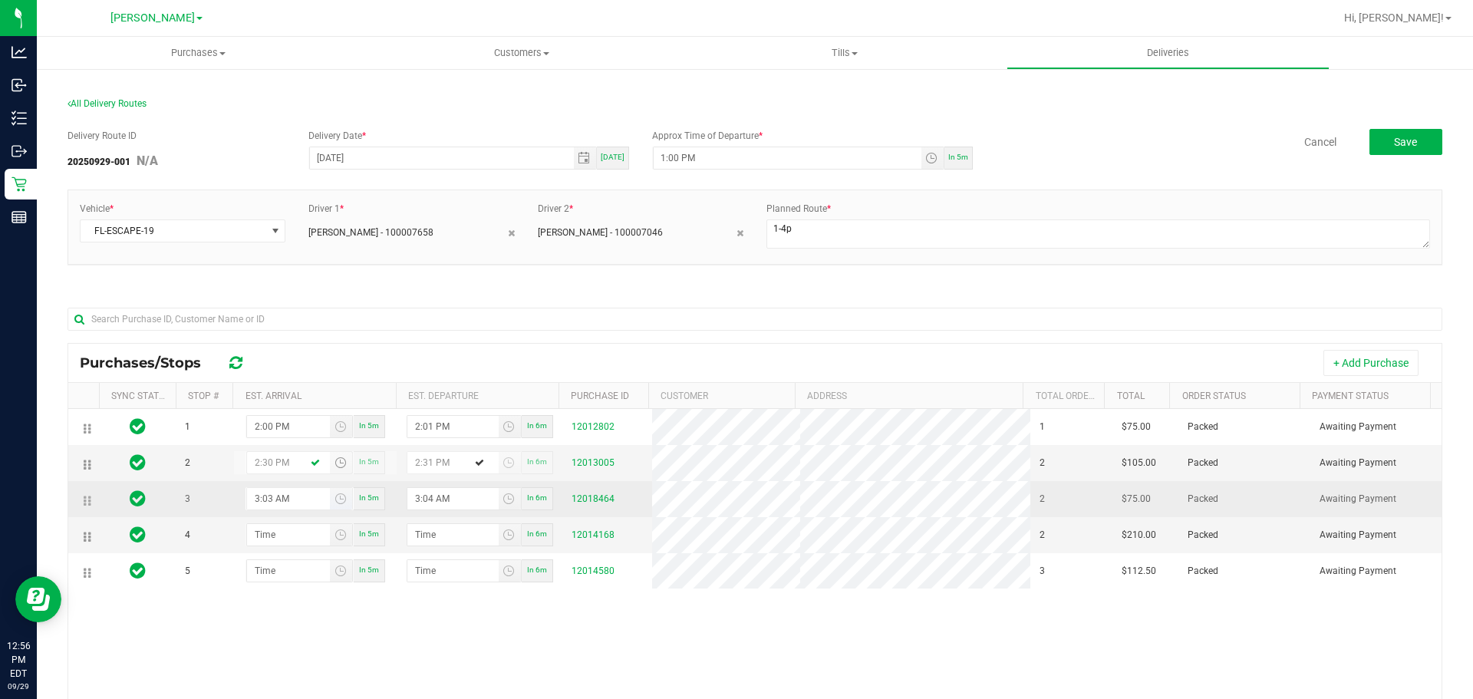
type input "2:30 PM"
click at [282, 492] on input "3:03 AM" at bounding box center [289, 498] width 84 height 21
click at [260, 495] on input "3:03 AM" at bounding box center [289, 498] width 84 height 21
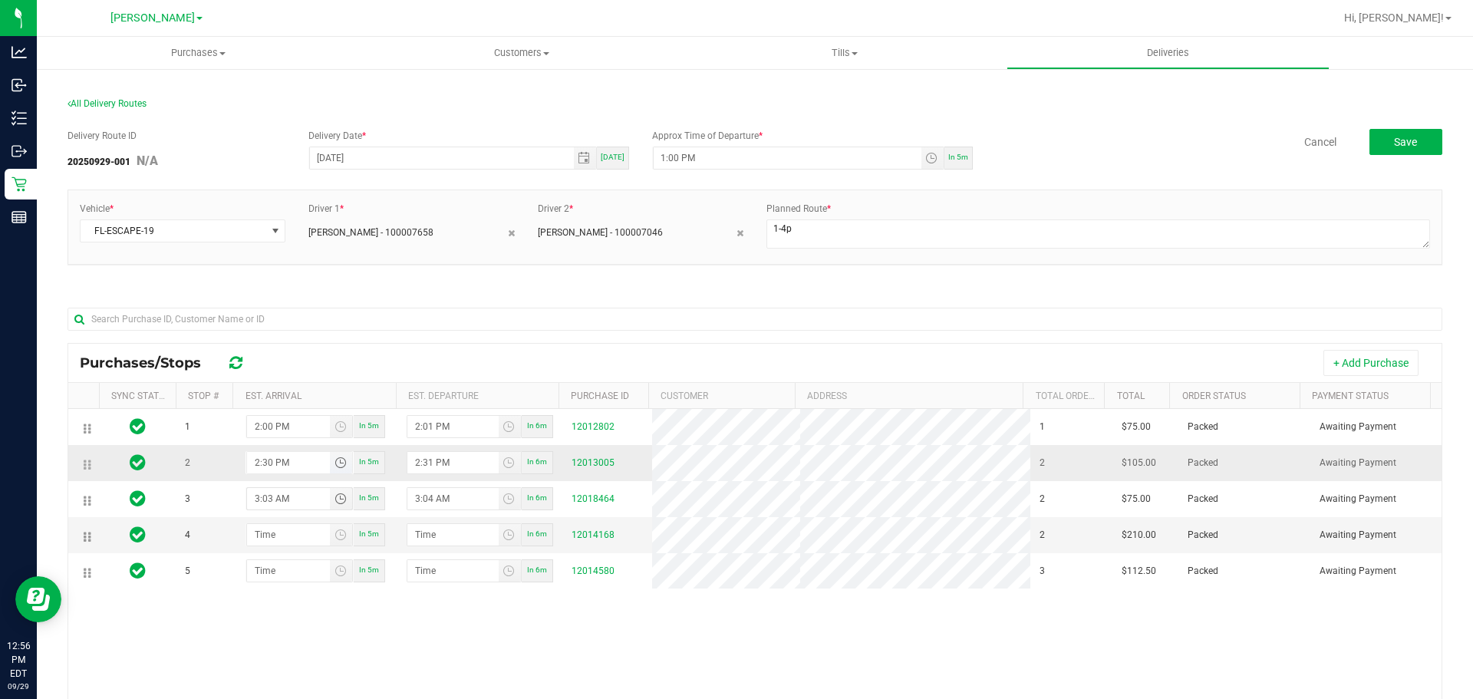
type input "3:30 AM"
type input "3:31 AM"
type input "3:30 PM"
type input "3:31 PM"
type input "3:30 PM"
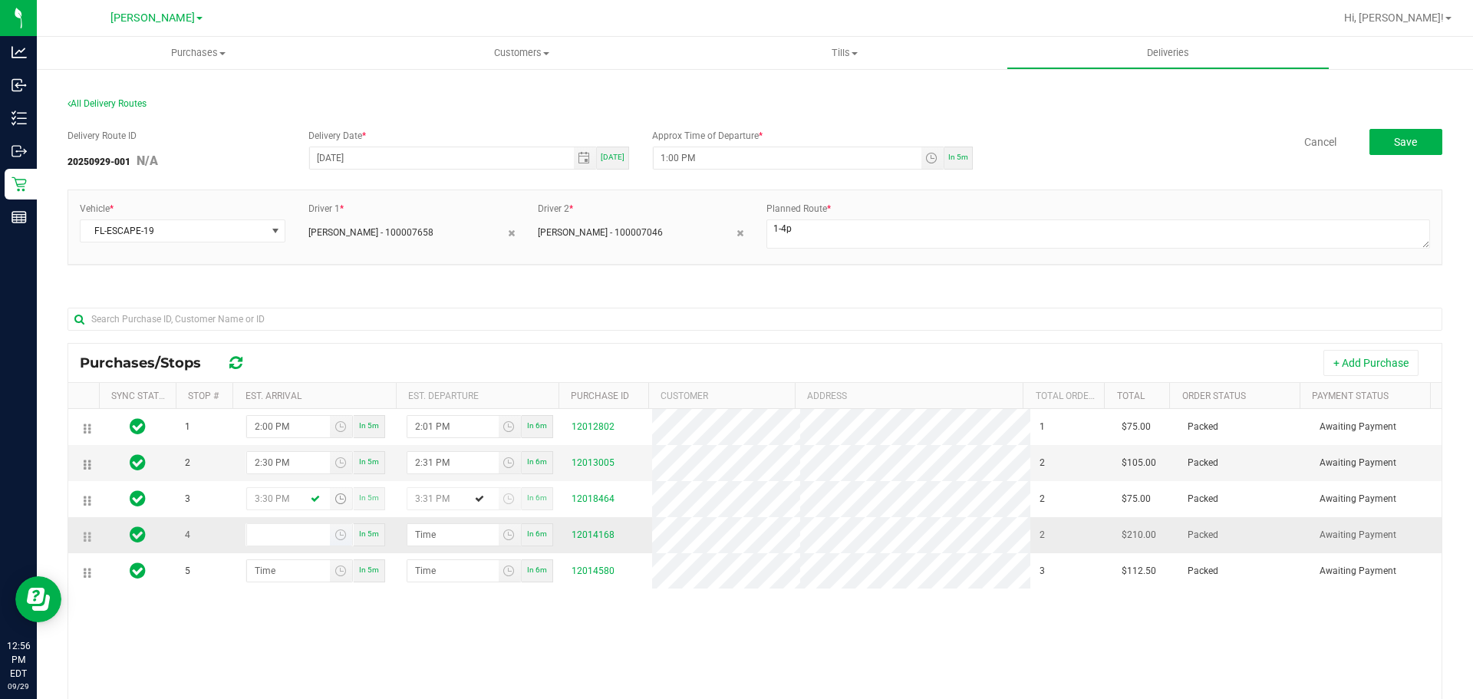
type input "hour:minute AM"
click at [262, 534] on input "hour:minute AM" at bounding box center [289, 534] width 84 height 21
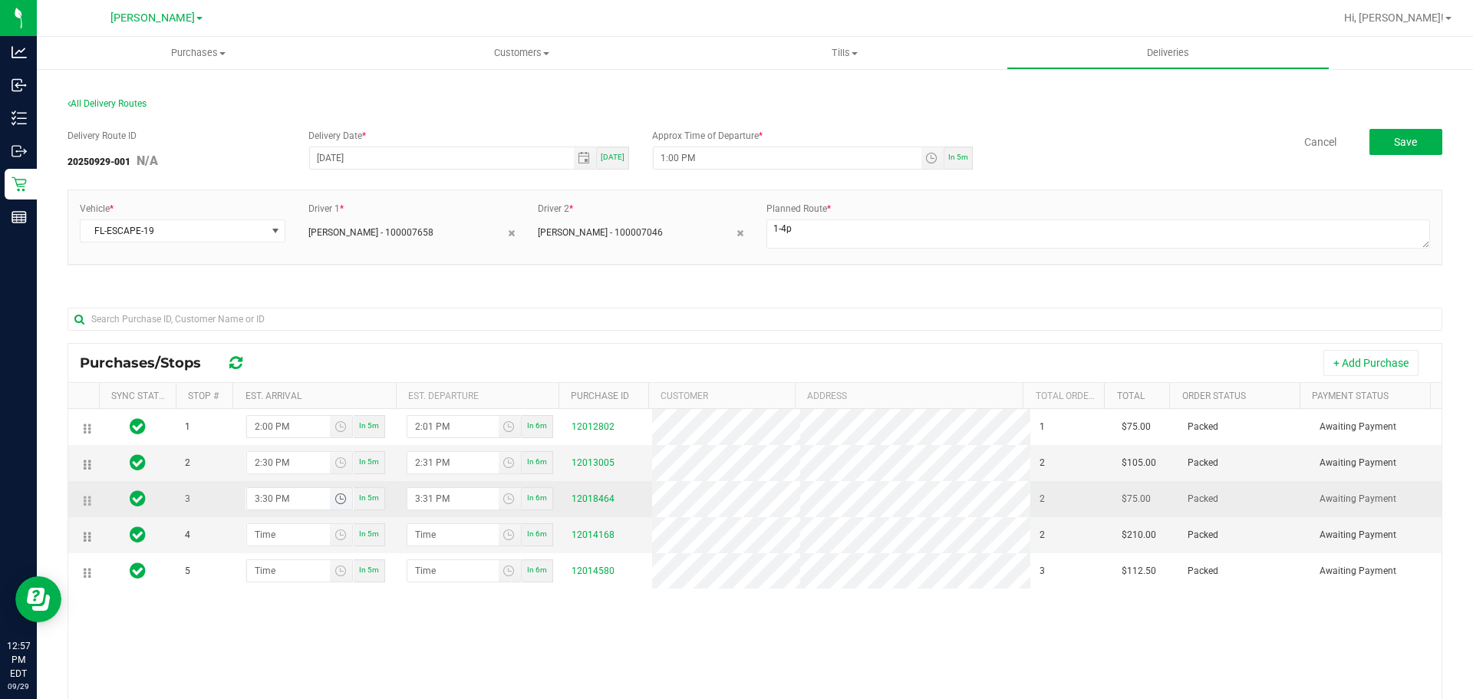
click at [253, 501] on input "3:30 PM" at bounding box center [289, 498] width 84 height 21
type input "3:00 PM"
click at [423, 499] on input "3:31 PM" at bounding box center [452, 498] width 91 height 21
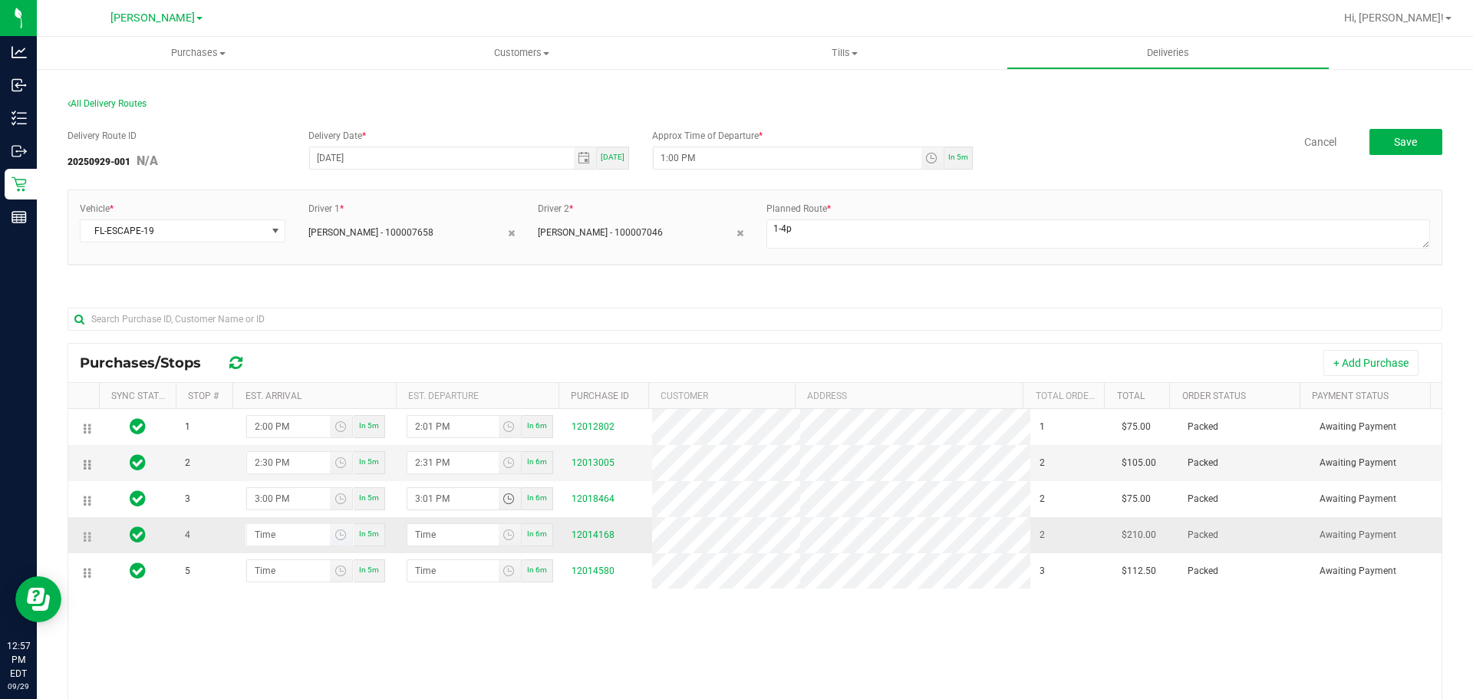
type input "3:01 PM"
click at [255, 538] on input "hour:minute AM" at bounding box center [289, 534] width 84 height 21
type input "3:03 AM"
type input "3:04 AM"
type input "3:30 AM"
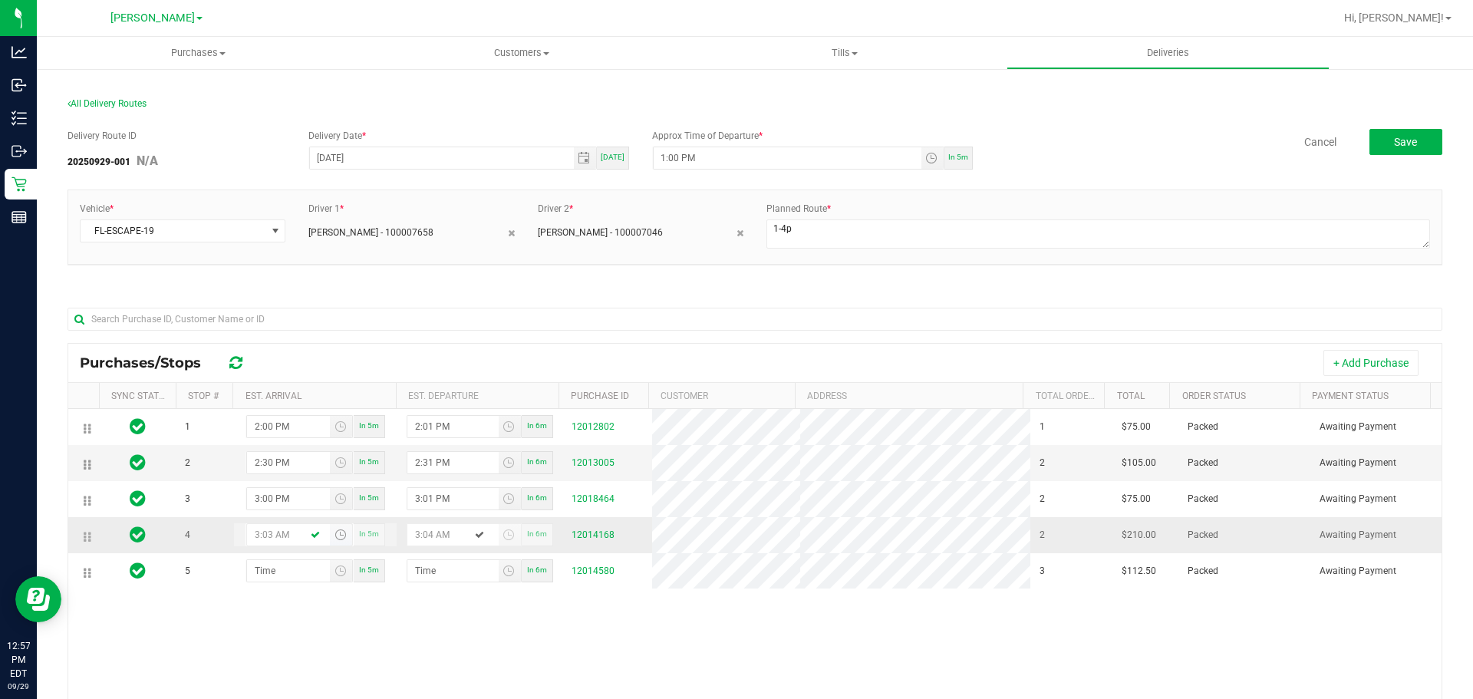
type input "3:31 AM"
type input "3:30 PM"
type input "3:31 PM"
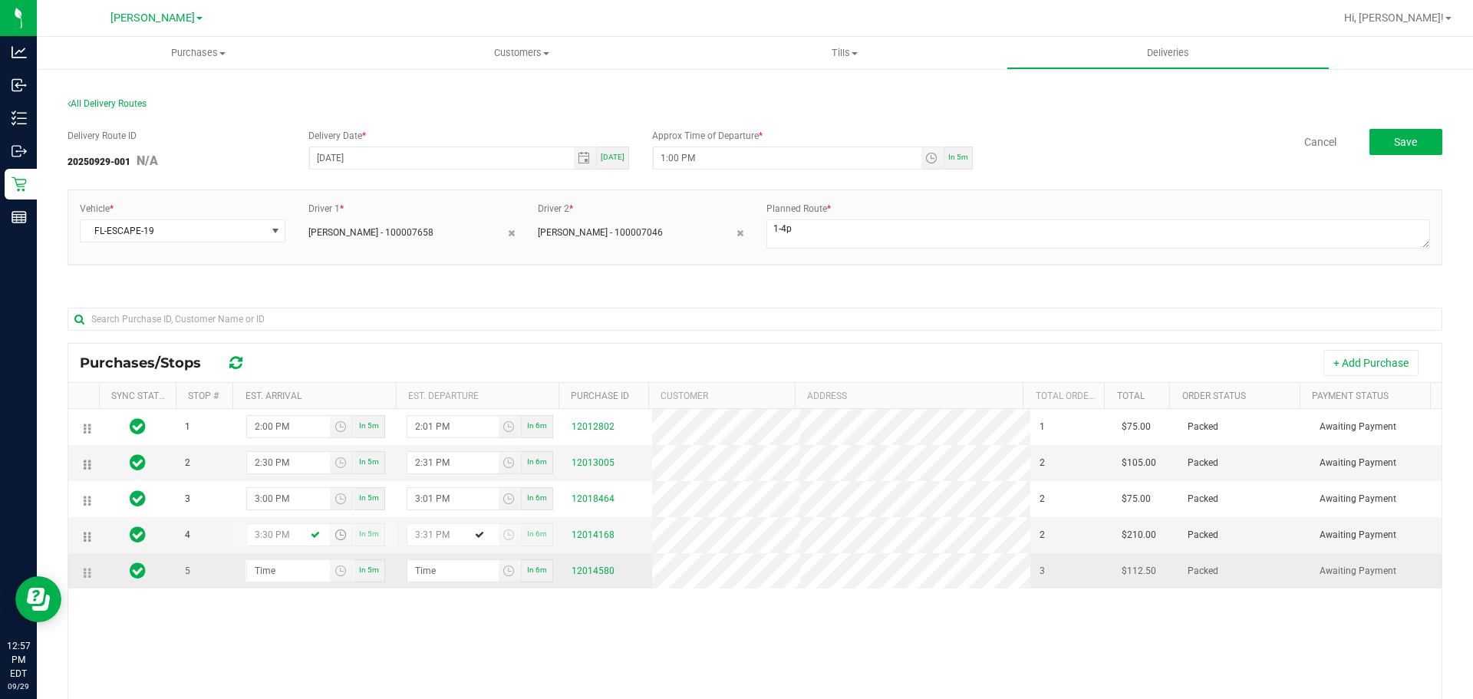
type input "3:30 PM"
click at [267, 575] on input "hour:minute AM" at bounding box center [289, 570] width 84 height 21
type input "4:00 AM"
type input "4:01 AM"
type input "4:00 PM"
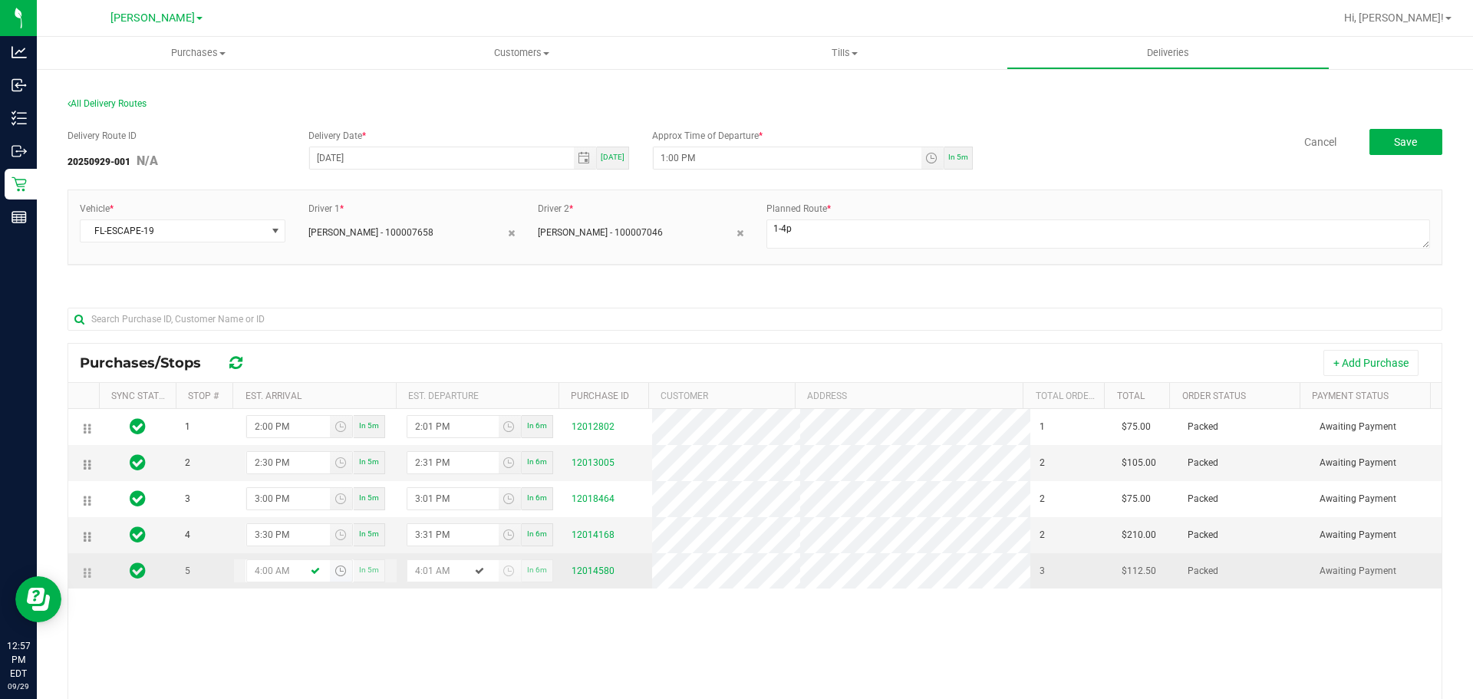
type input "4:01 PM"
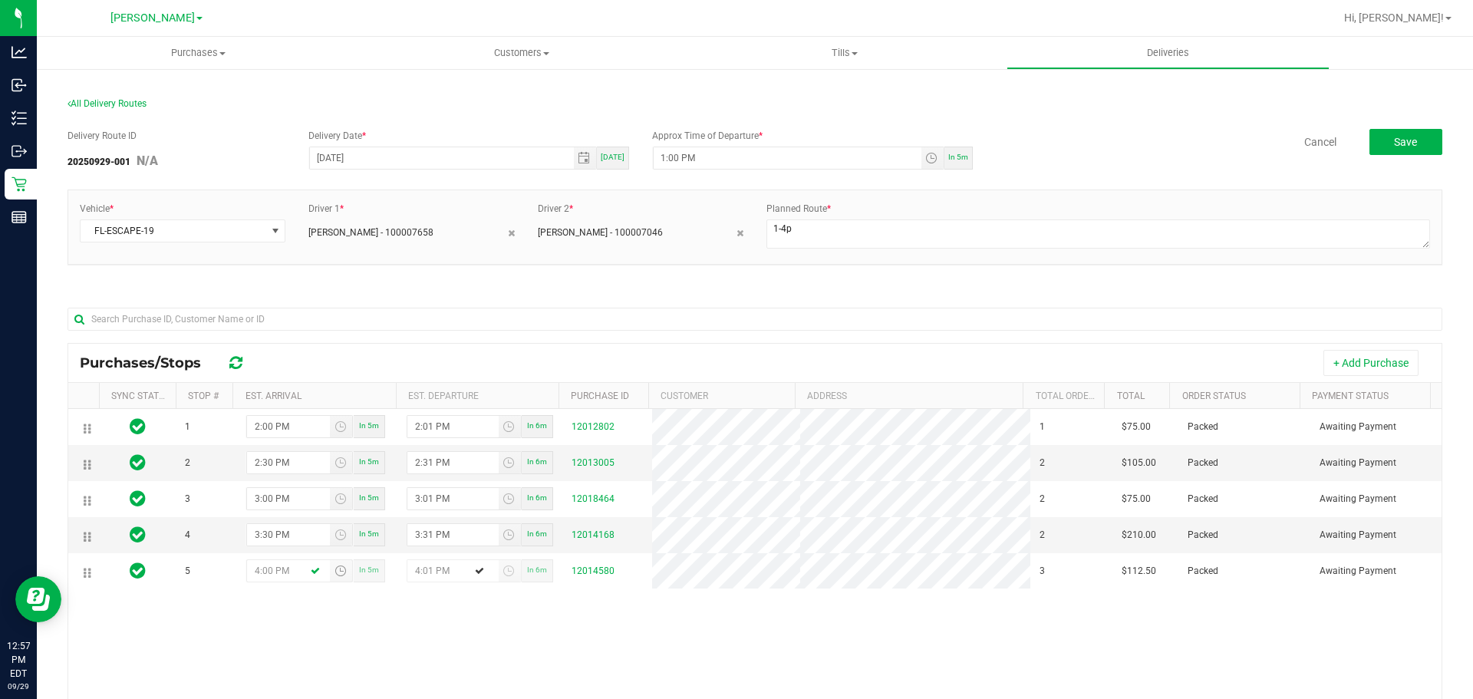
type input "4:00 PM"
click at [298, 620] on div "1 2:00 PM In 5m 2:01 PM In 6m 12012802 1 $75.00 Packed Awaiting Payment 2 2:30 …" at bounding box center [754, 629] width 1373 height 440
click at [339, 644] on div "1 2:00 PM In 5m 2:01 PM In 6m 12012802 1 $75.00 Packed Awaiting Payment 2 2:30 …" at bounding box center [754, 629] width 1373 height 440
click at [1382, 143] on button "Save" at bounding box center [1405, 142] width 73 height 26
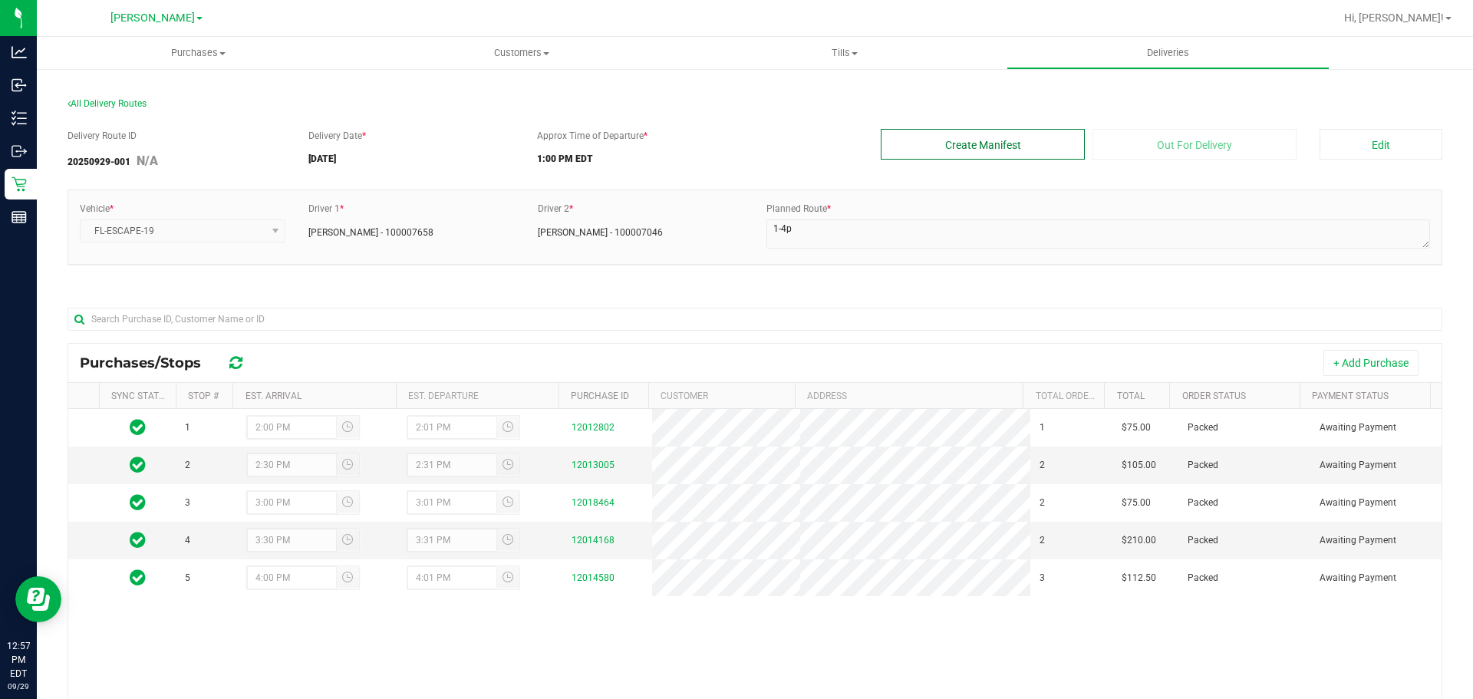
click at [972, 148] on button "Create Manifest" at bounding box center [983, 144] width 204 height 31
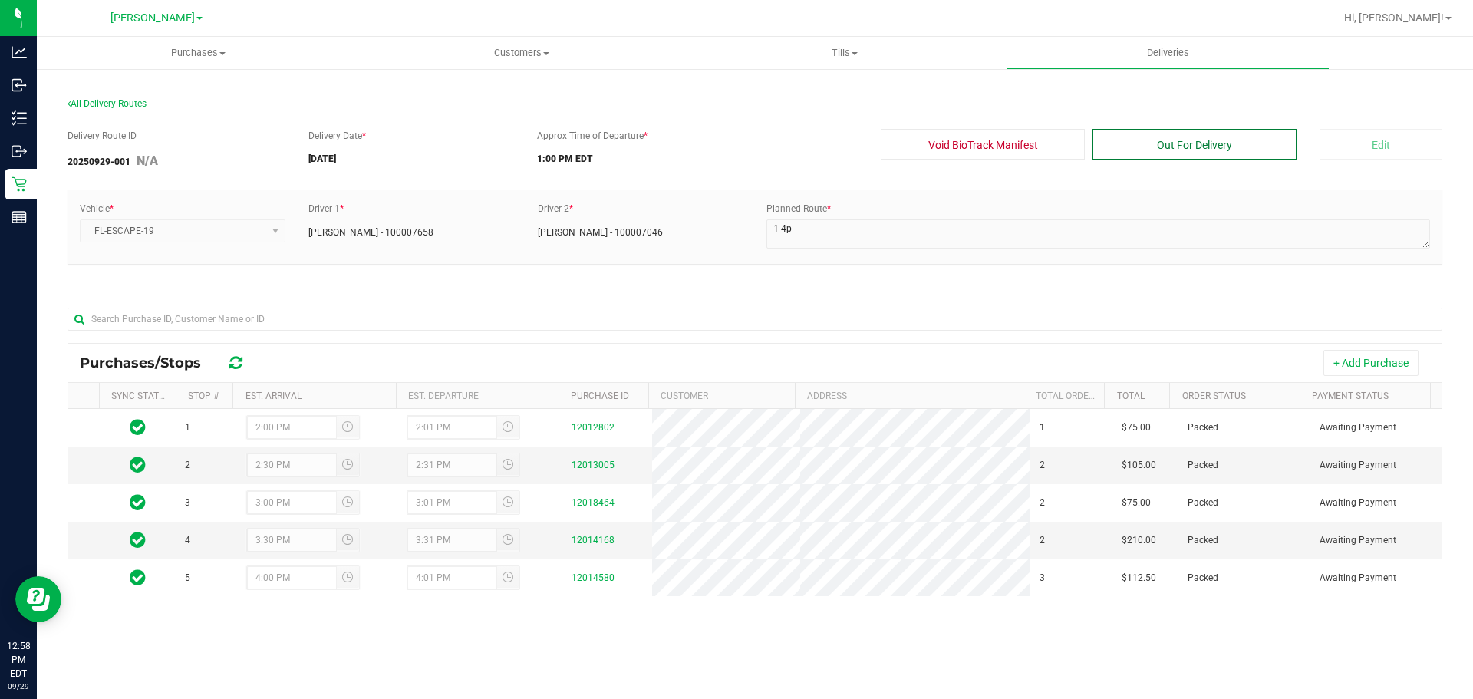
click at [1227, 141] on button "Out For Delivery" at bounding box center [1194, 144] width 204 height 31
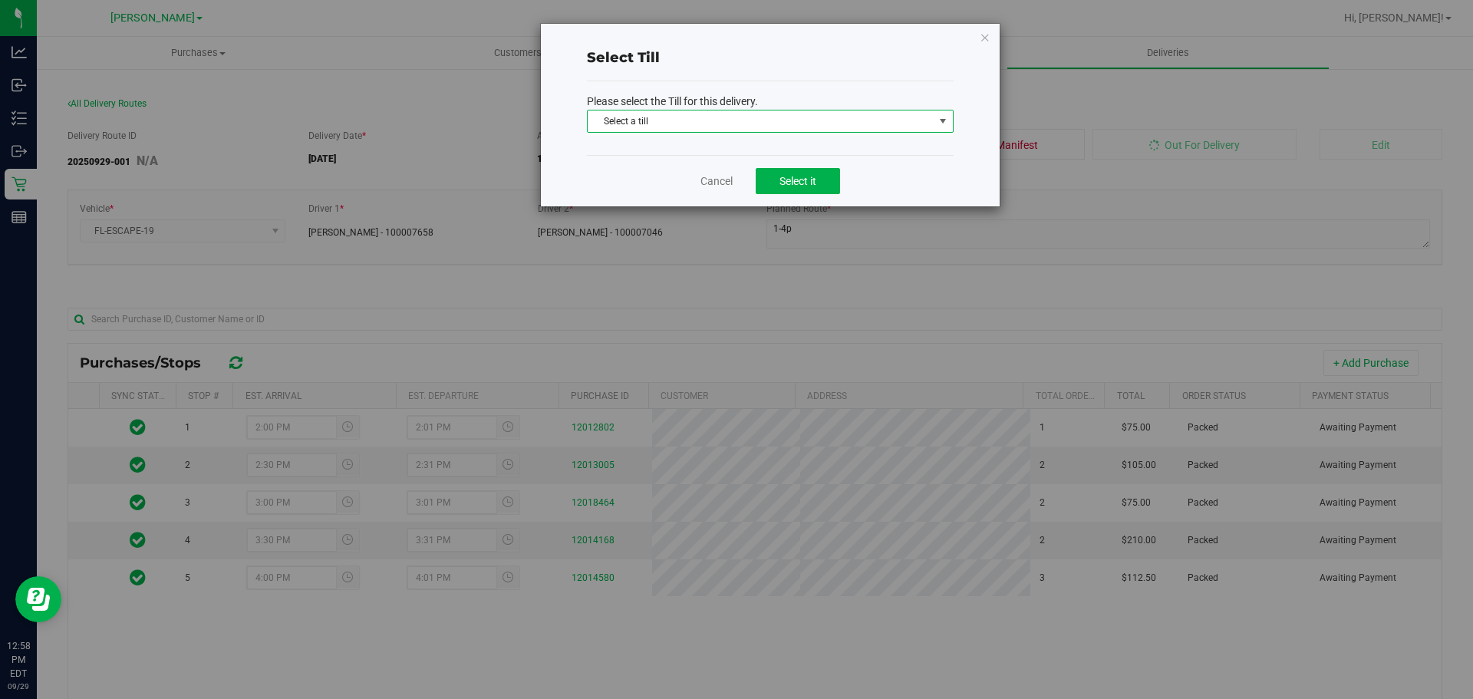
click at [740, 115] on span "Select a till" at bounding box center [761, 120] width 346 height 21
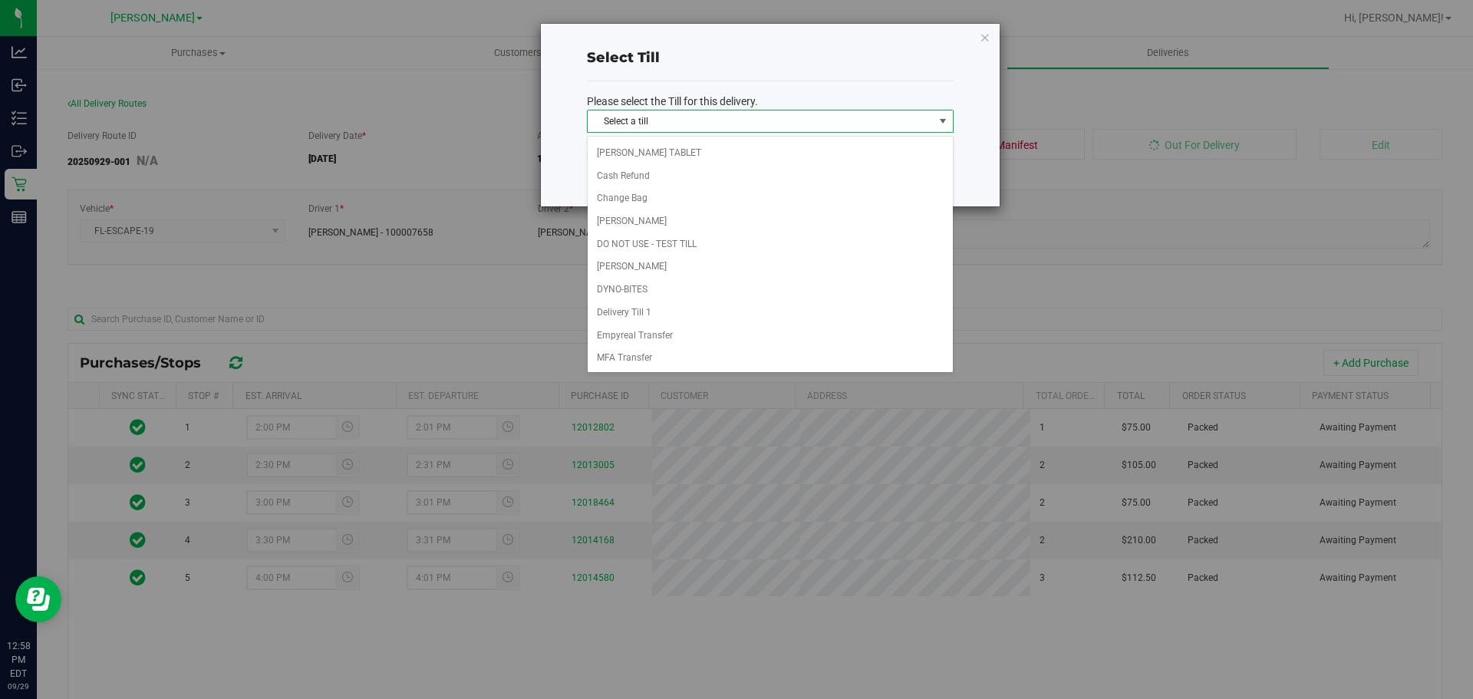
scroll to position [195, 0]
click at [609, 289] on li "Delivery Till 1" at bounding box center [770, 297] width 365 height 23
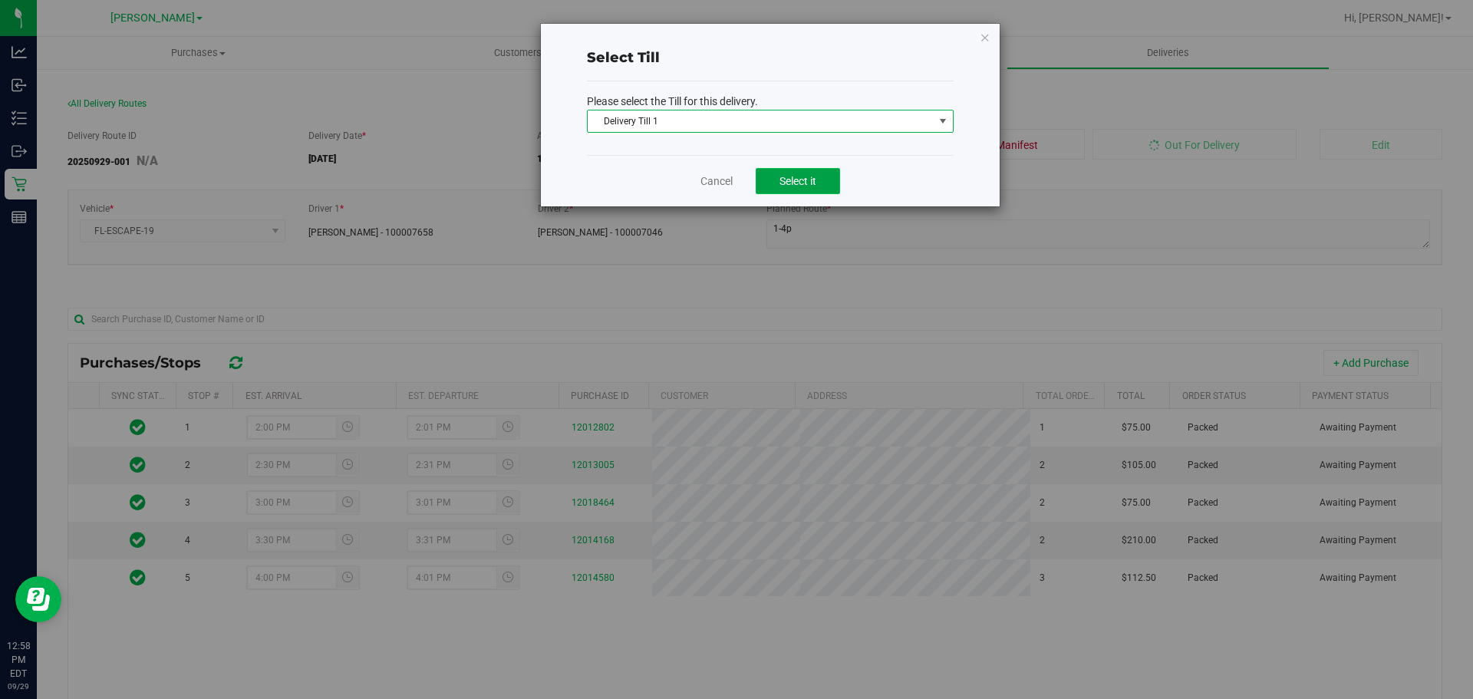
click at [786, 173] on button "Select it" at bounding box center [798, 181] width 84 height 26
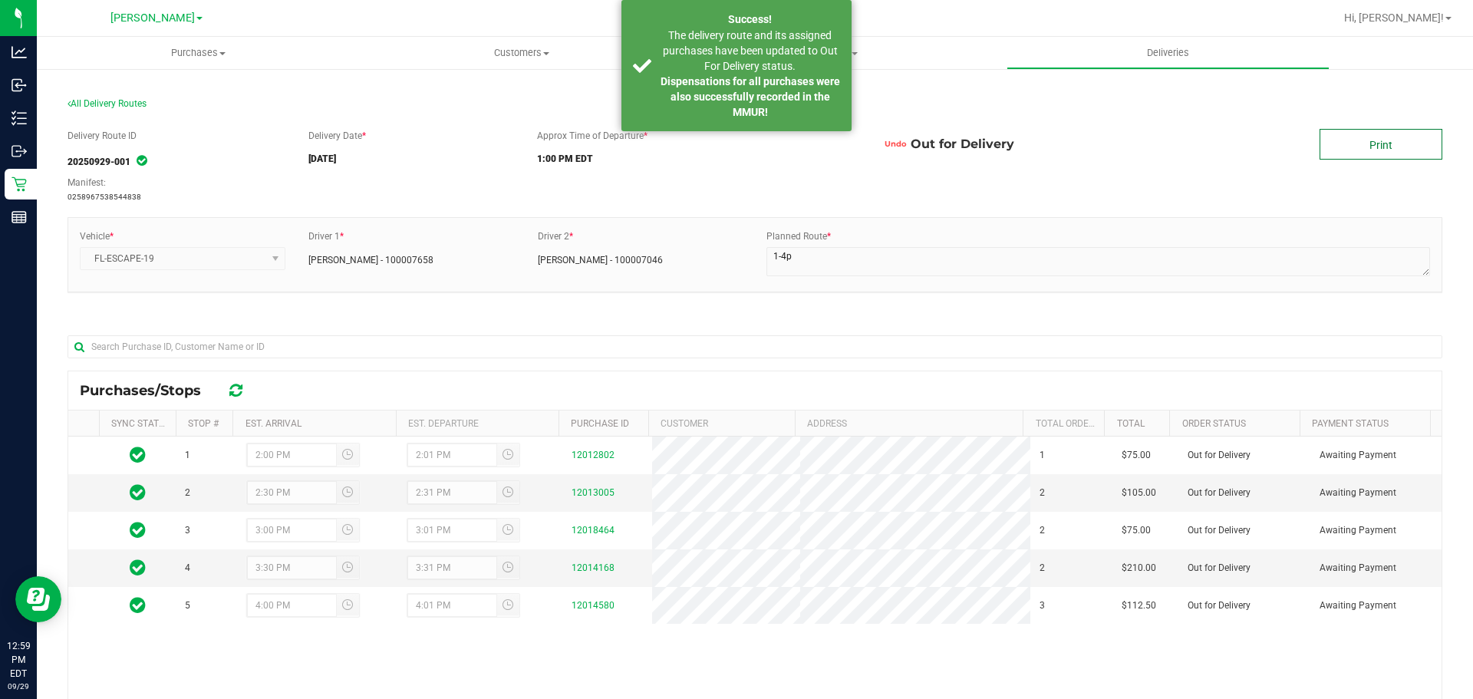
click at [1389, 142] on link "Print" at bounding box center [1380, 144] width 123 height 31
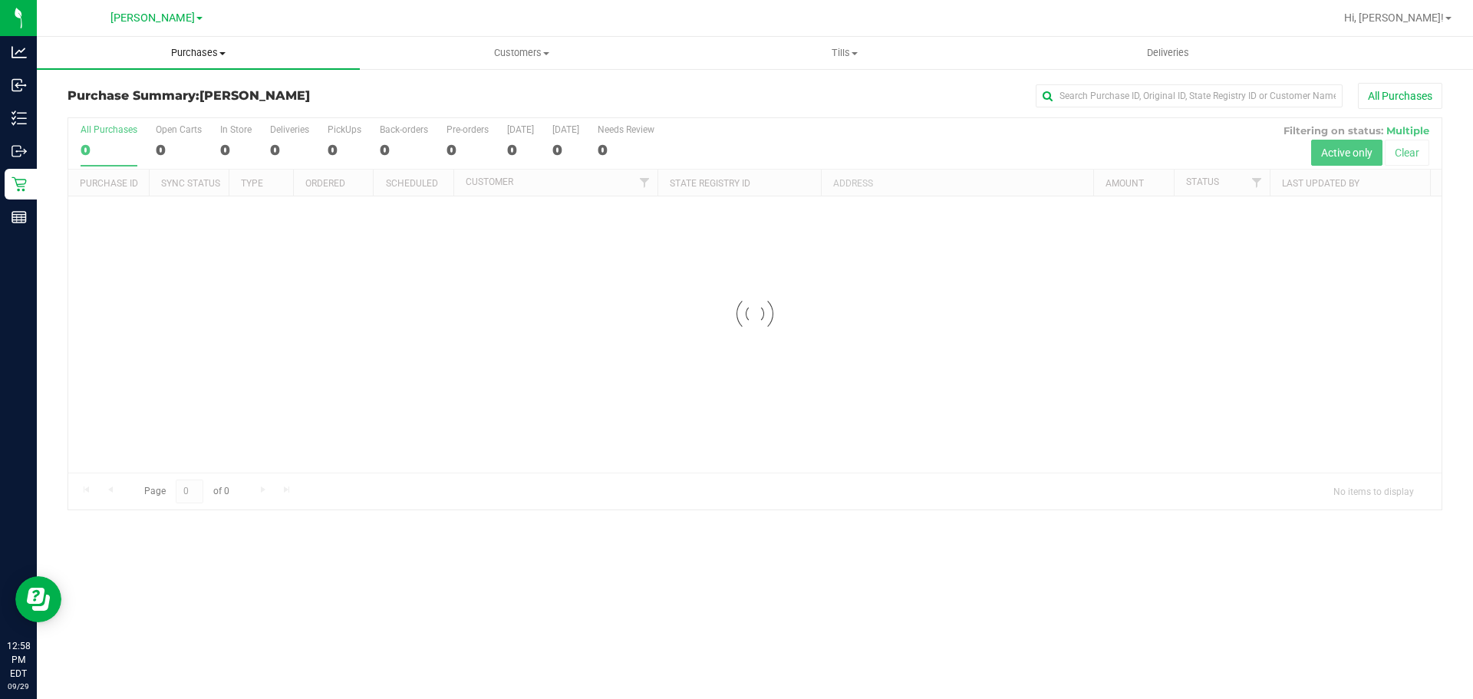
click at [196, 53] on span "Purchases" at bounding box center [198, 53] width 323 height 14
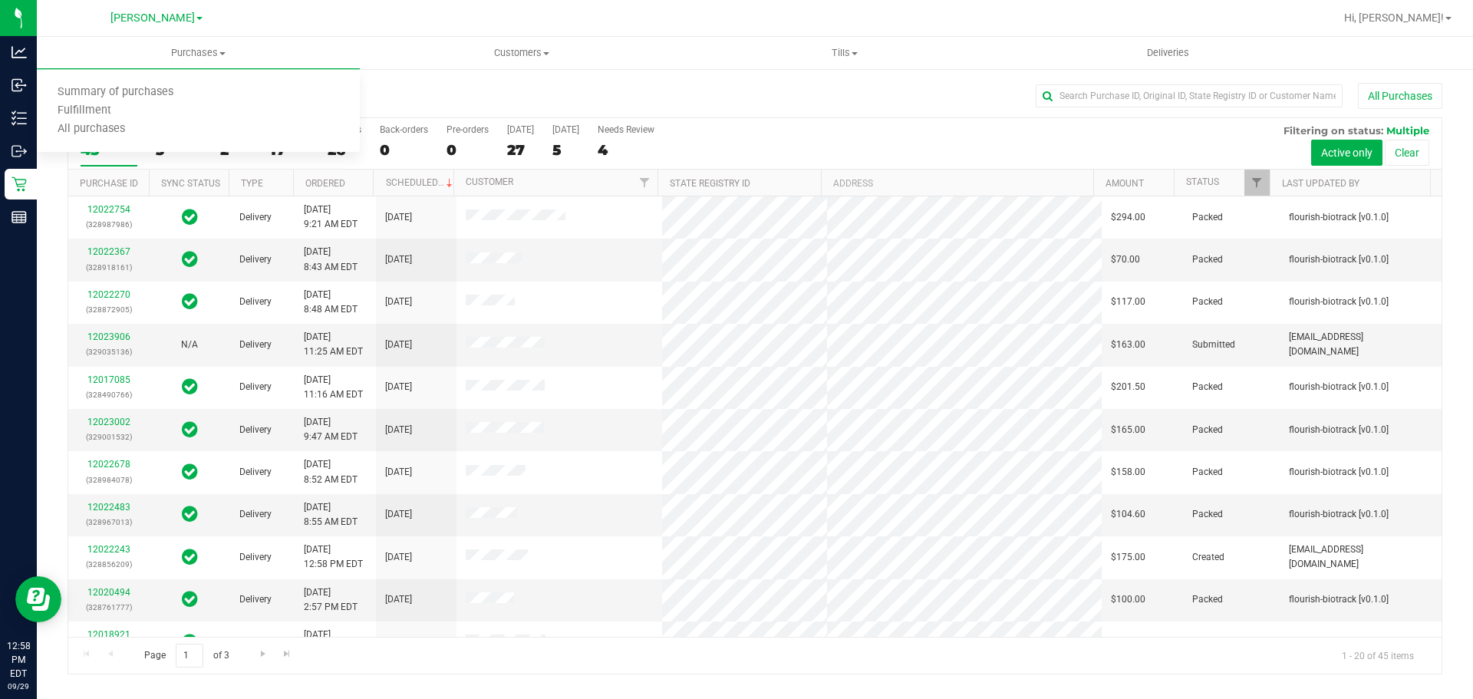
drag, startPoint x: 440, startPoint y: 89, endPoint x: 714, endPoint y: 130, distance: 276.9
click at [440, 89] on h3 "Purchase Summary: [PERSON_NAME]" at bounding box center [297, 96] width 458 height 14
click at [284, 150] on div "17" at bounding box center [289, 150] width 39 height 18
click at [0, 0] on input "Deliveries 17" at bounding box center [0, 0] width 0 height 0
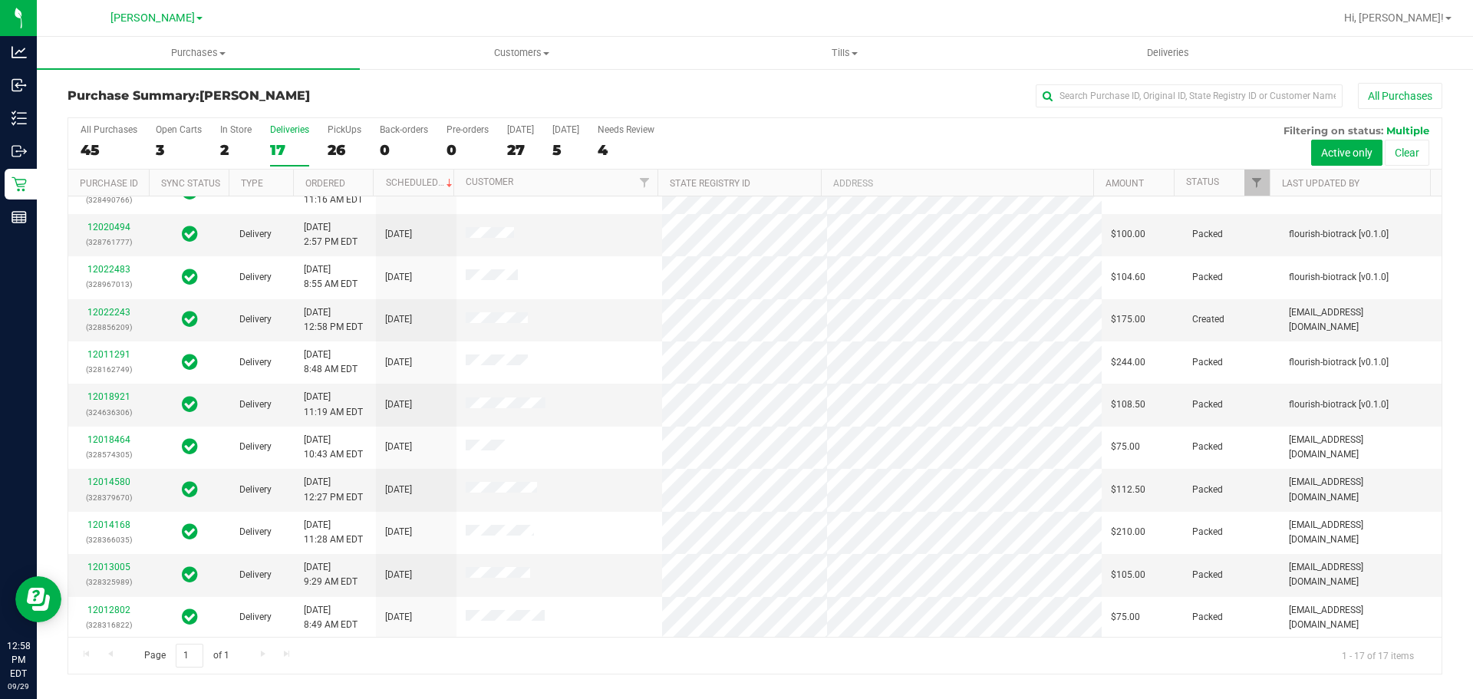
scroll to position [282, 0]
